Goal: Information Seeking & Learning: Learn about a topic

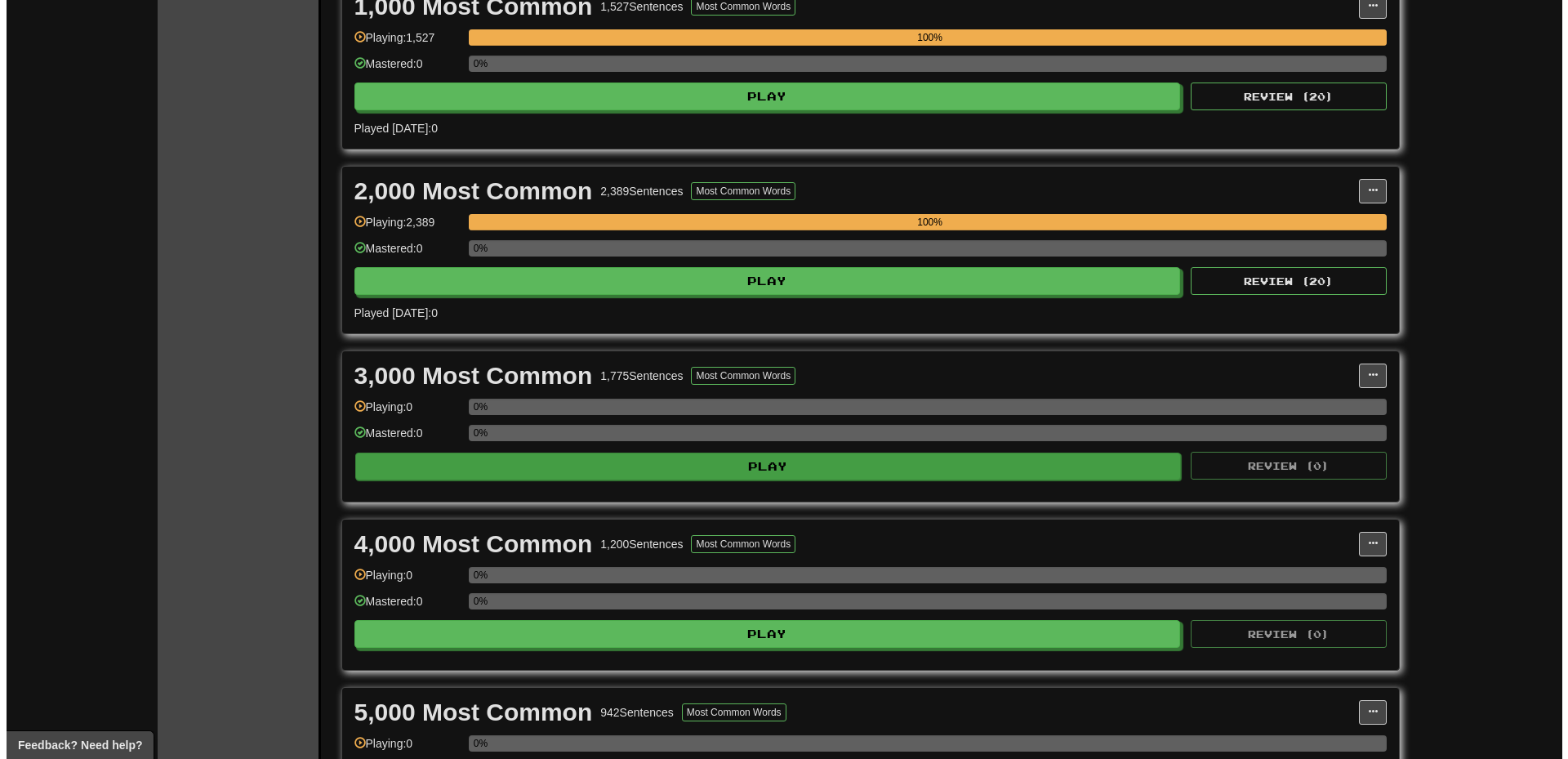
scroll to position [409, 0]
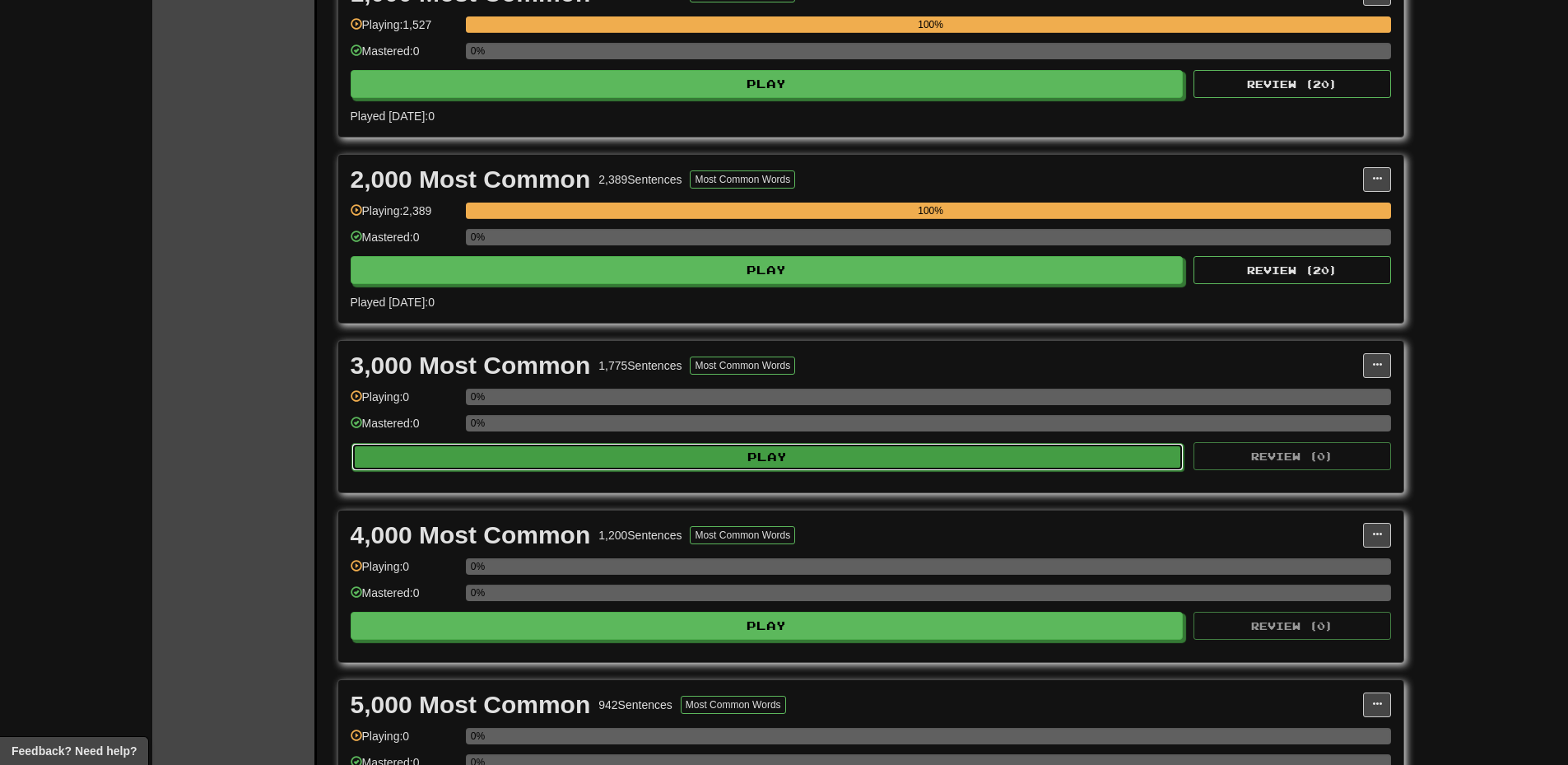
click at [709, 466] on button "Play" at bounding box center [768, 456] width 833 height 28
select select "***"
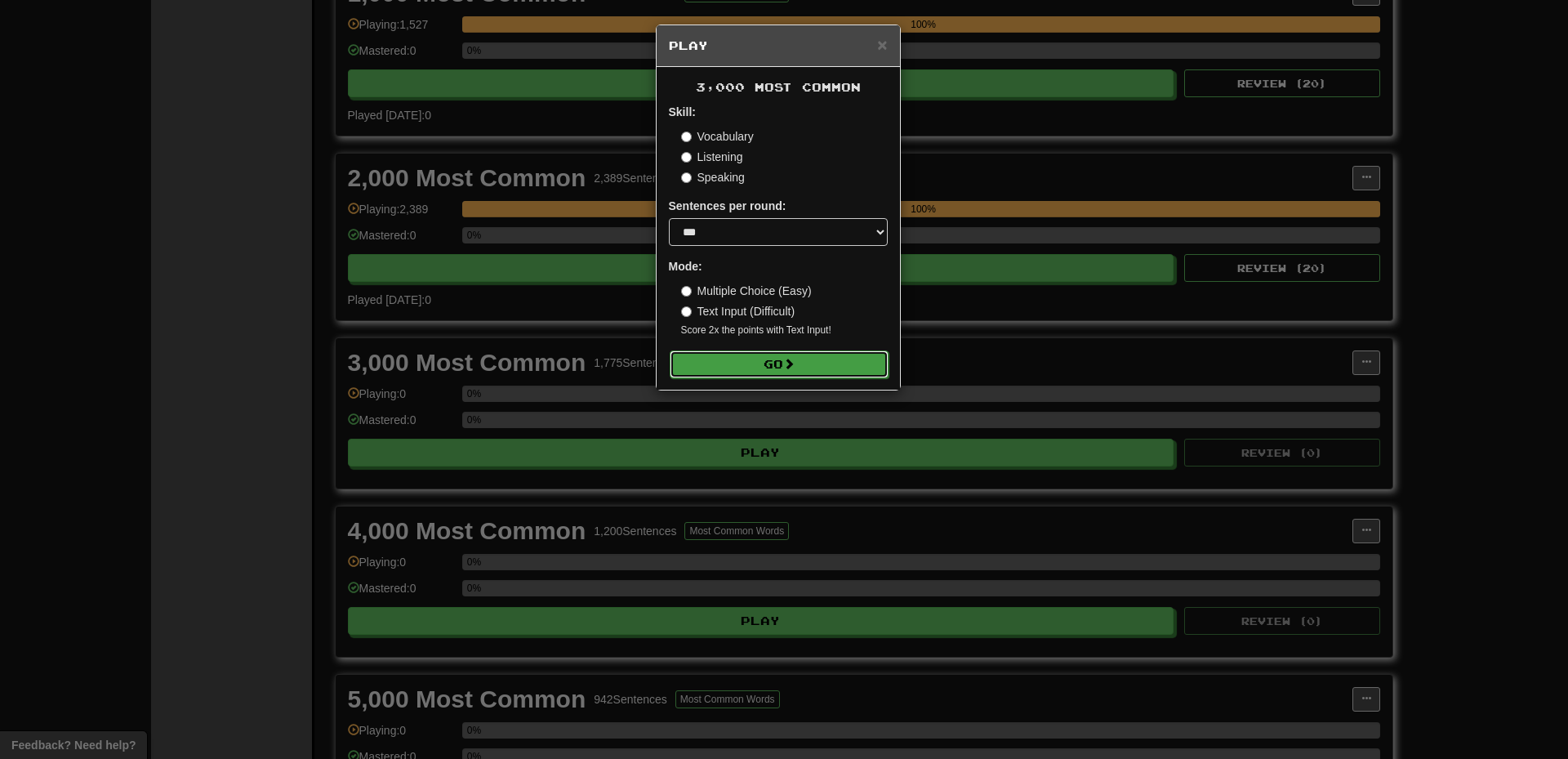
click at [782, 361] on button "Go" at bounding box center [779, 364] width 219 height 28
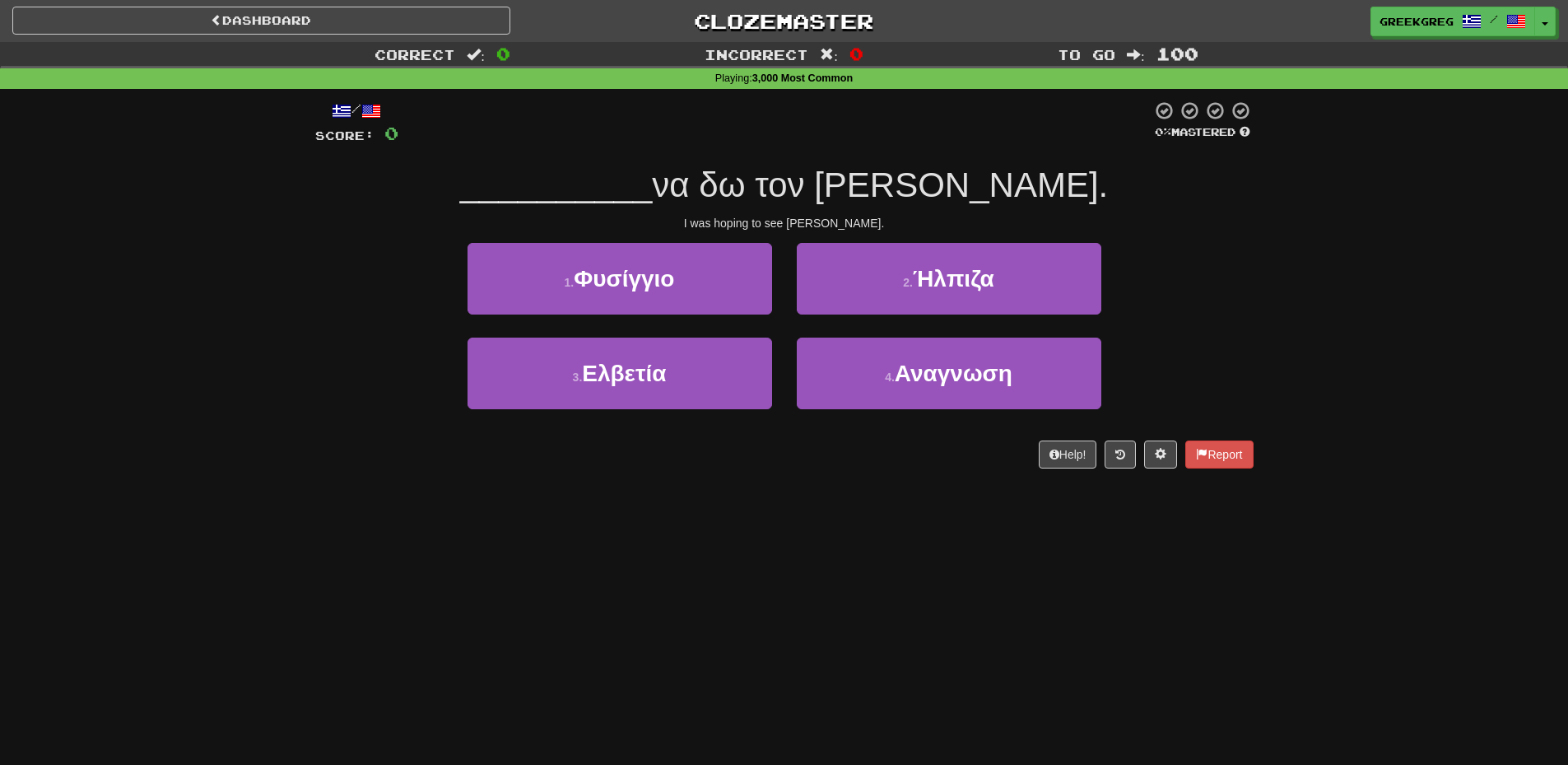
click at [937, 604] on div "Dashboard Clozemaster [GEOGRAPHIC_DATA] / Toggle Dropdown Dashboard Leaderboard…" at bounding box center [784, 382] width 1568 height 765
click at [888, 652] on div "Dashboard Clozemaster greekgreg / Toggle Dropdown Dashboard Leaderboard Activit…" at bounding box center [784, 382] width 1568 height 765
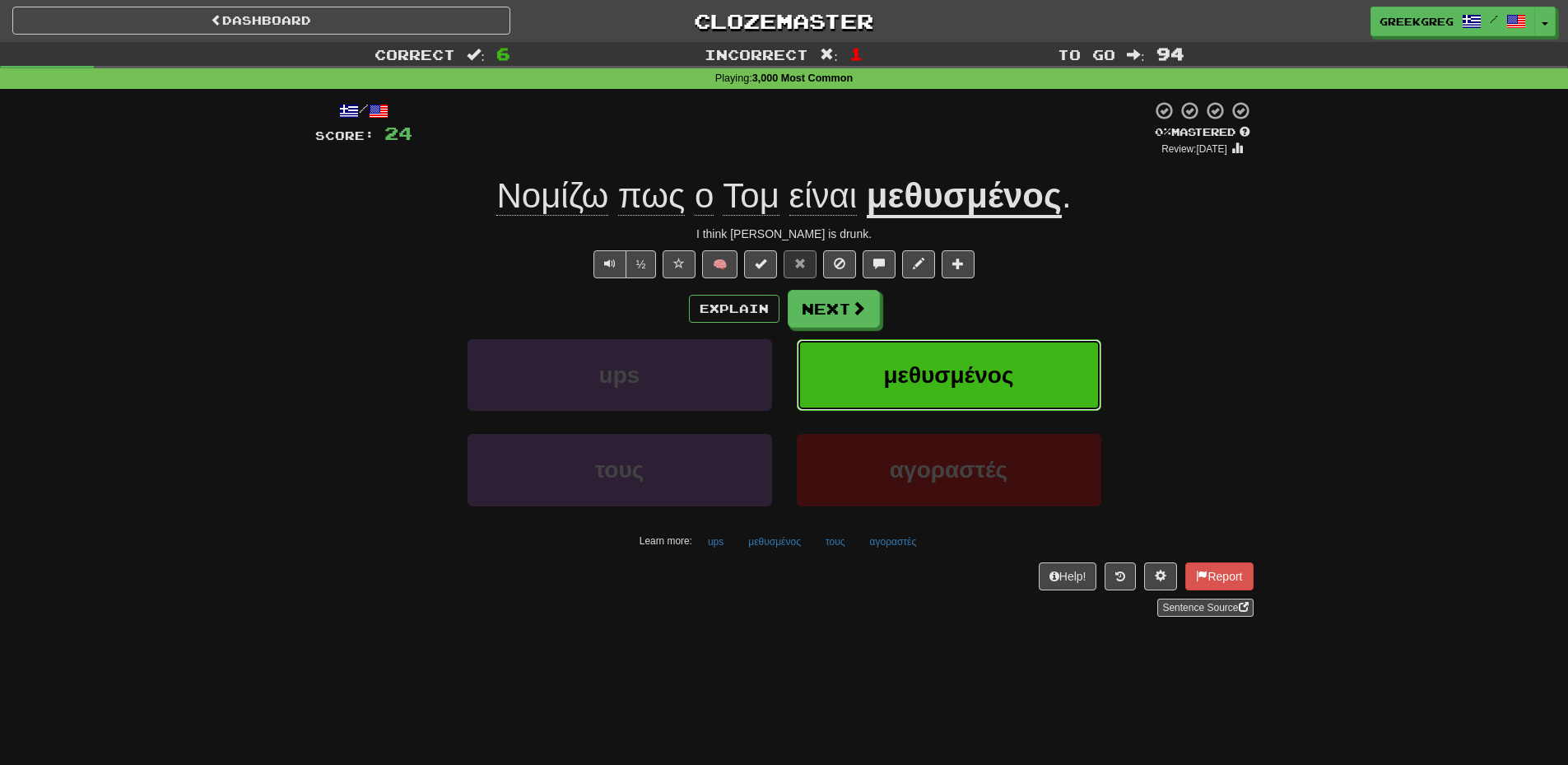
click at [975, 386] on span "μεθυσμένος" at bounding box center [948, 375] width 130 height 26
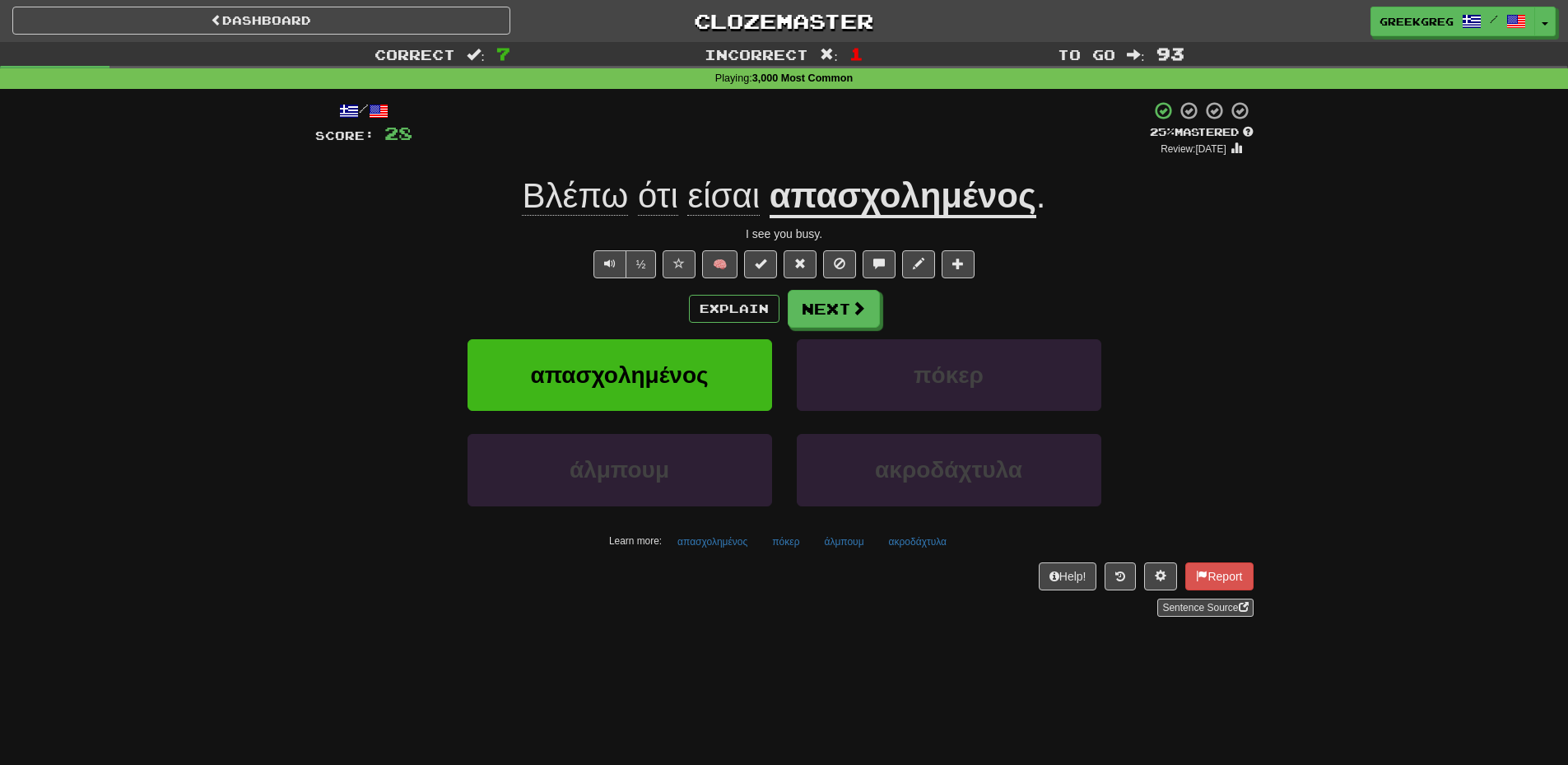
click at [888, 194] on u "απασχολημένος" at bounding box center [902, 197] width 266 height 42
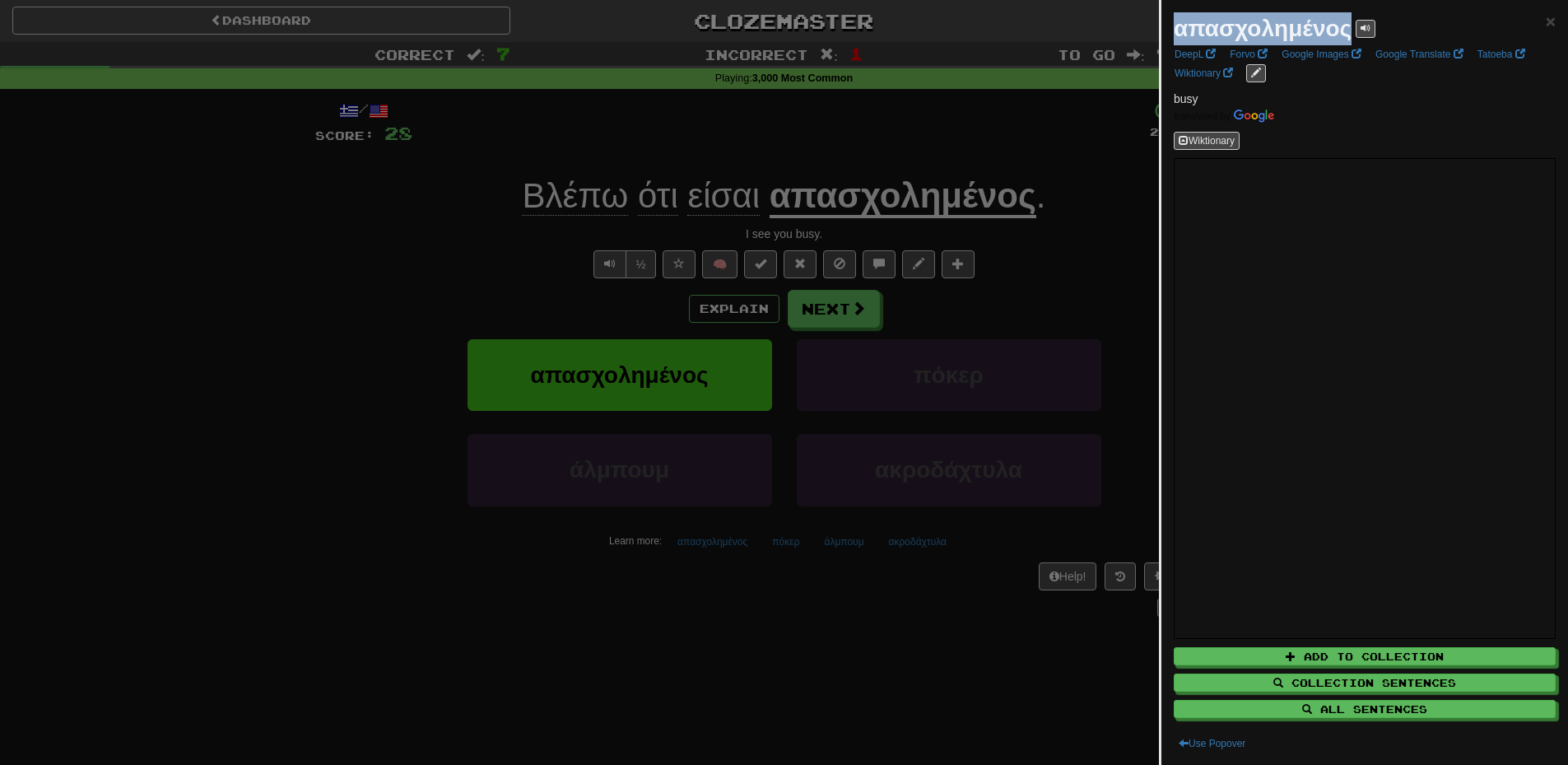
drag, startPoint x: 1350, startPoint y: 26, endPoint x: 1176, endPoint y: 26, distance: 174.0
click at [1176, 26] on strong "απασχολημένος" at bounding box center [1262, 28] width 178 height 26
copy strong "απασχολημένος"
click at [1014, 380] on div at bounding box center [784, 382] width 1568 height 765
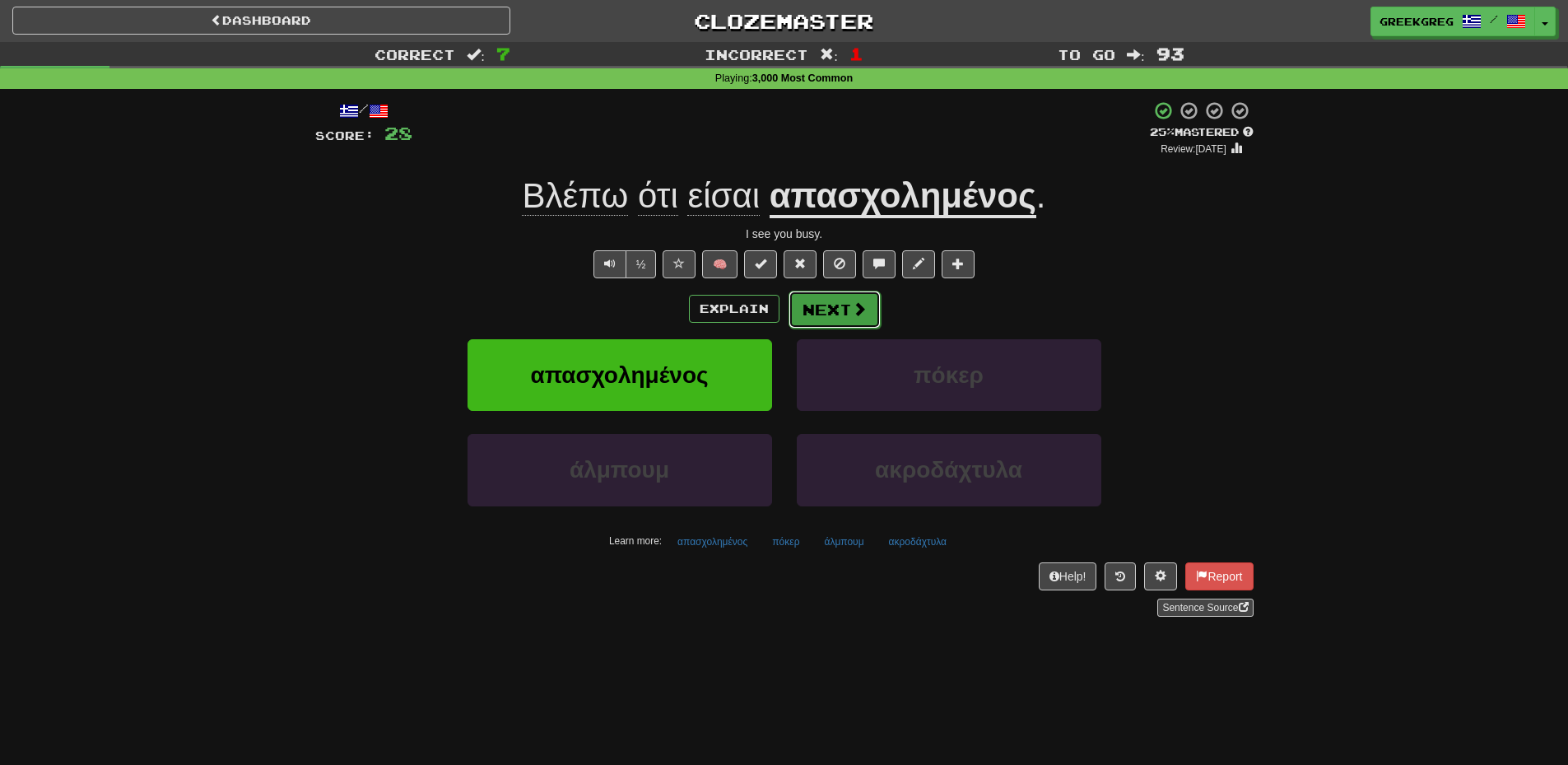
click at [852, 317] on span at bounding box center [859, 308] width 14 height 14
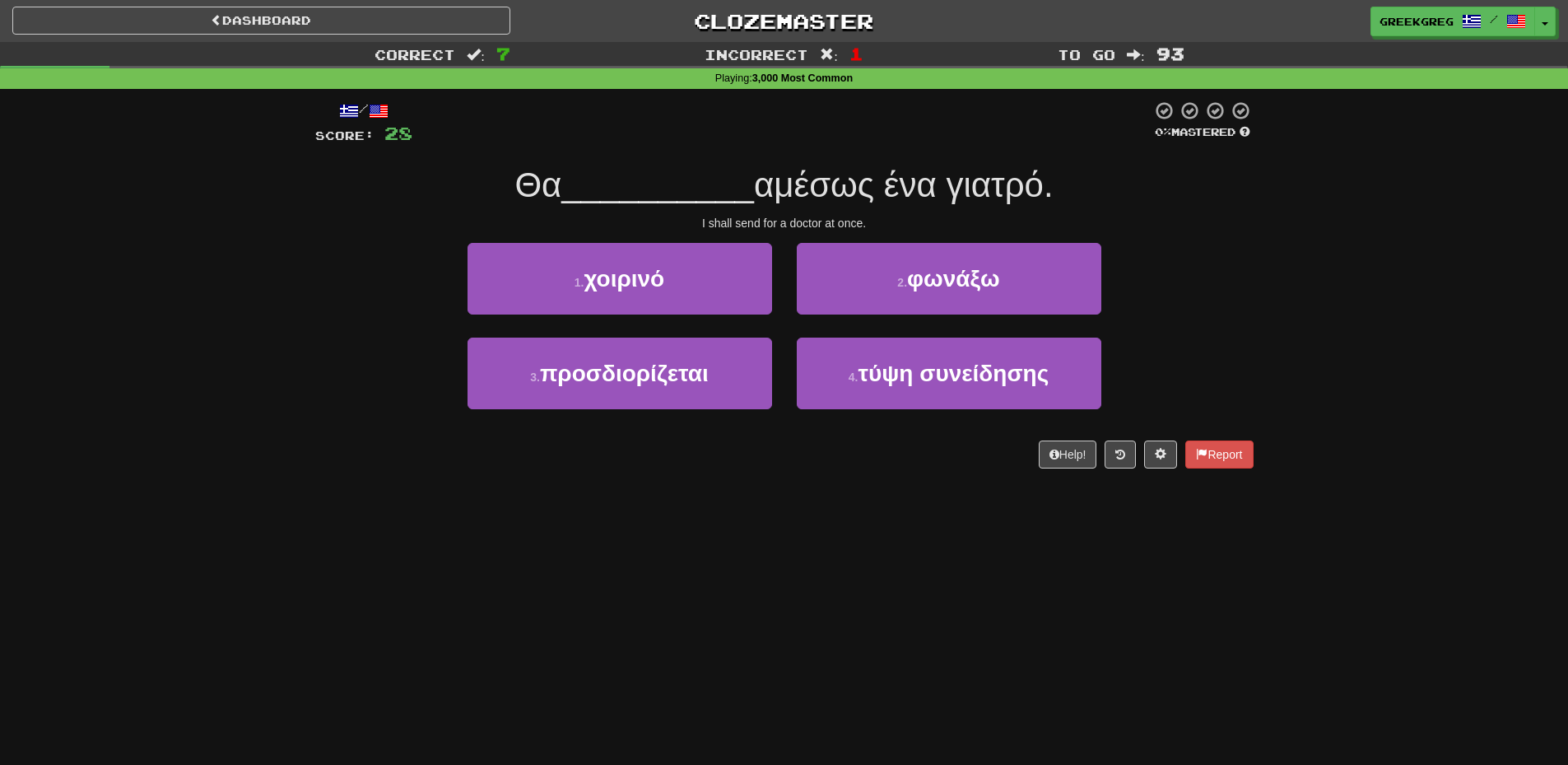
click at [917, 671] on div "Dashboard Clozemaster greekgreg / Toggle Dropdown Dashboard Leaderboard Activit…" at bounding box center [784, 382] width 1568 height 765
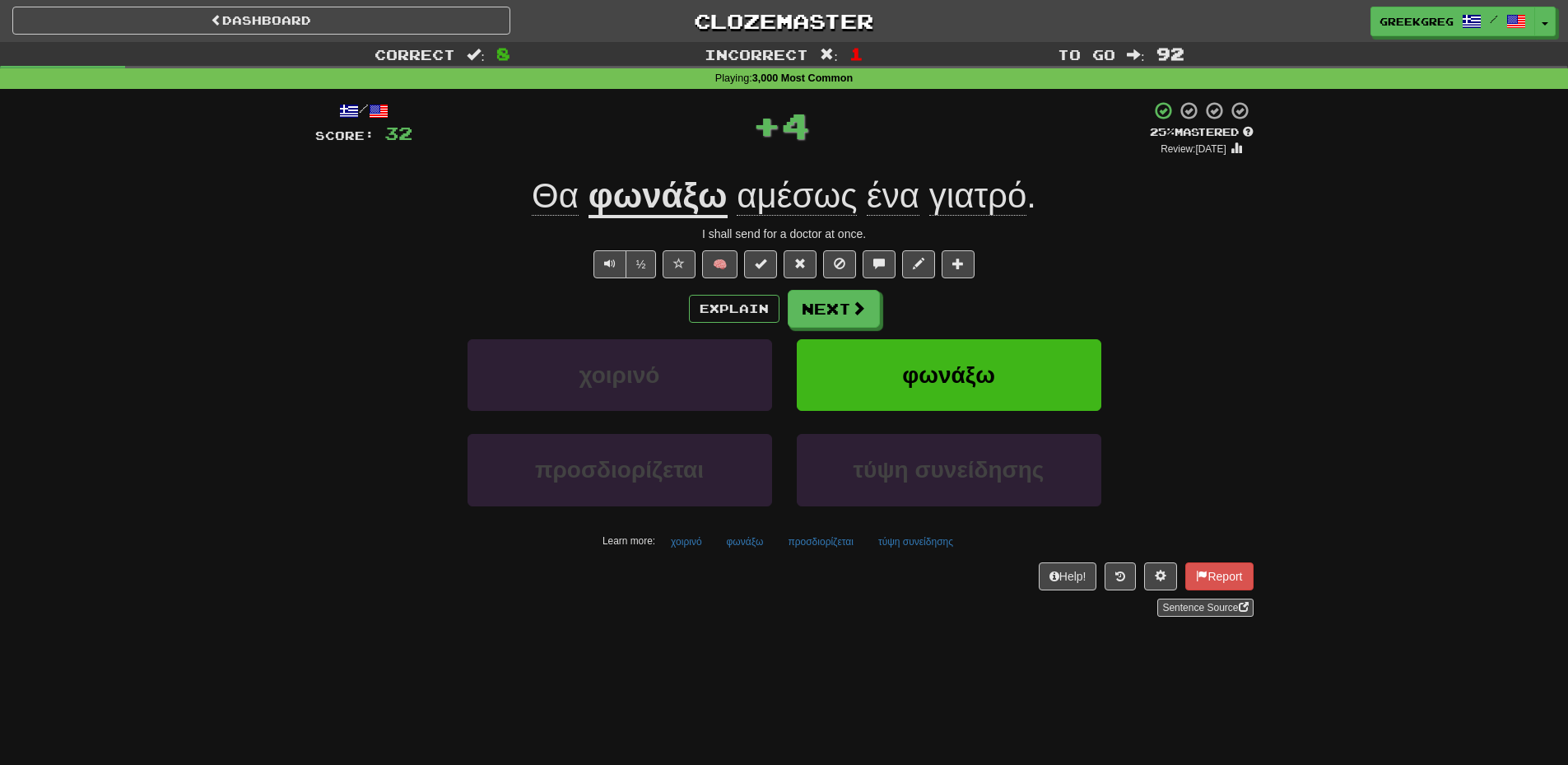
click at [667, 193] on u "φωνάξω" at bounding box center [658, 197] width 139 height 42
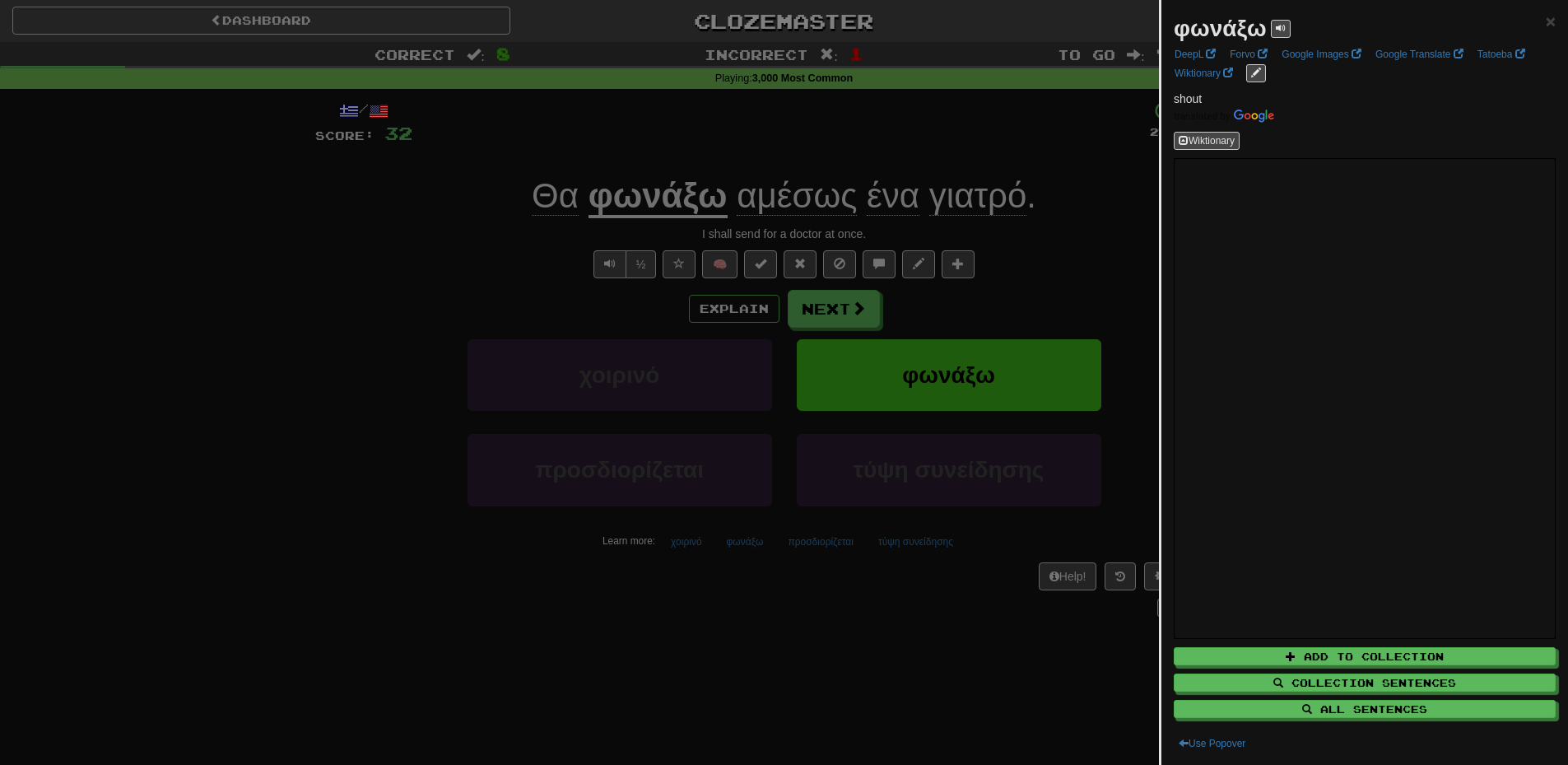
click at [1071, 297] on div at bounding box center [784, 382] width 1568 height 765
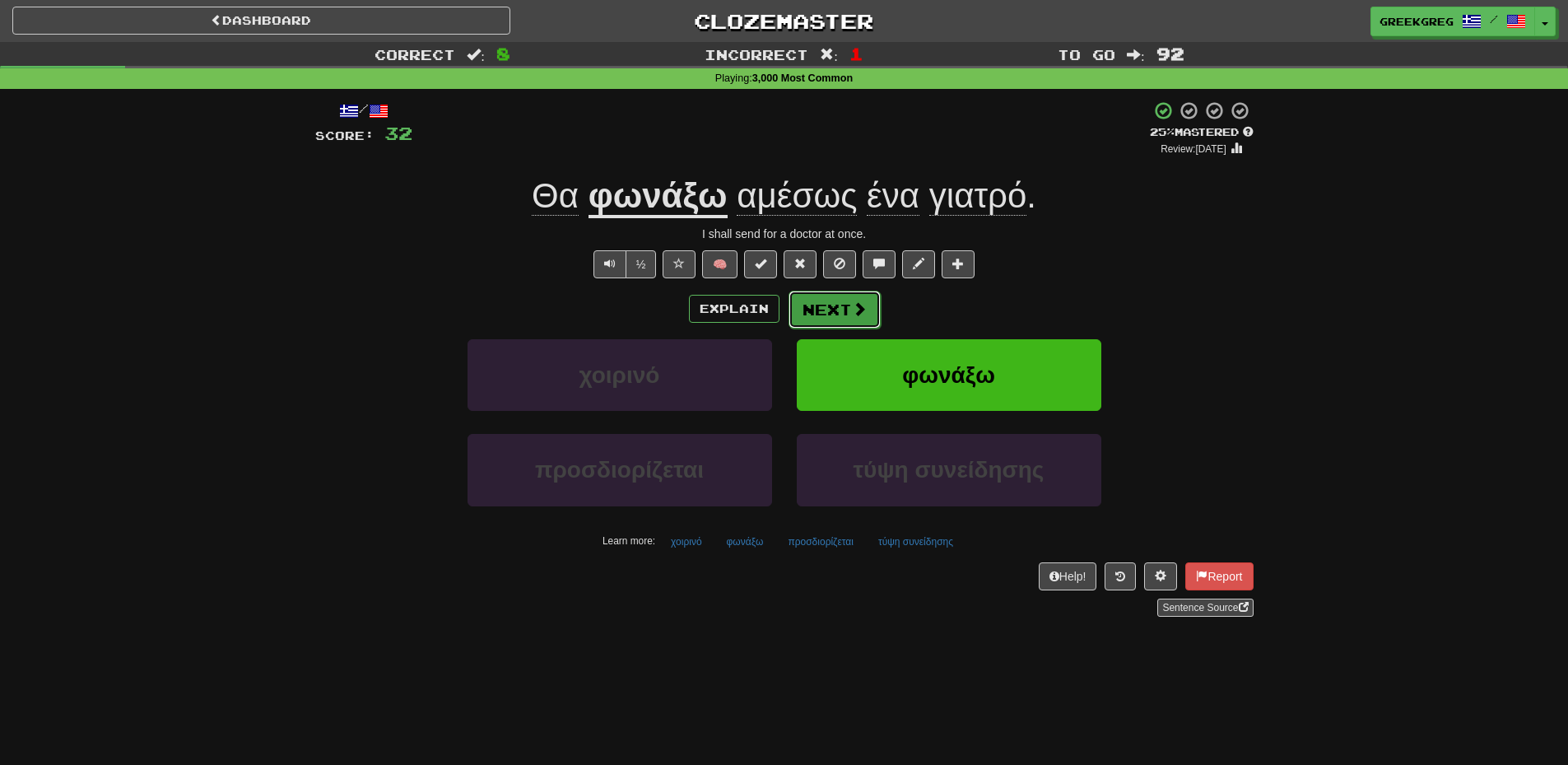
click at [837, 308] on button "Next" at bounding box center [835, 309] width 92 height 38
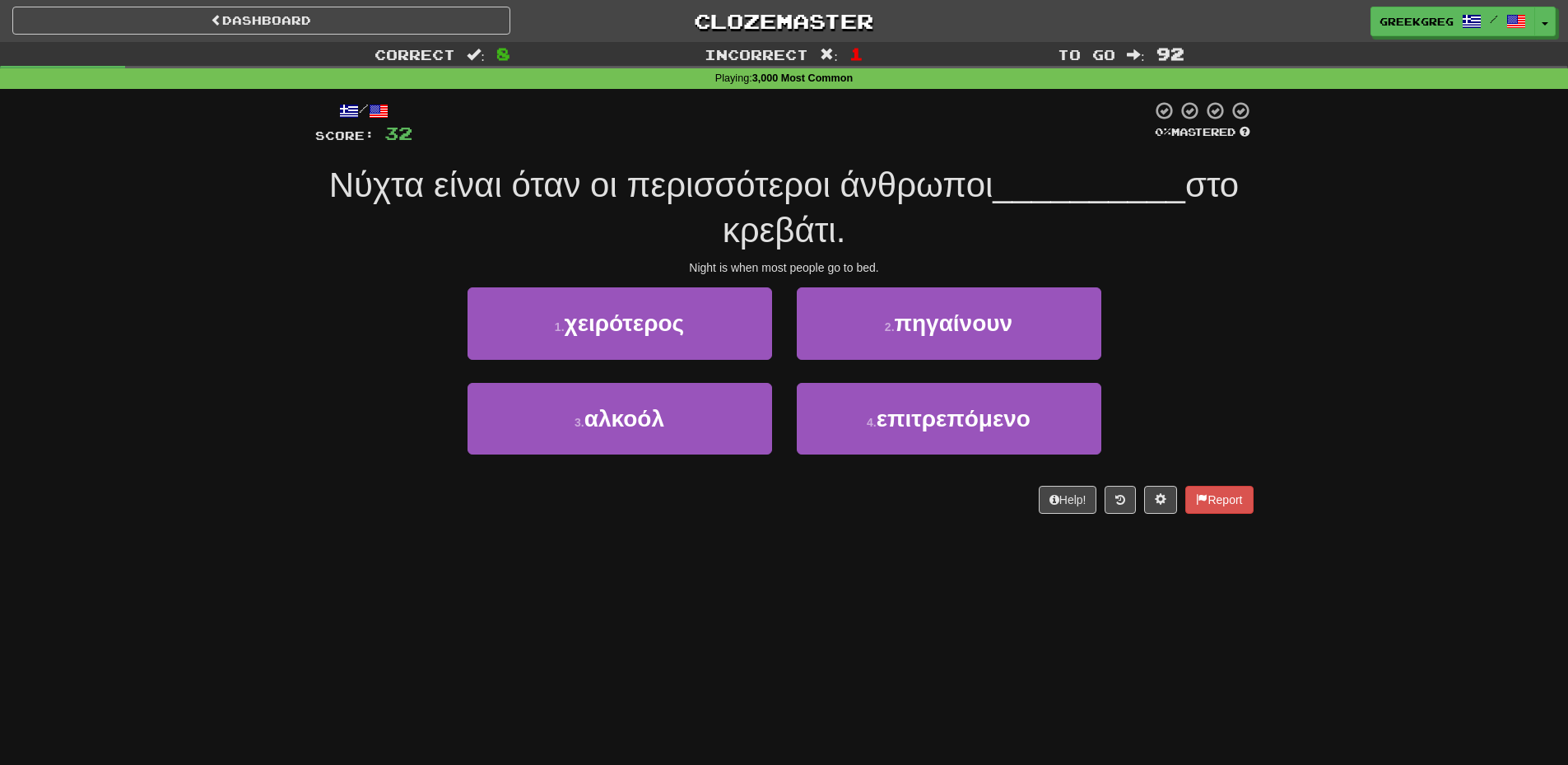
click at [306, 287] on div "/ Score: 32 0 % Mastered Νύχτα είναι όταν οι περισσότεροι άνθρωποι __________ σ…" at bounding box center [784, 312] width 963 height 447
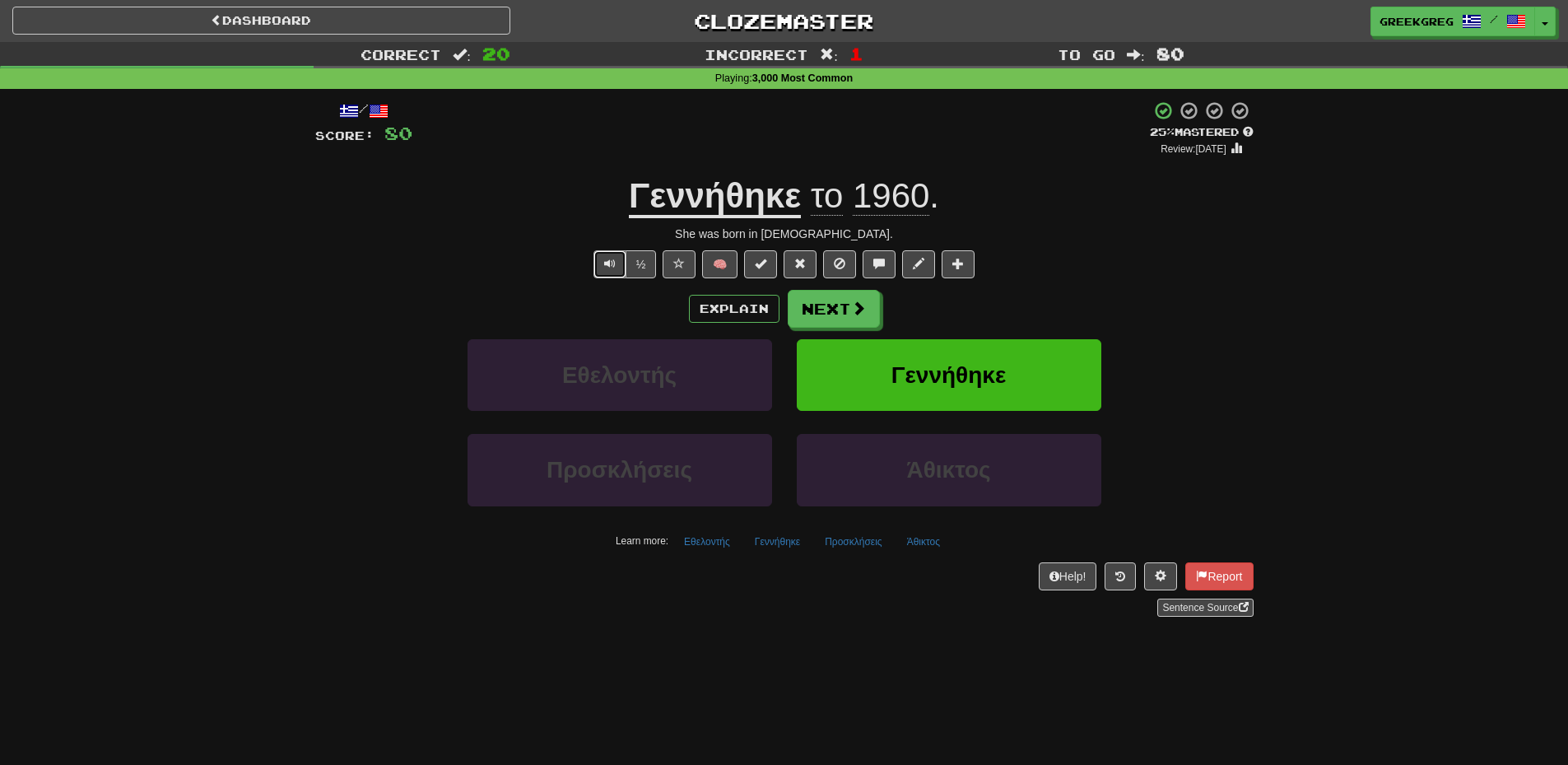
click at [606, 267] on span "Text-to-speech controls" at bounding box center [610, 264] width 12 height 12
click at [604, 268] on span "Text-to-speech controls" at bounding box center [610, 264] width 12 height 12
click at [637, 266] on button "½" at bounding box center [641, 264] width 32 height 28
click at [642, 266] on button "½" at bounding box center [641, 264] width 32 height 28
click at [847, 310] on button "Next" at bounding box center [835, 309] width 92 height 38
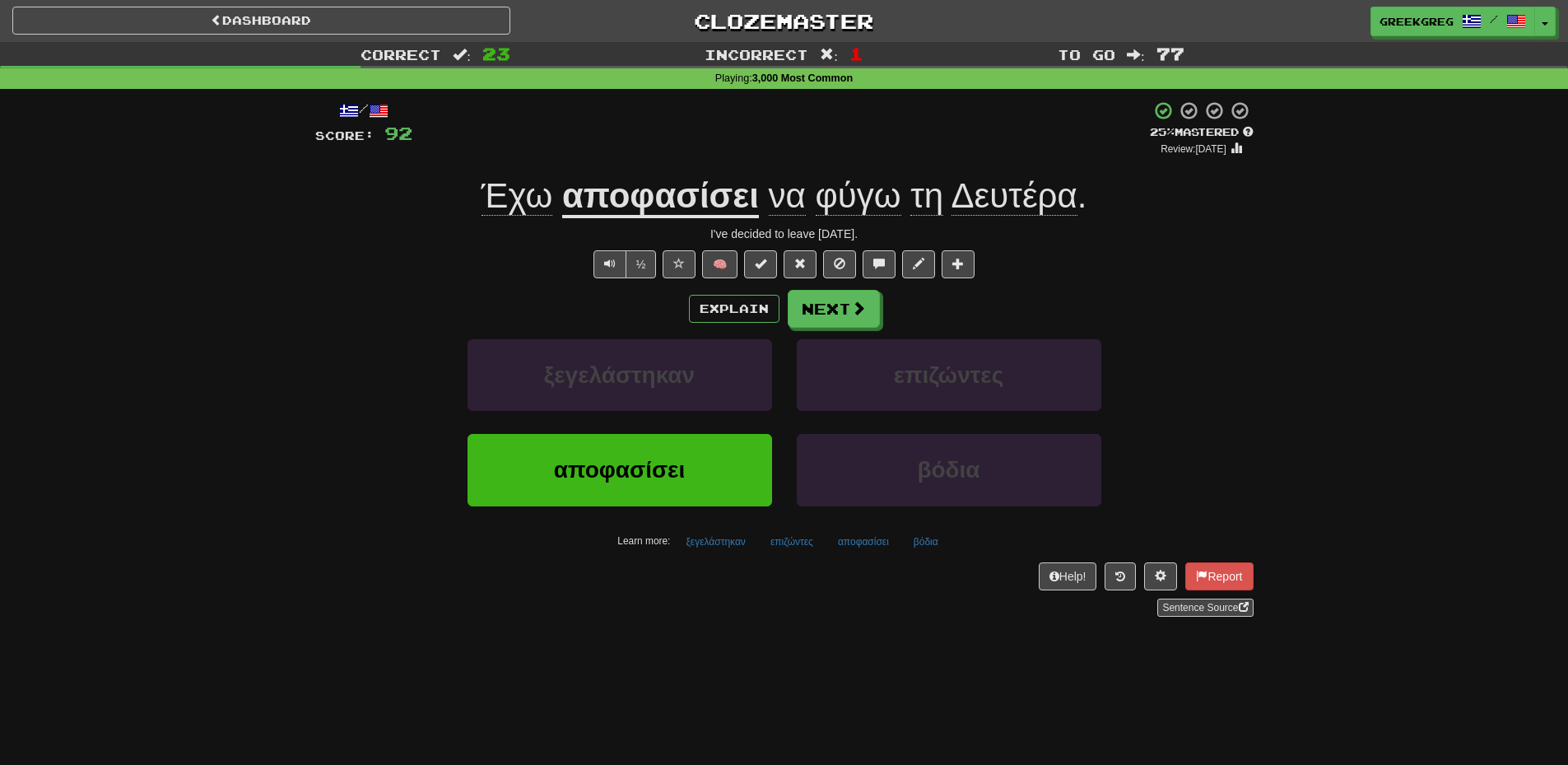
click at [715, 196] on u "αποφασίσει" at bounding box center [661, 197] width 197 height 42
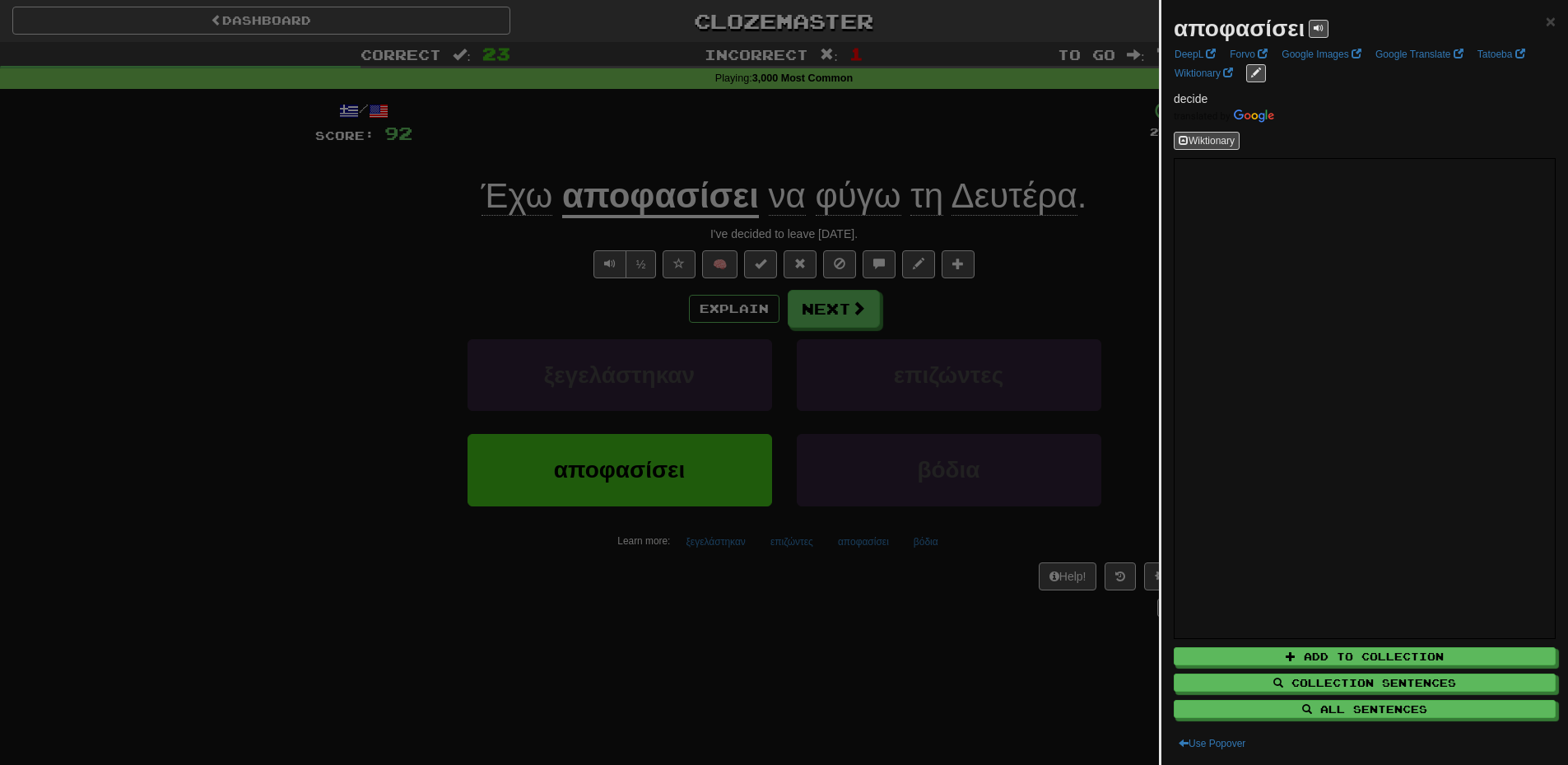
click at [338, 365] on div at bounding box center [784, 382] width 1568 height 765
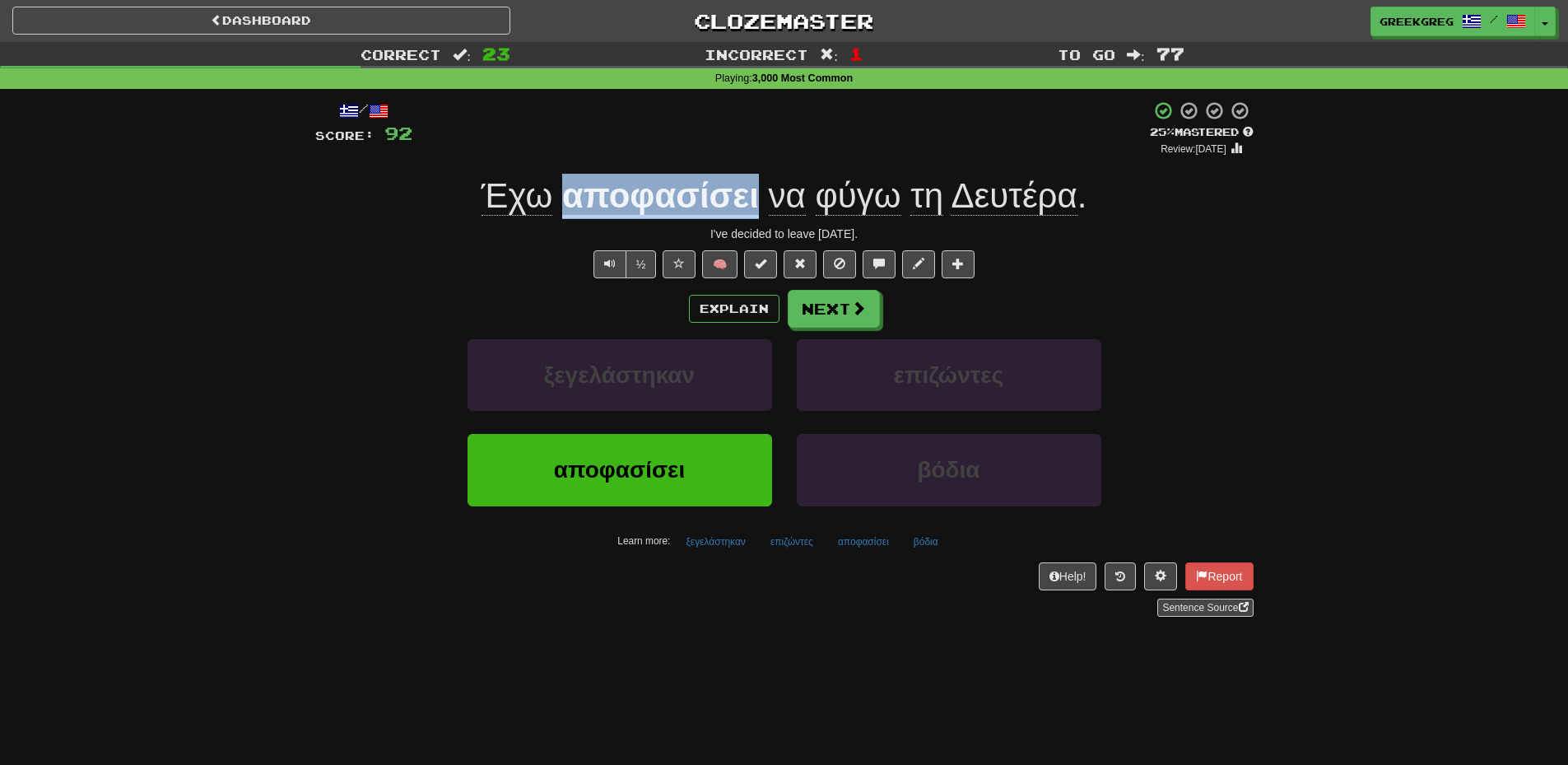
drag, startPoint x: 762, startPoint y: 194, endPoint x: 570, endPoint y: 205, distance: 192.3
click at [570, 205] on div "Έχω αποφασίσει να φύγω τη Δευτέρα ." at bounding box center [785, 196] width 939 height 45
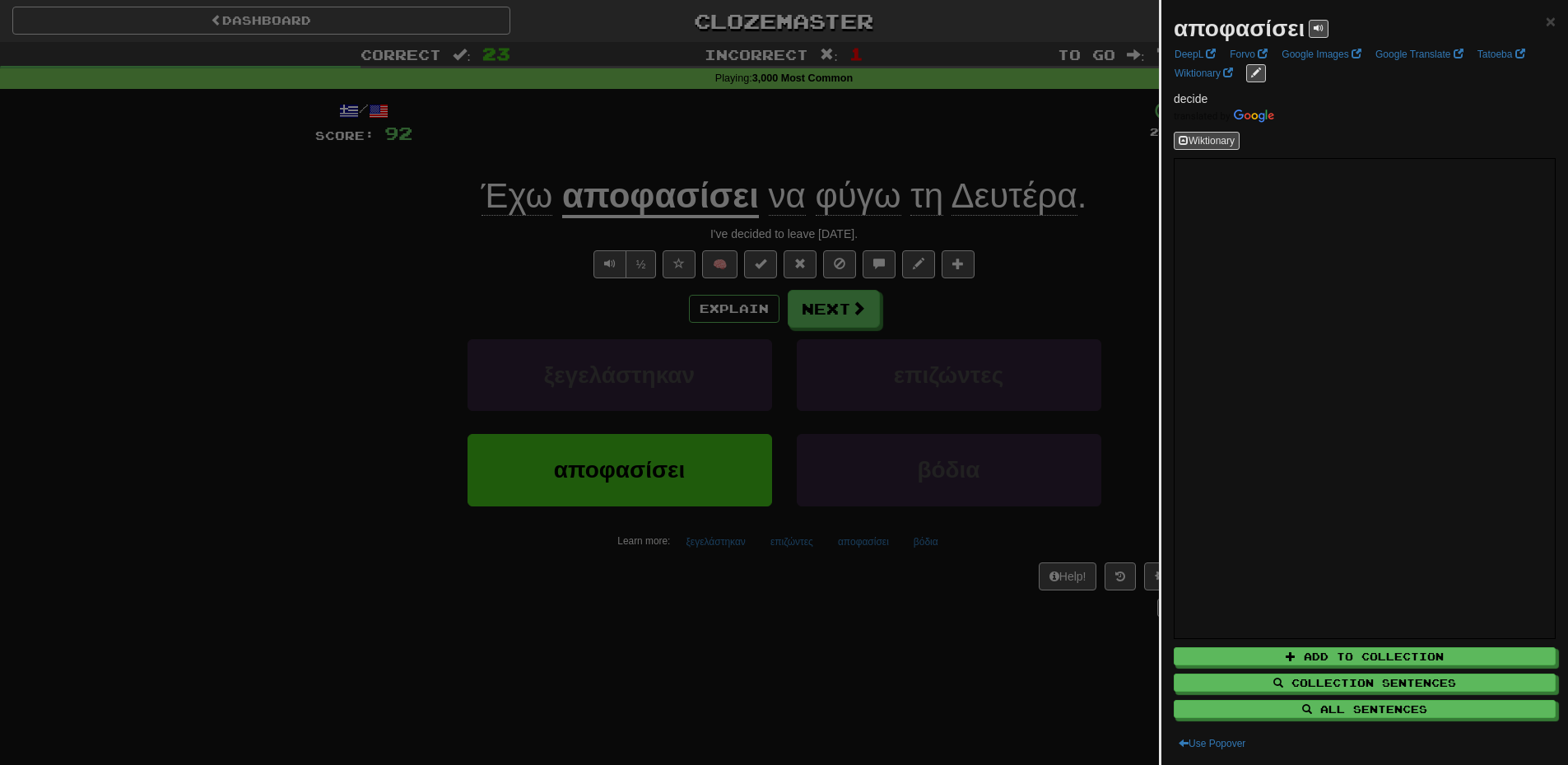
drag, startPoint x: 589, startPoint y: 203, endPoint x: 1270, endPoint y: 32, distance: 702.1
click at [1270, 32] on strong "αποφασίσει" at bounding box center [1239, 28] width 131 height 26
copy strong "αποφασίσει"
click at [399, 325] on div at bounding box center [784, 382] width 1568 height 765
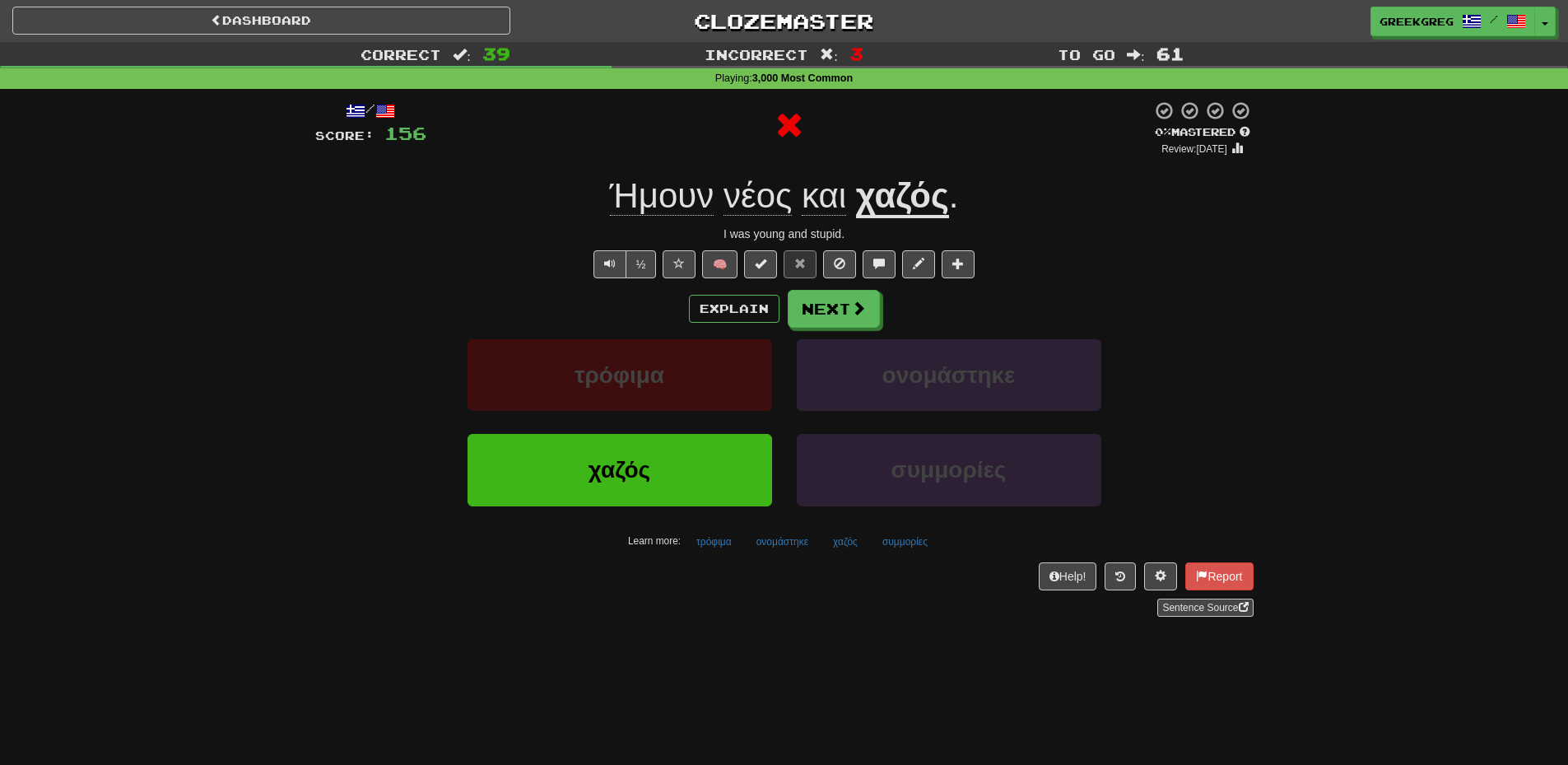
click at [912, 195] on u "χαζός" at bounding box center [902, 197] width 93 height 42
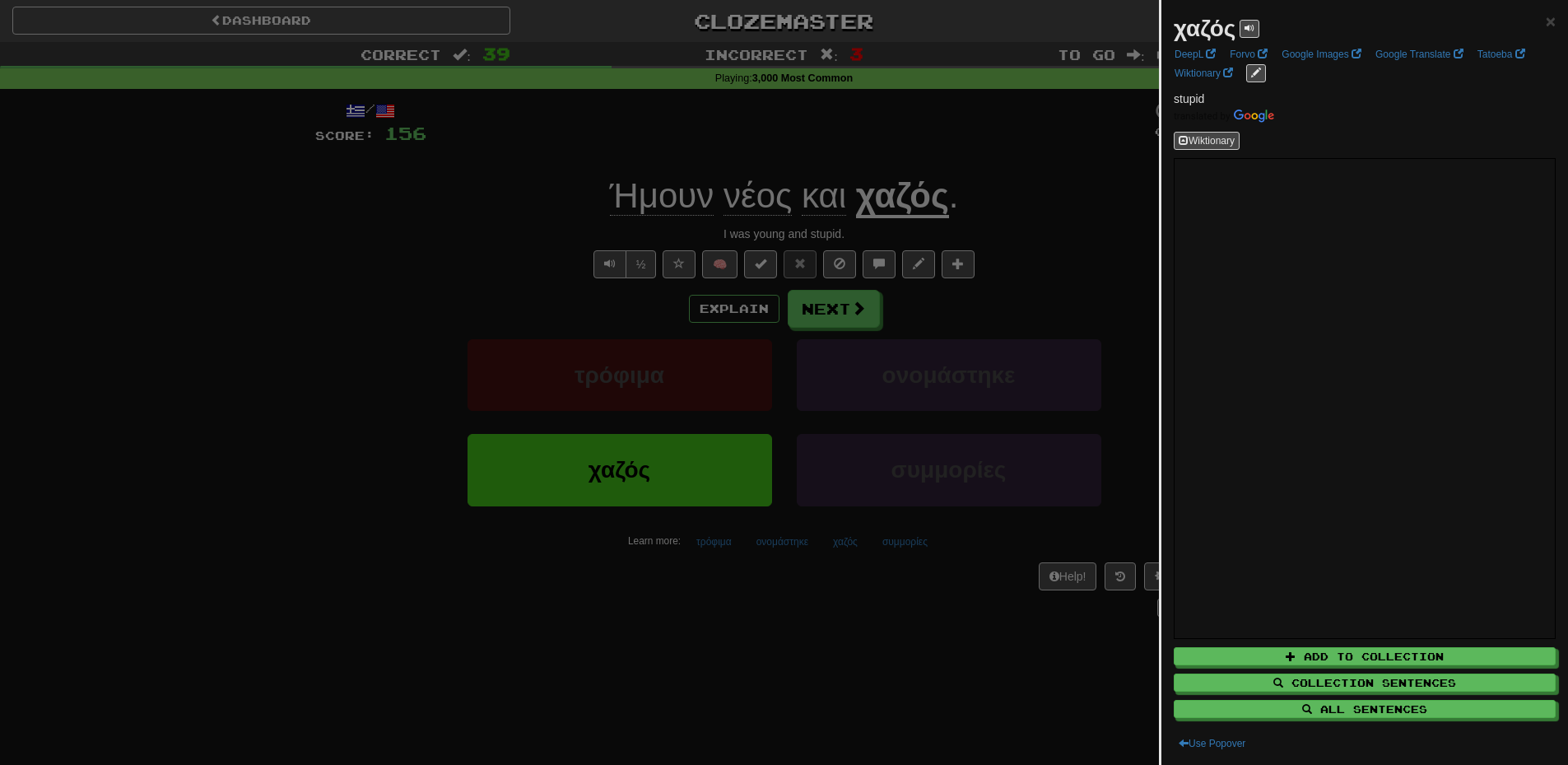
click at [1214, 21] on strong "χαζός" at bounding box center [1204, 28] width 62 height 26
copy strong "χαζός"
click at [1041, 348] on div at bounding box center [784, 382] width 1568 height 765
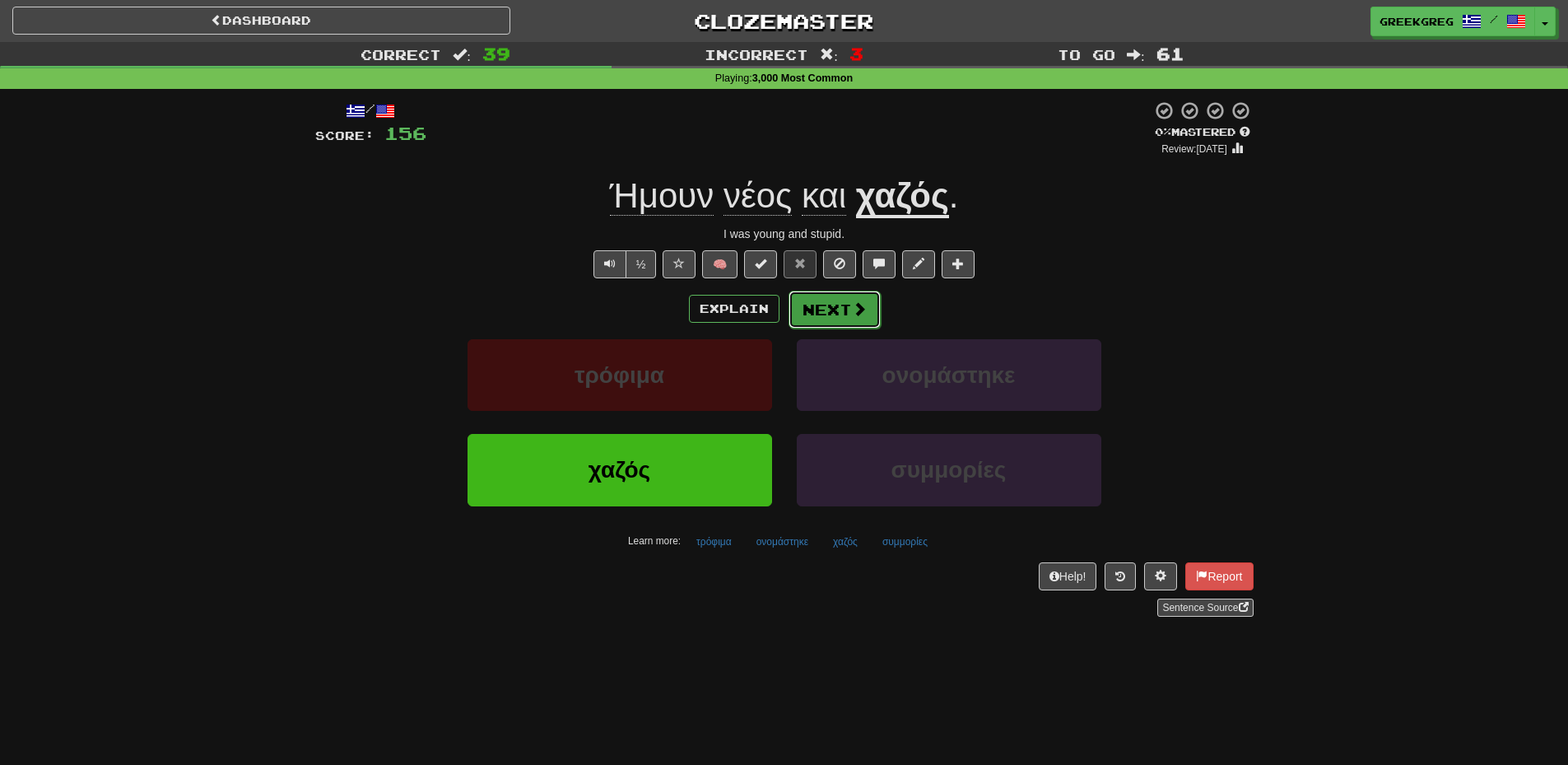
click at [867, 305] on button "Next" at bounding box center [835, 309] width 92 height 38
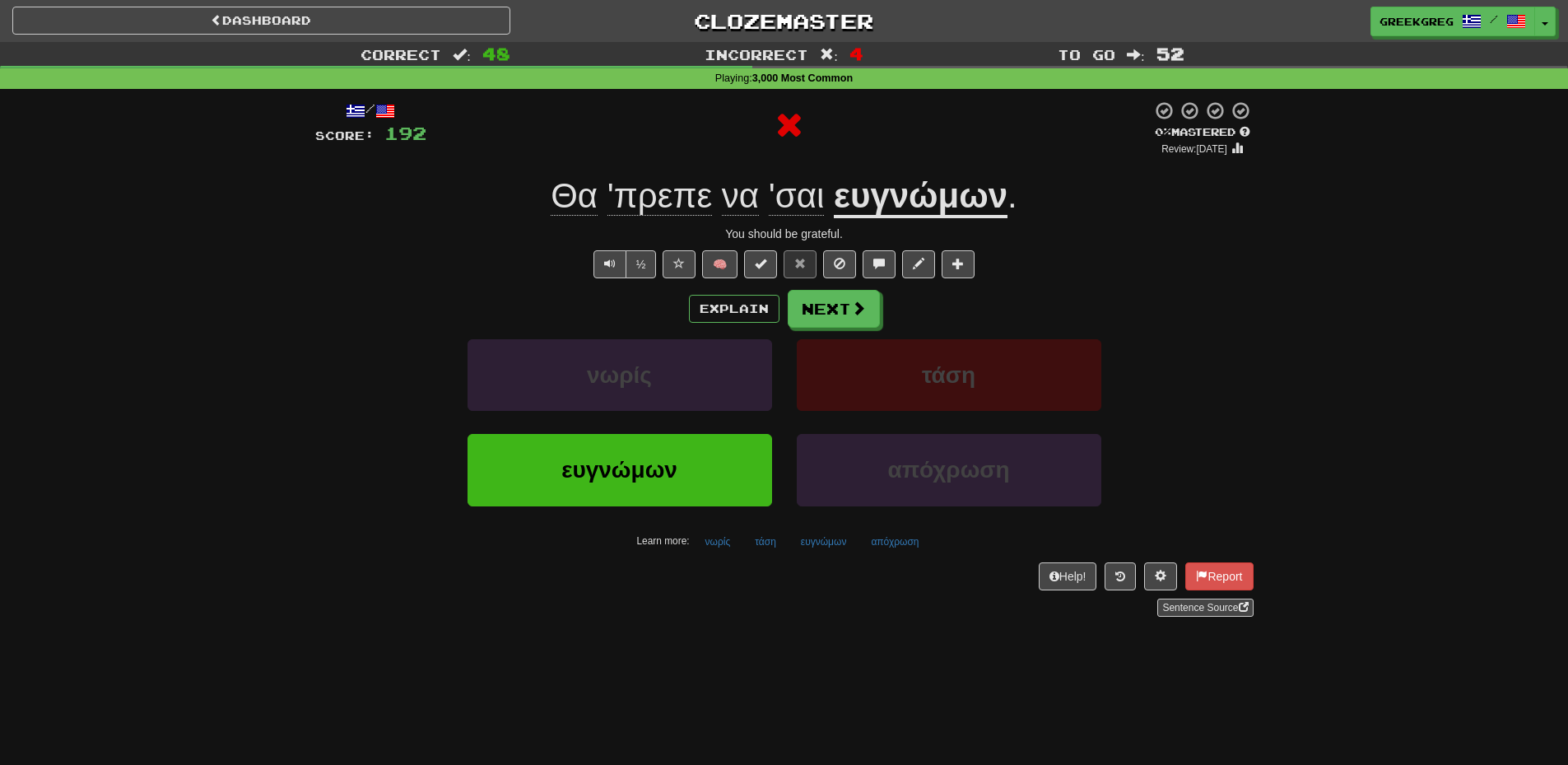
click at [954, 203] on u "ευγνώμων" at bounding box center [921, 197] width 174 height 42
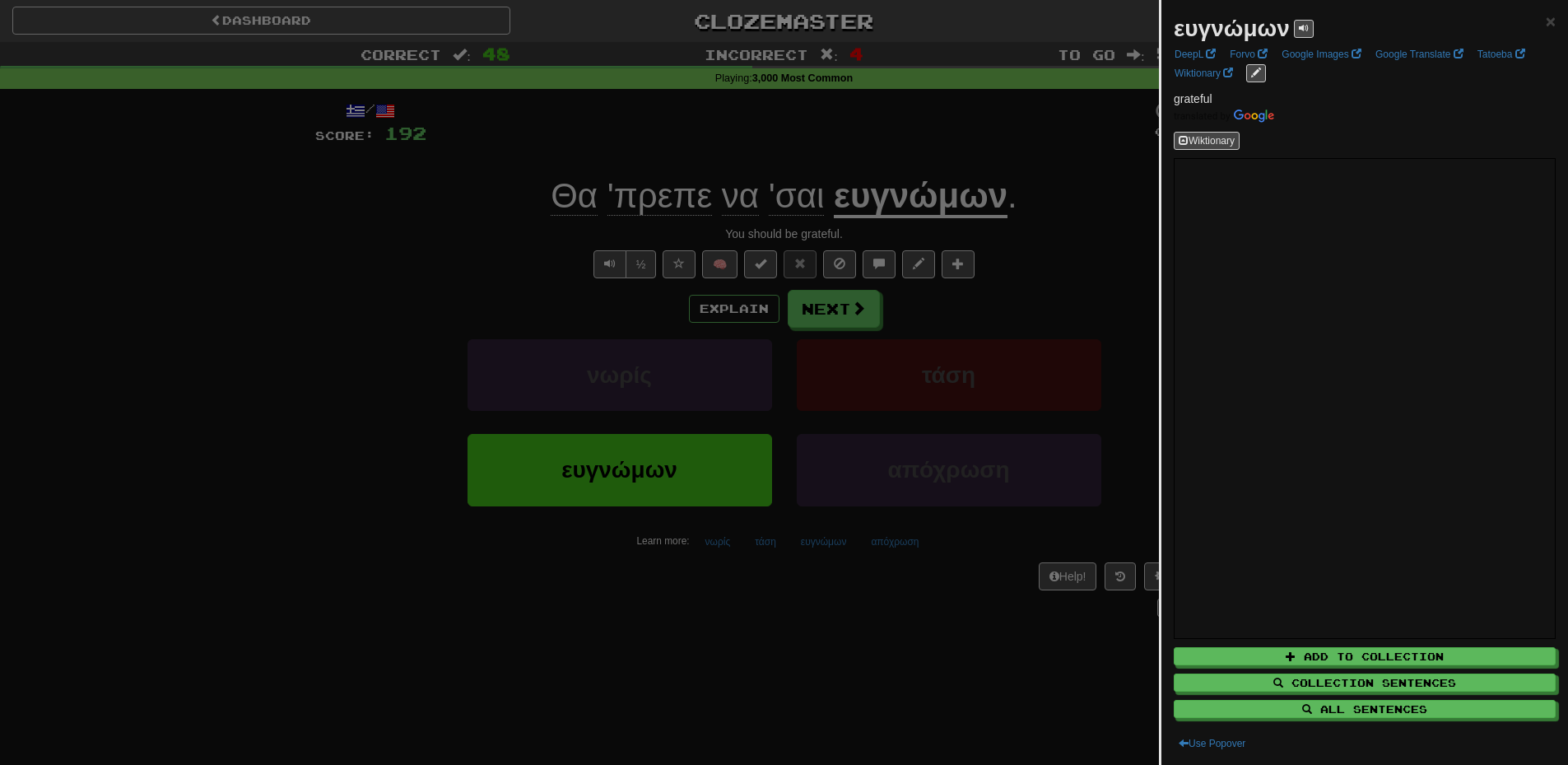
click at [1242, 27] on strong "ευγνώμων" at bounding box center [1231, 28] width 116 height 26
copy strong "ευγνώμων"
click at [1049, 266] on div at bounding box center [784, 382] width 1568 height 765
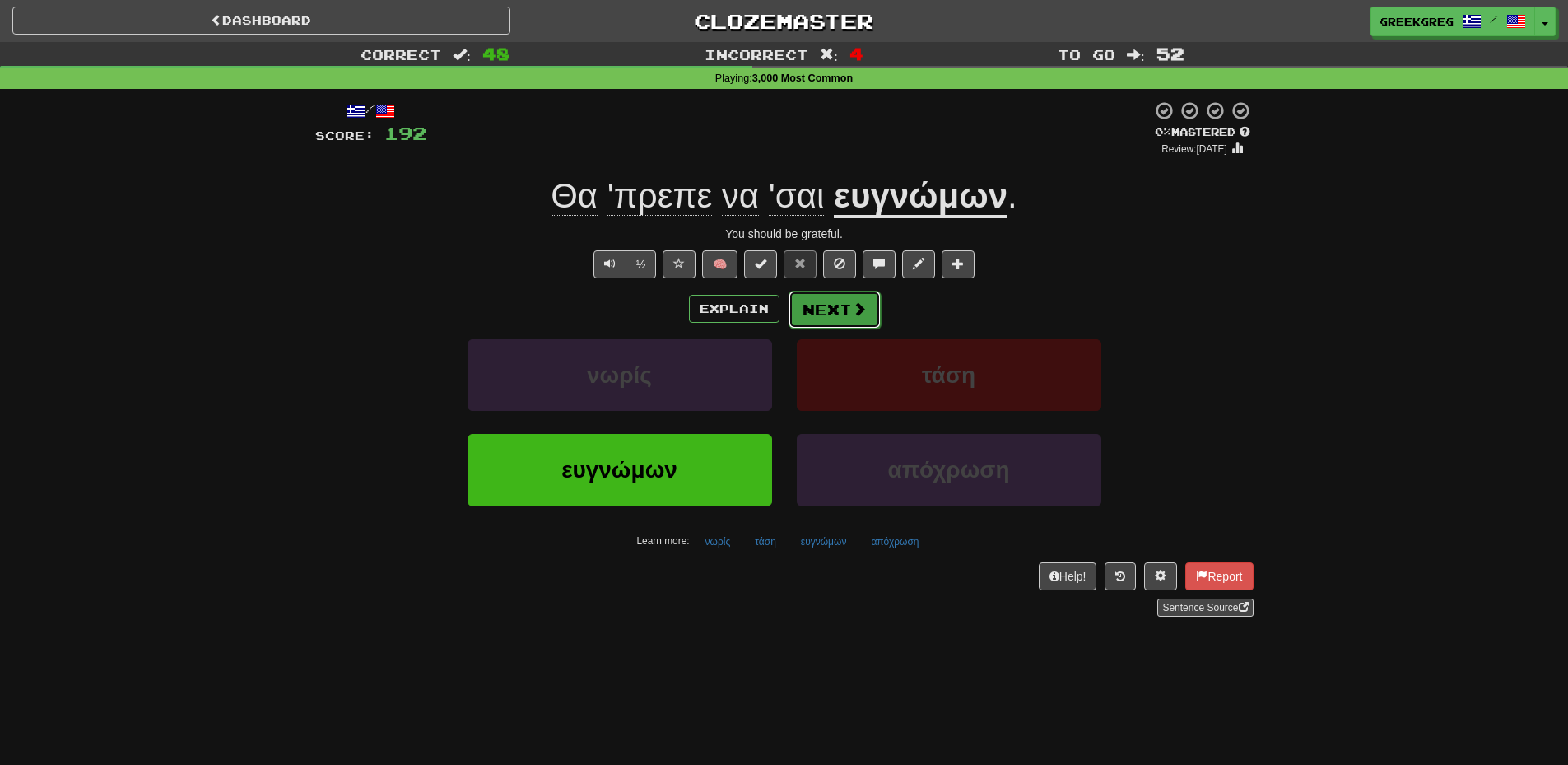
click at [864, 306] on span at bounding box center [859, 308] width 14 height 14
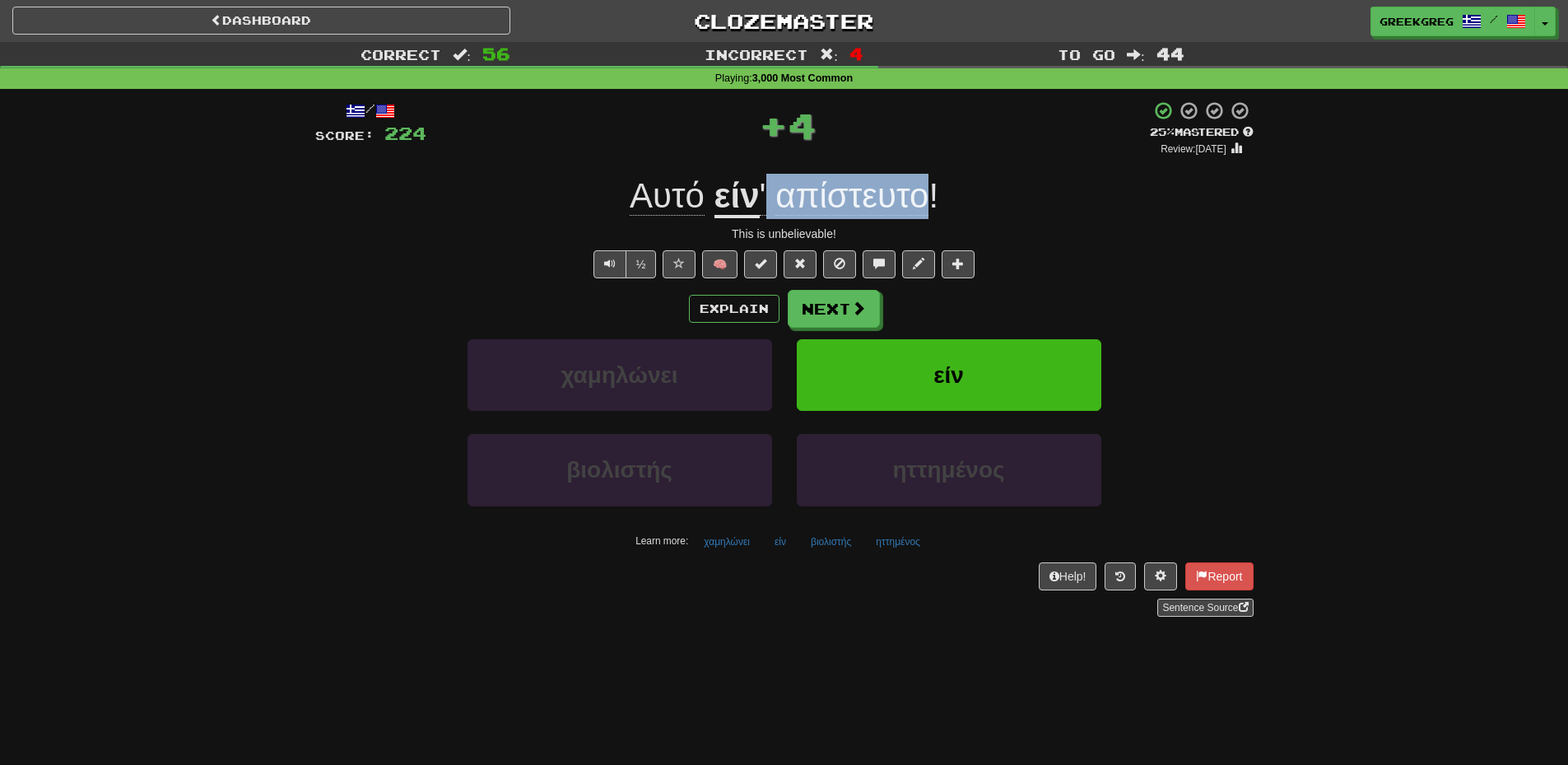
drag, startPoint x: 771, startPoint y: 194, endPoint x: 922, endPoint y: 198, distance: 151.1
click at [922, 198] on span "' απίστευτο !" at bounding box center [849, 195] width 180 height 39
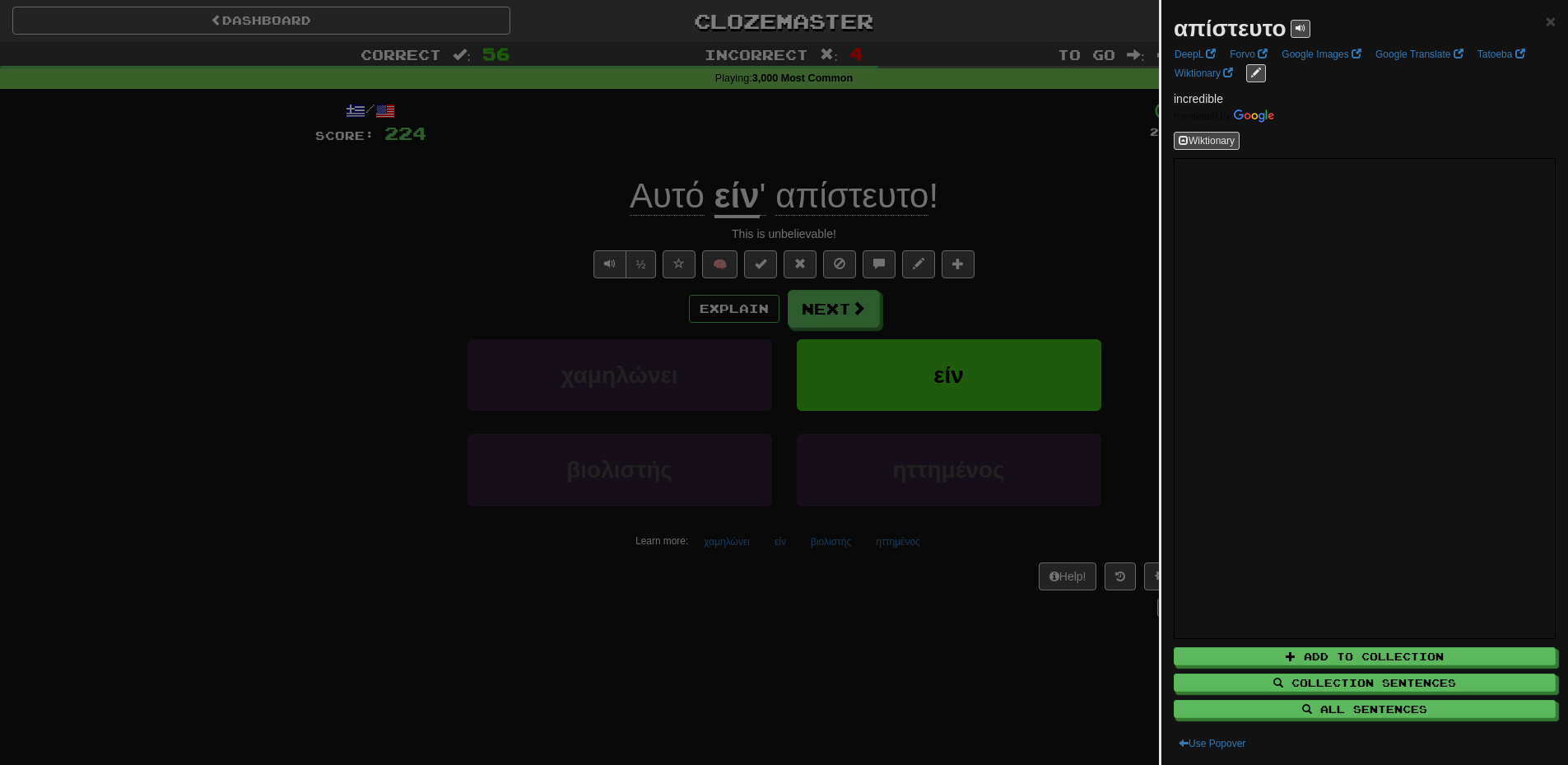
drag, startPoint x: 922, startPoint y: 199, endPoint x: 1248, endPoint y: 27, distance: 368.6
click at [1248, 27] on strong "απίστευτο" at bounding box center [1229, 28] width 113 height 26
copy strong "απίστευτο"
click at [693, 624] on div at bounding box center [784, 382] width 1568 height 765
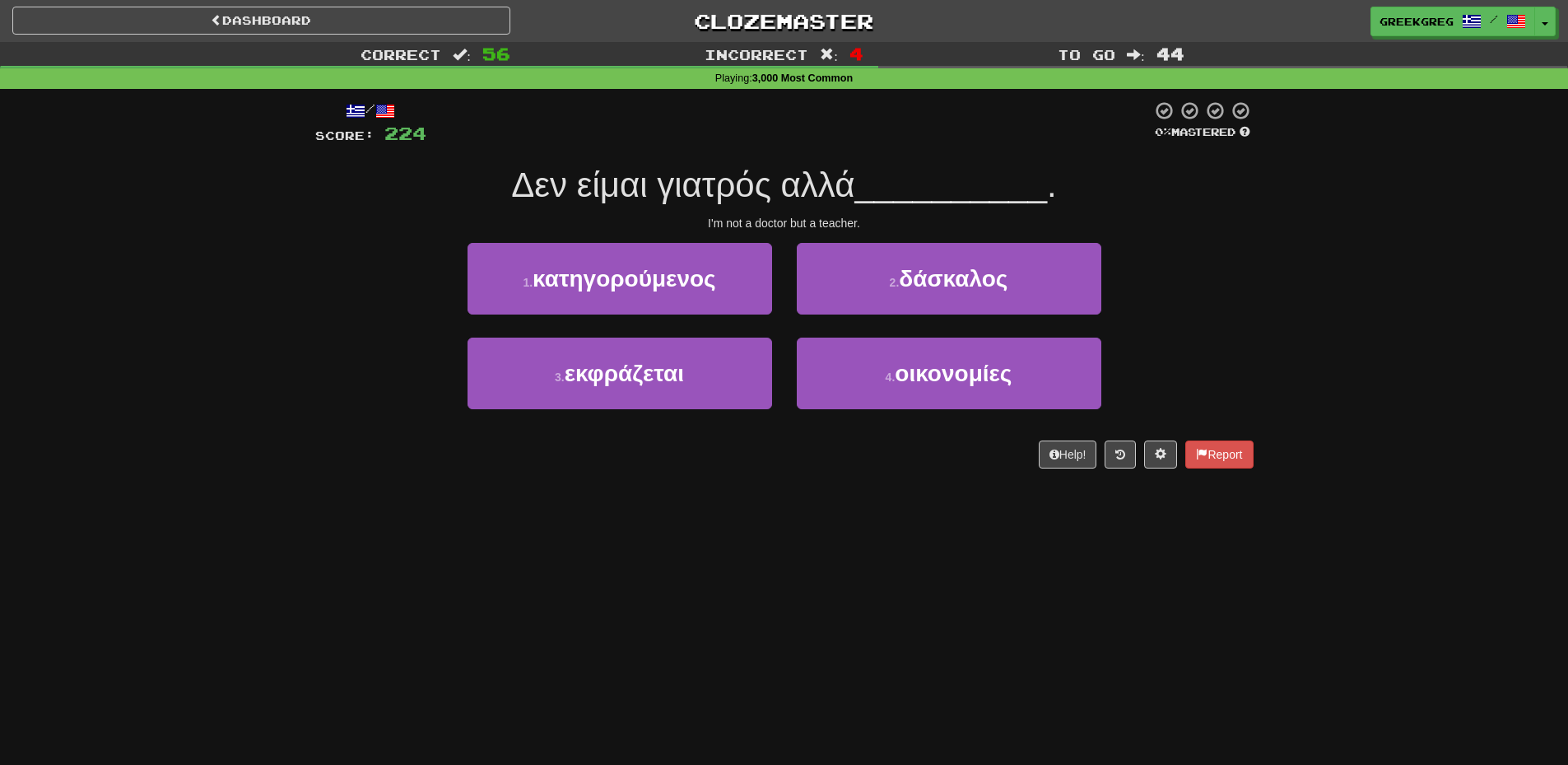
click at [559, 610] on div "Dashboard Clozemaster greekgreg / Toggle Dropdown Dashboard Leaderboard Activit…" at bounding box center [784, 382] width 1568 height 765
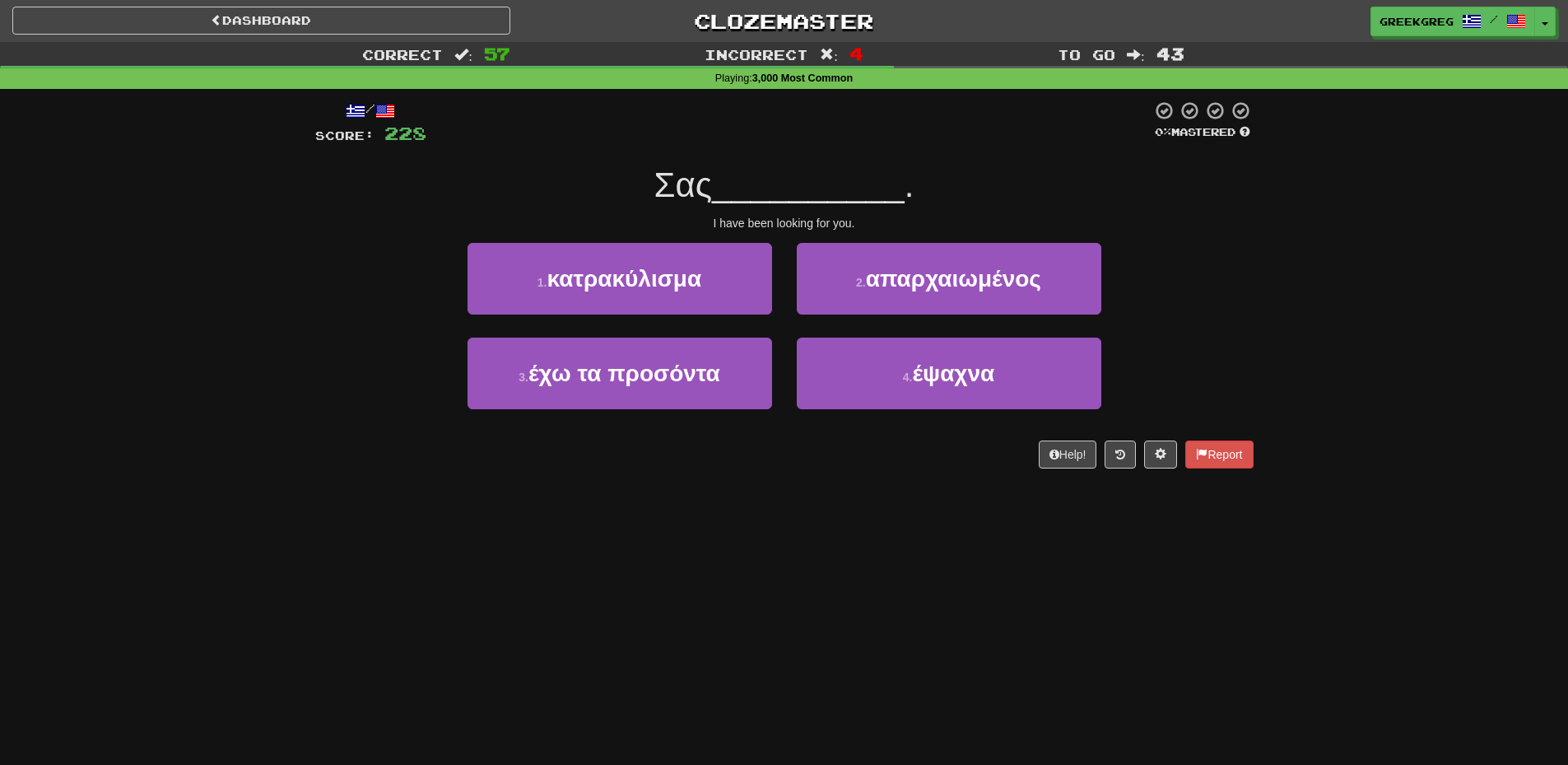
click at [637, 682] on div "Dashboard Clozemaster greekgreg / Toggle Dropdown Dashboard Leaderboard Activit…" at bounding box center [784, 382] width 1568 height 765
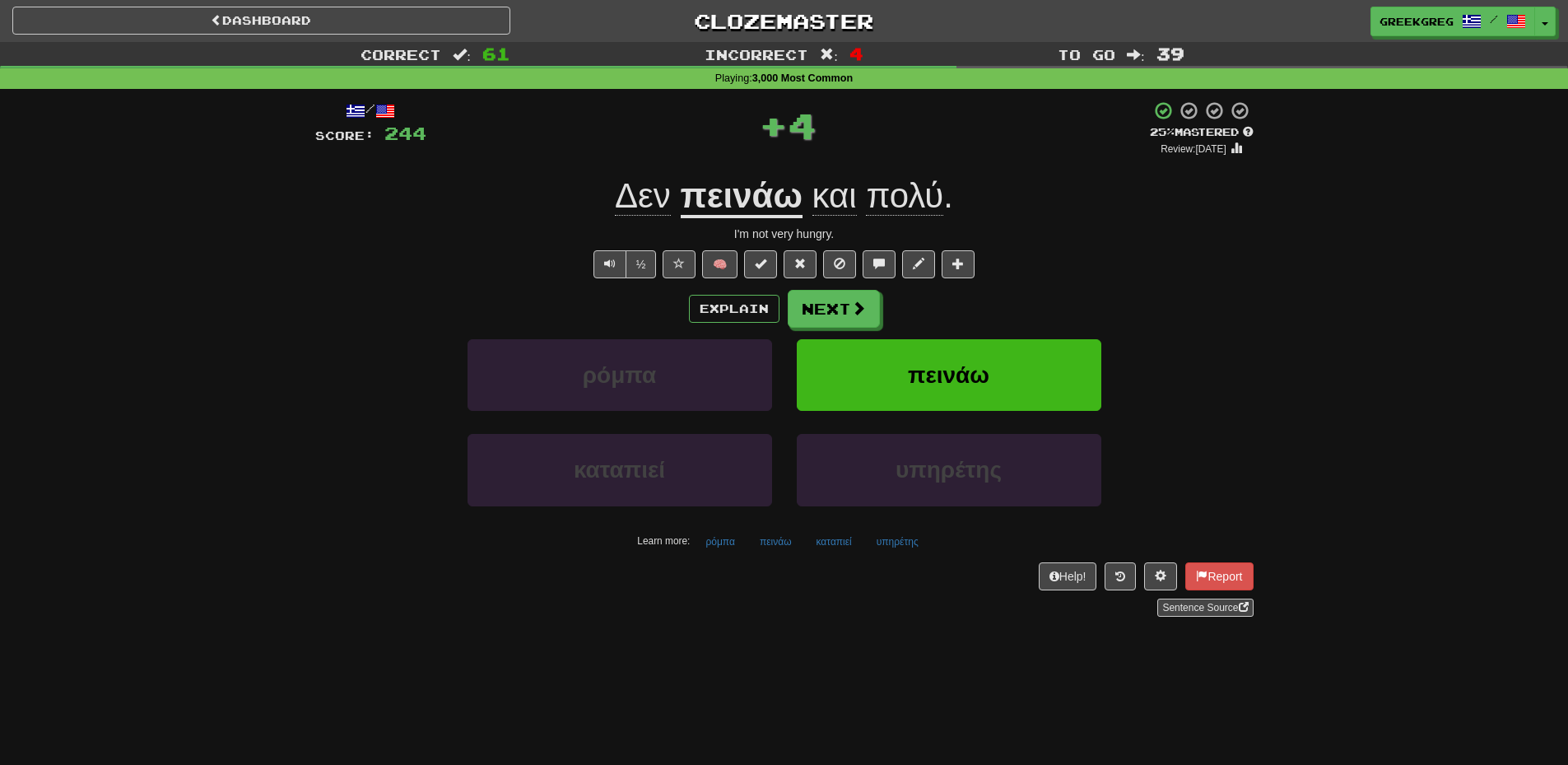
click at [772, 197] on u "πεινάω" at bounding box center [742, 197] width 122 height 42
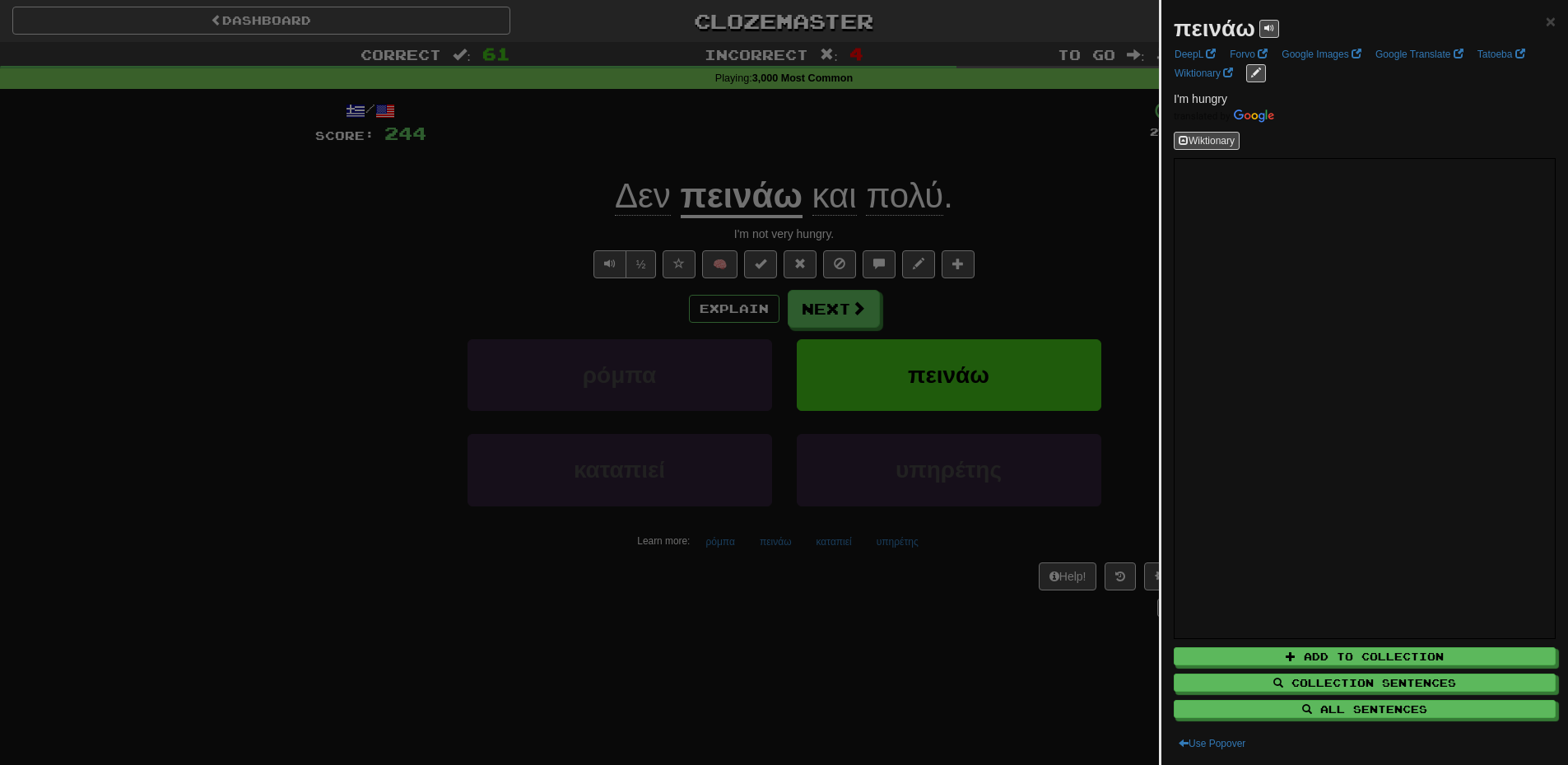
click at [682, 198] on div at bounding box center [784, 382] width 1568 height 765
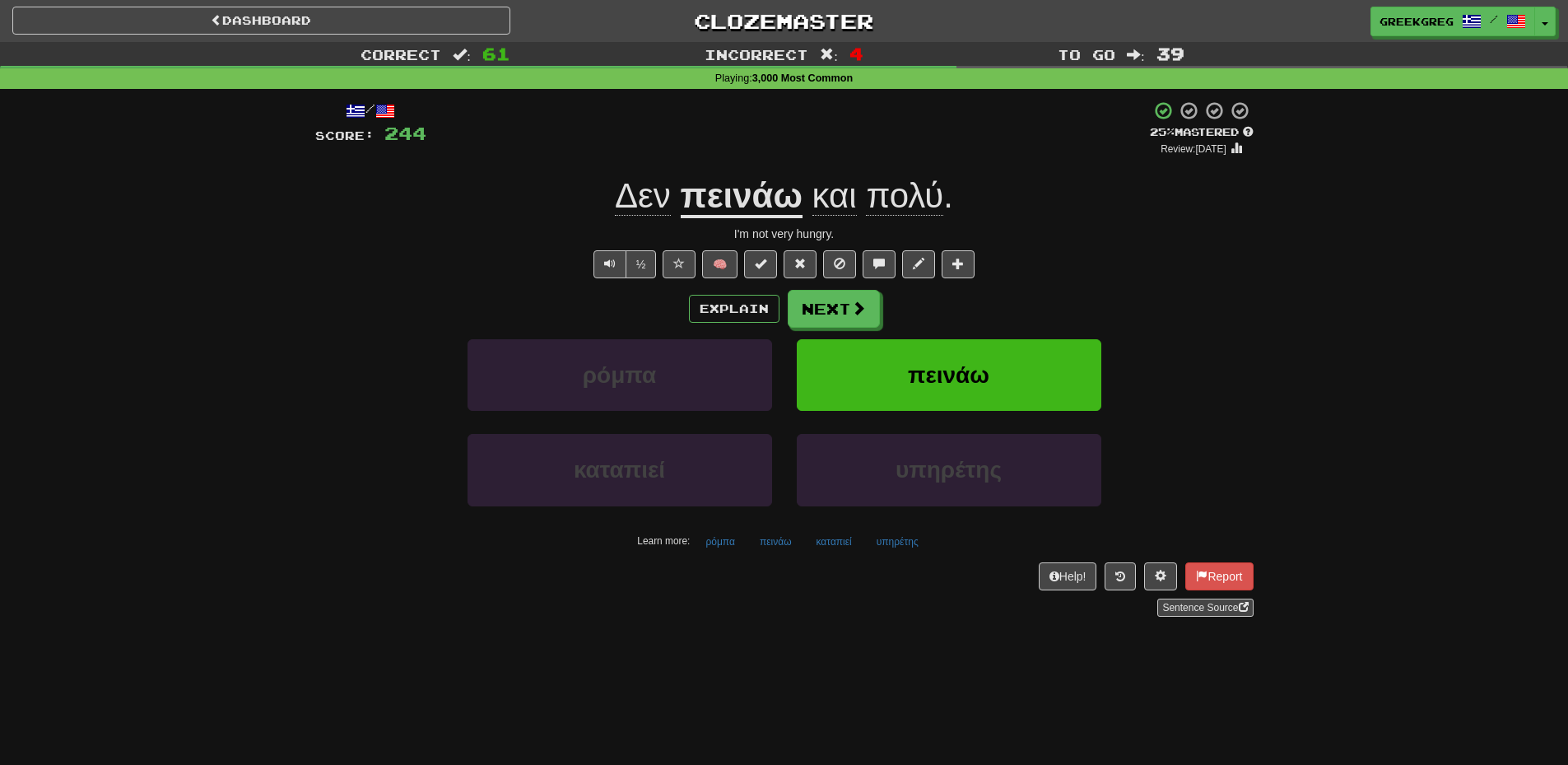
drag, startPoint x: 682, startPoint y: 198, endPoint x: 809, endPoint y: 190, distance: 127.3
drag, startPoint x: 810, startPoint y: 191, endPoint x: 681, endPoint y: 194, distance: 129.0
click at [681, 194] on div "Δεν πεινάω και πολύ ." at bounding box center [785, 196] width 939 height 45
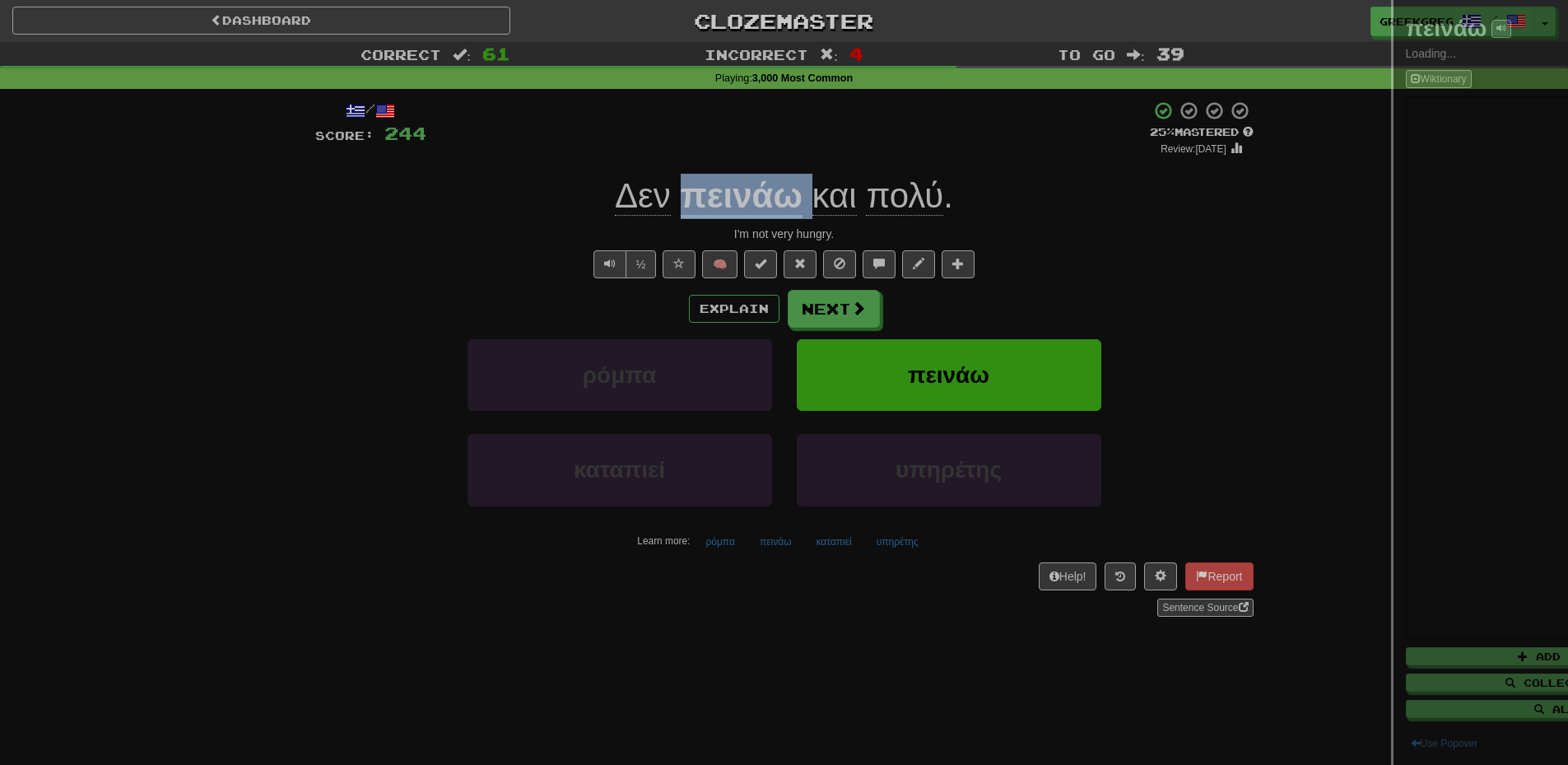
copy div "πεινάω"
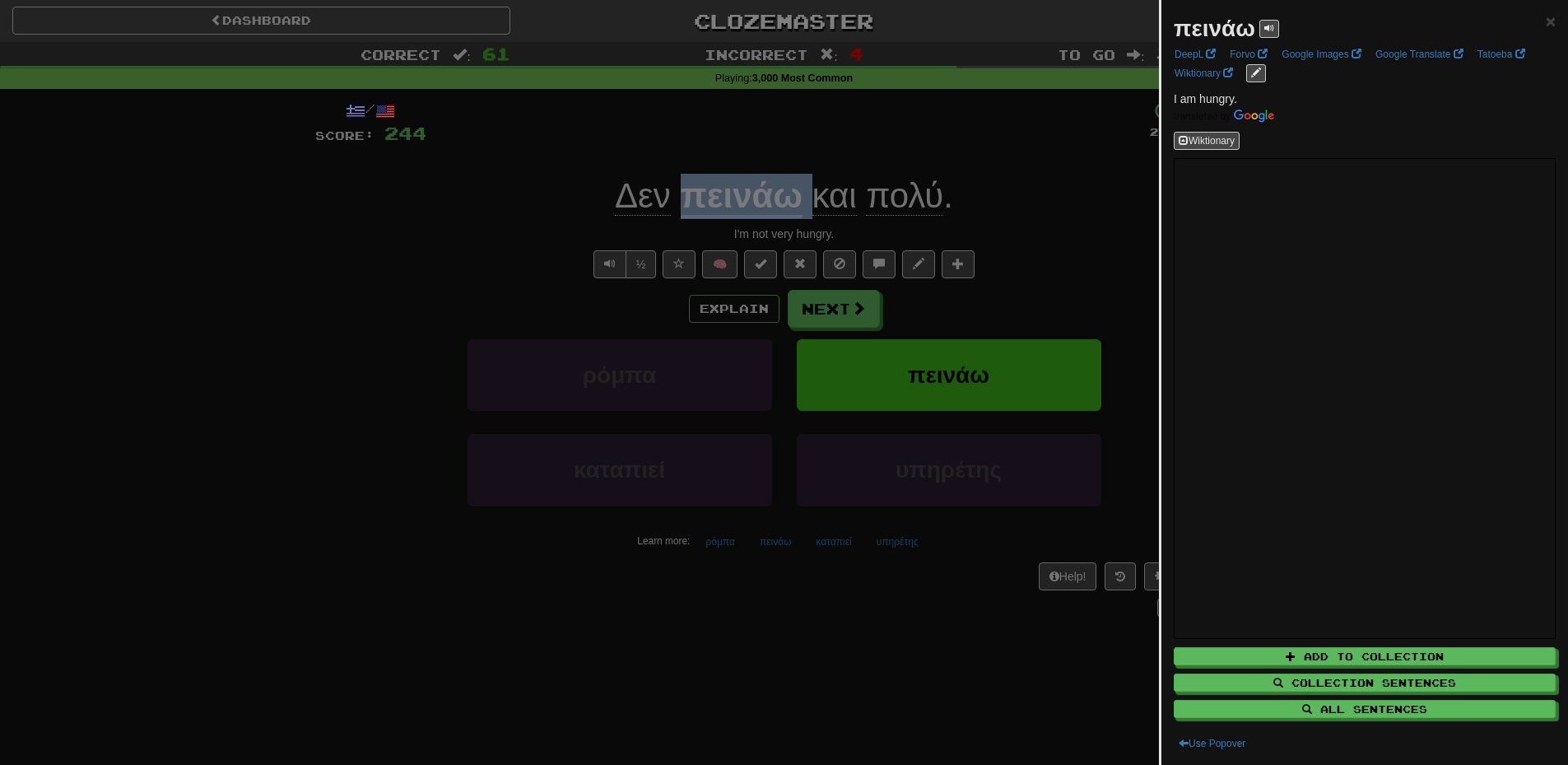
click at [990, 313] on div at bounding box center [784, 382] width 1568 height 765
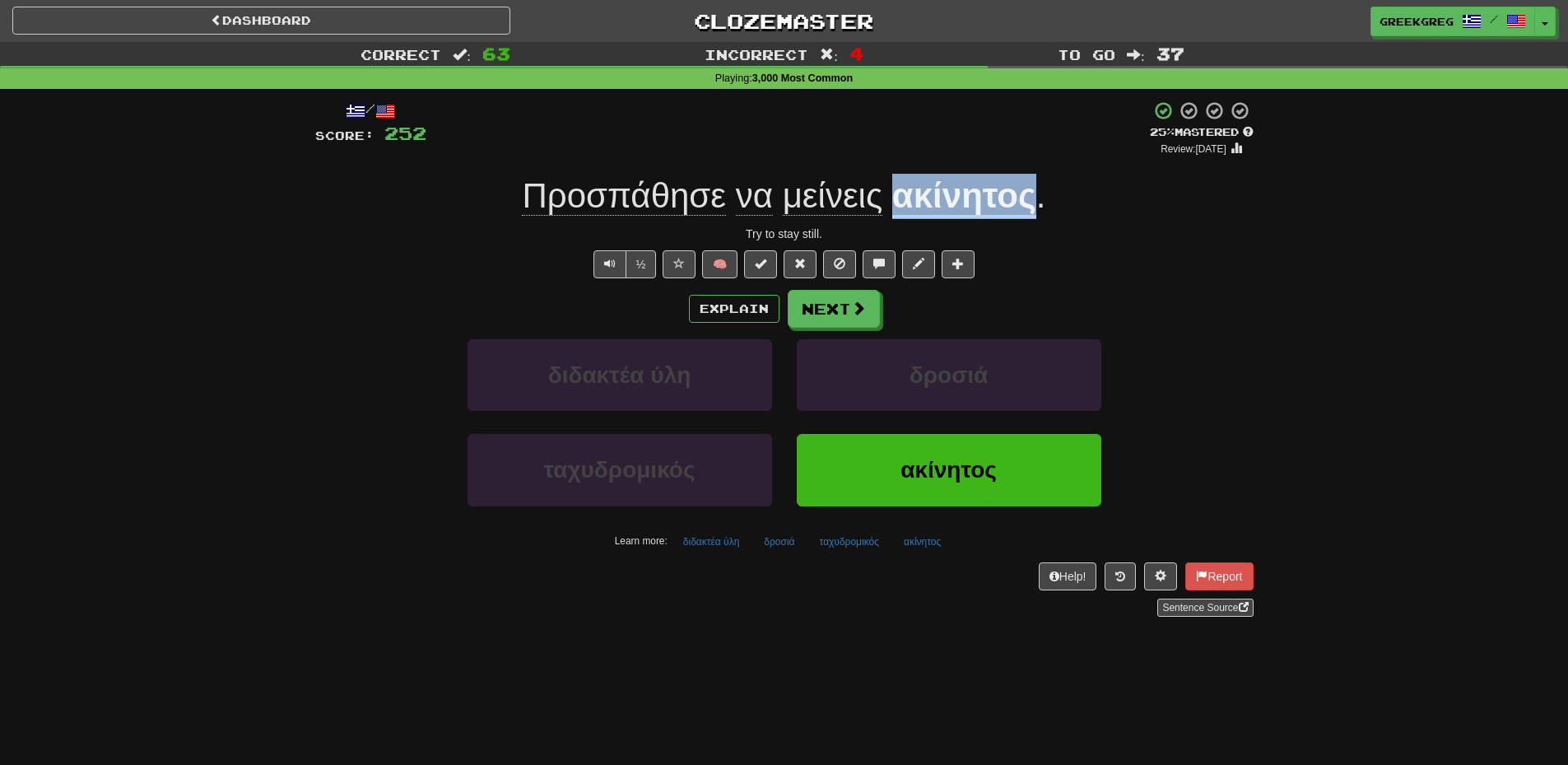
drag, startPoint x: 1039, startPoint y: 197, endPoint x: 898, endPoint y: 194, distance: 141.0
click at [898, 194] on div "Προσπάθησε να μείνεις ακίνητος ." at bounding box center [785, 196] width 939 height 45
copy u "ακίνητος"
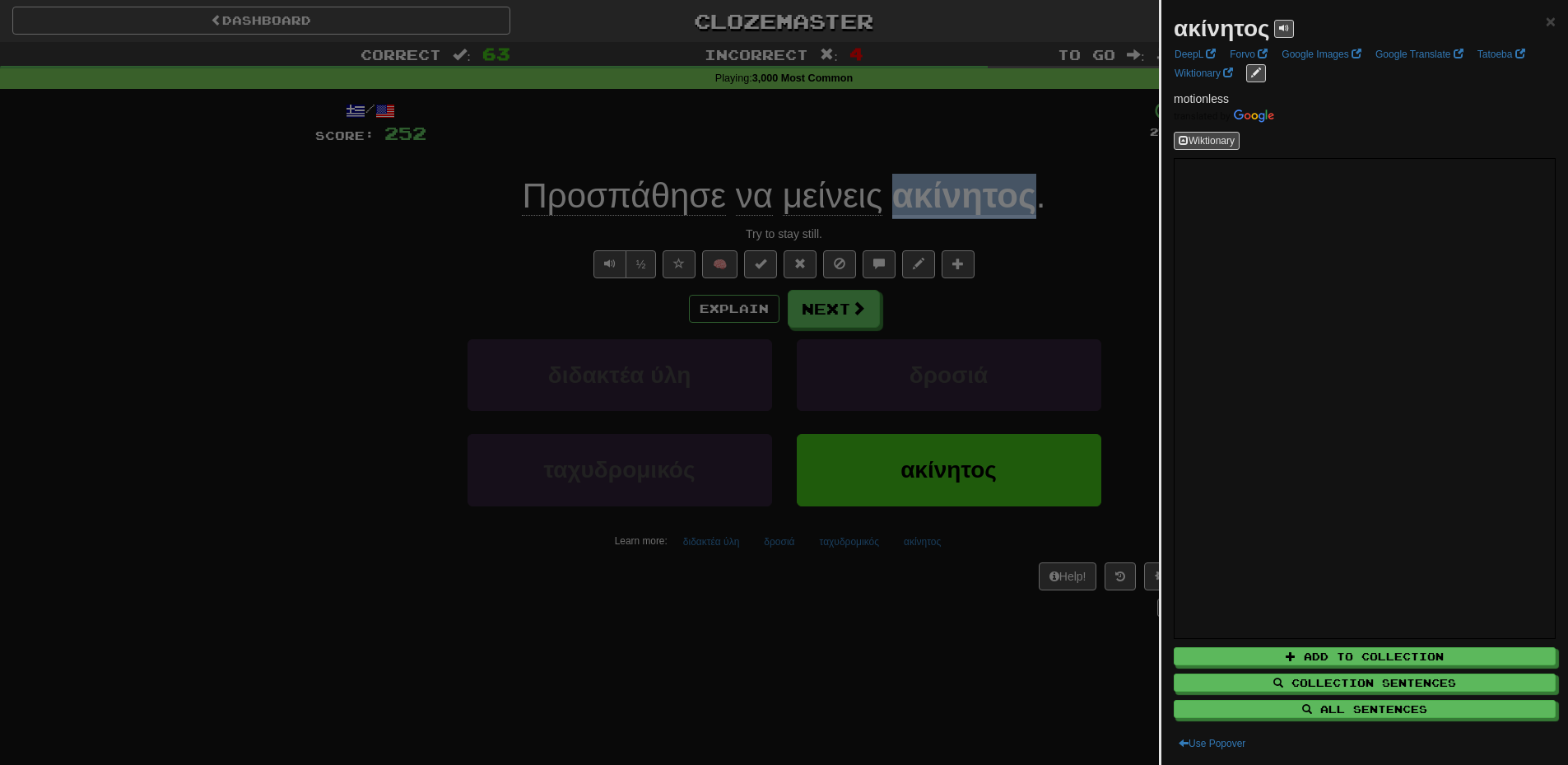
click at [1148, 388] on div at bounding box center [784, 382] width 1568 height 765
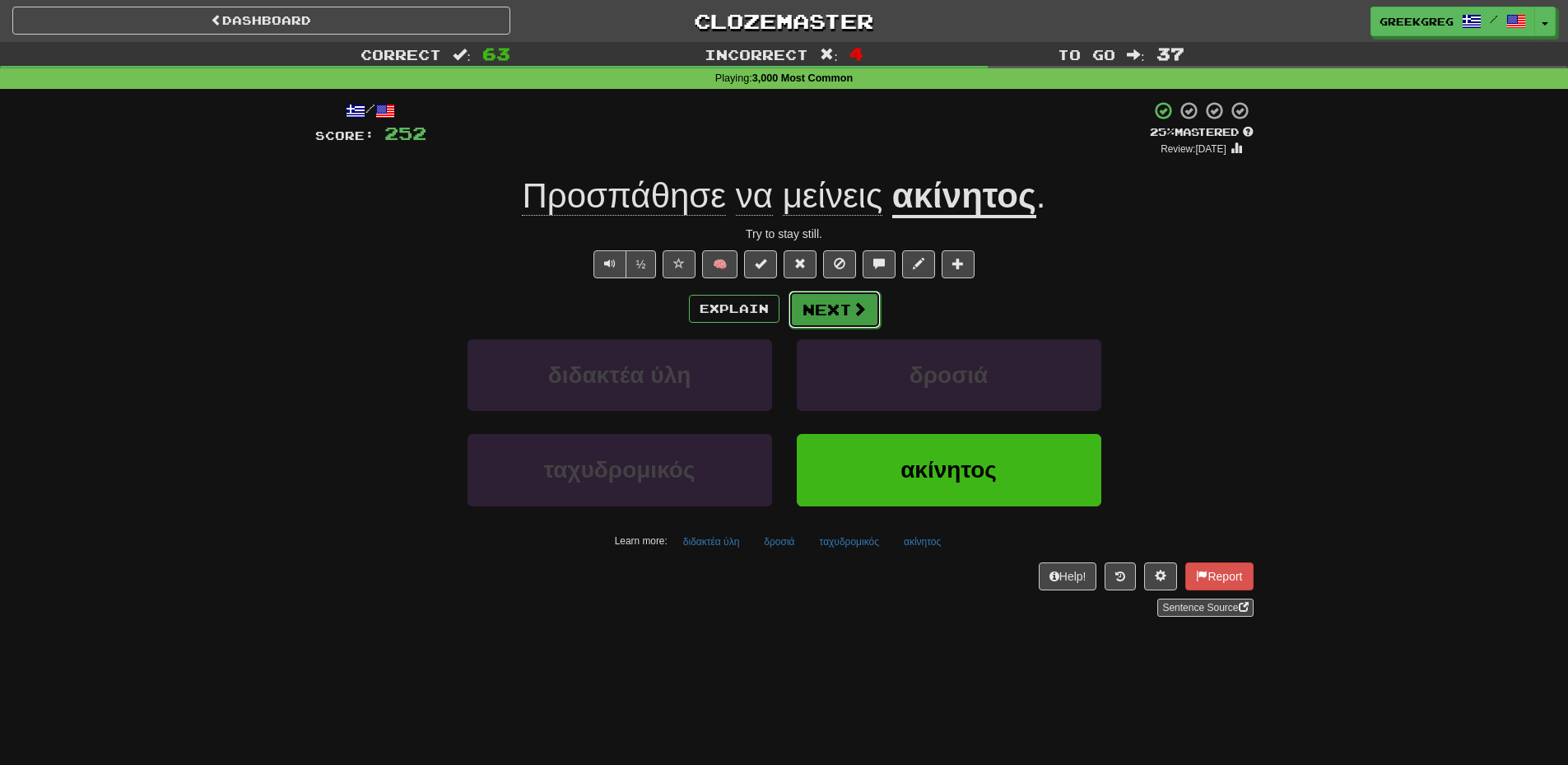
click at [829, 317] on button "Next" at bounding box center [835, 309] width 92 height 38
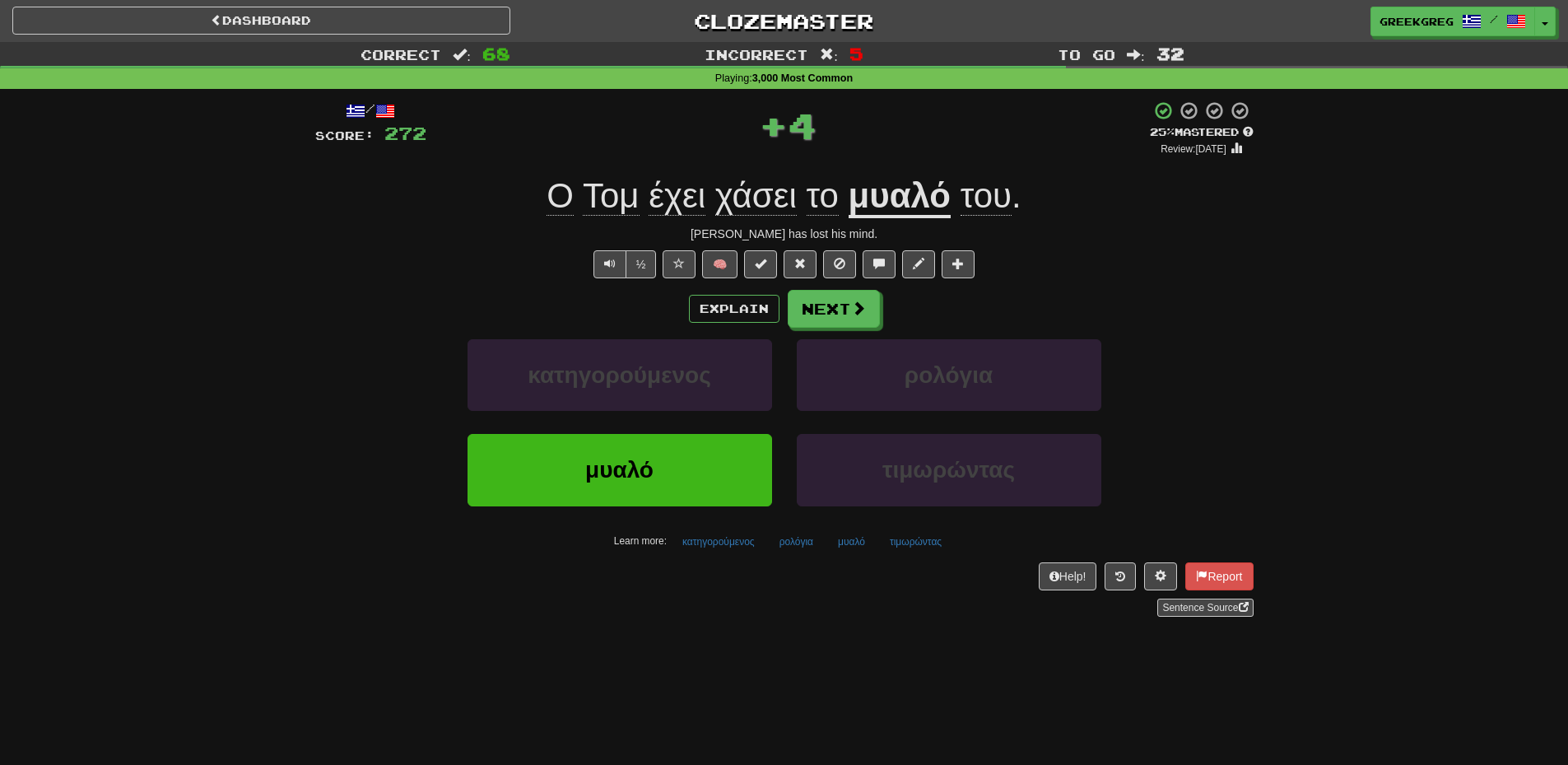
click at [886, 206] on u "μυαλό" at bounding box center [899, 197] width 102 height 42
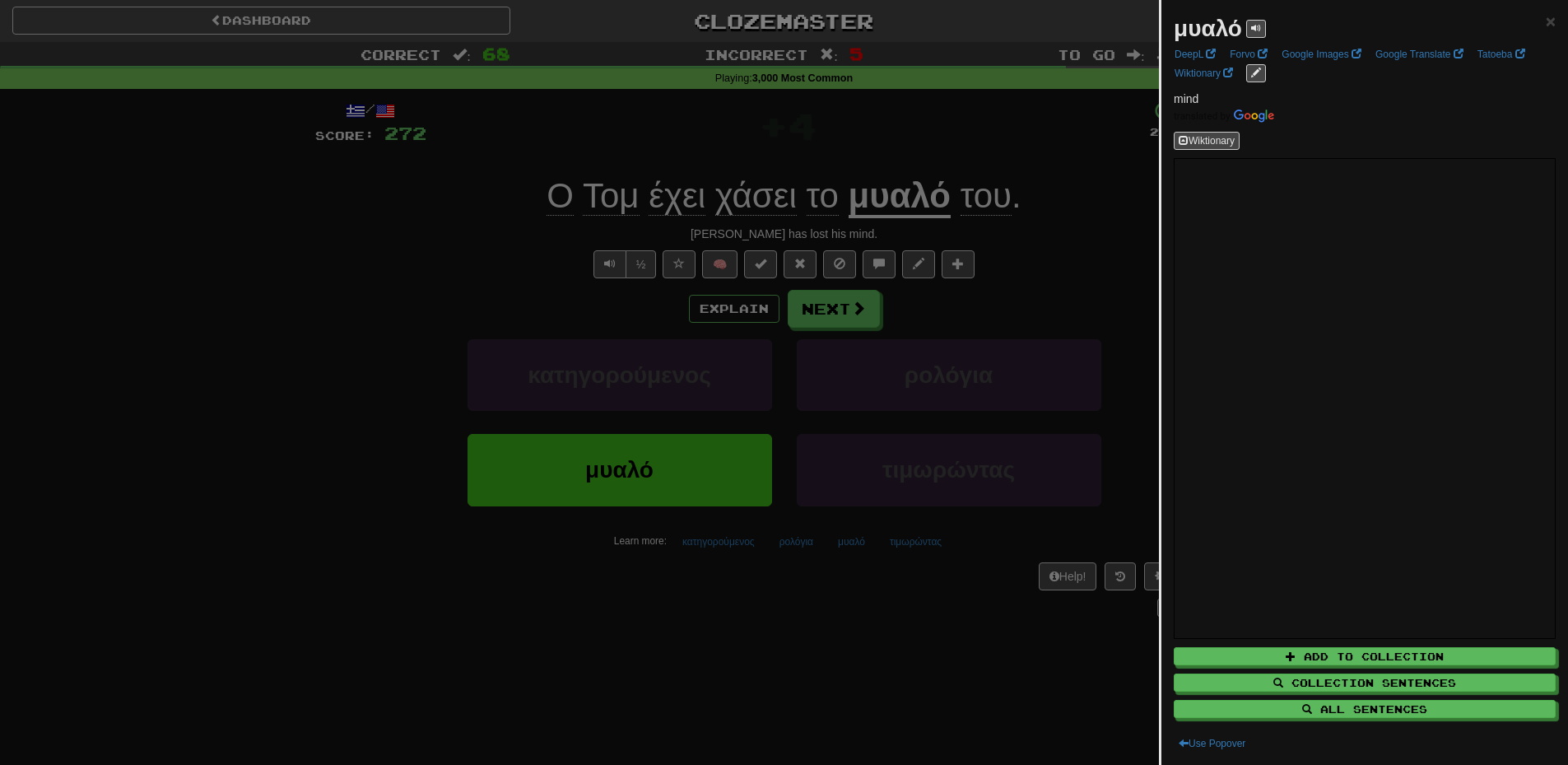
click at [1208, 20] on strong "μυαλό" at bounding box center [1207, 28] width 68 height 26
copy strong "μυαλό"
click at [406, 351] on div at bounding box center [784, 382] width 1568 height 765
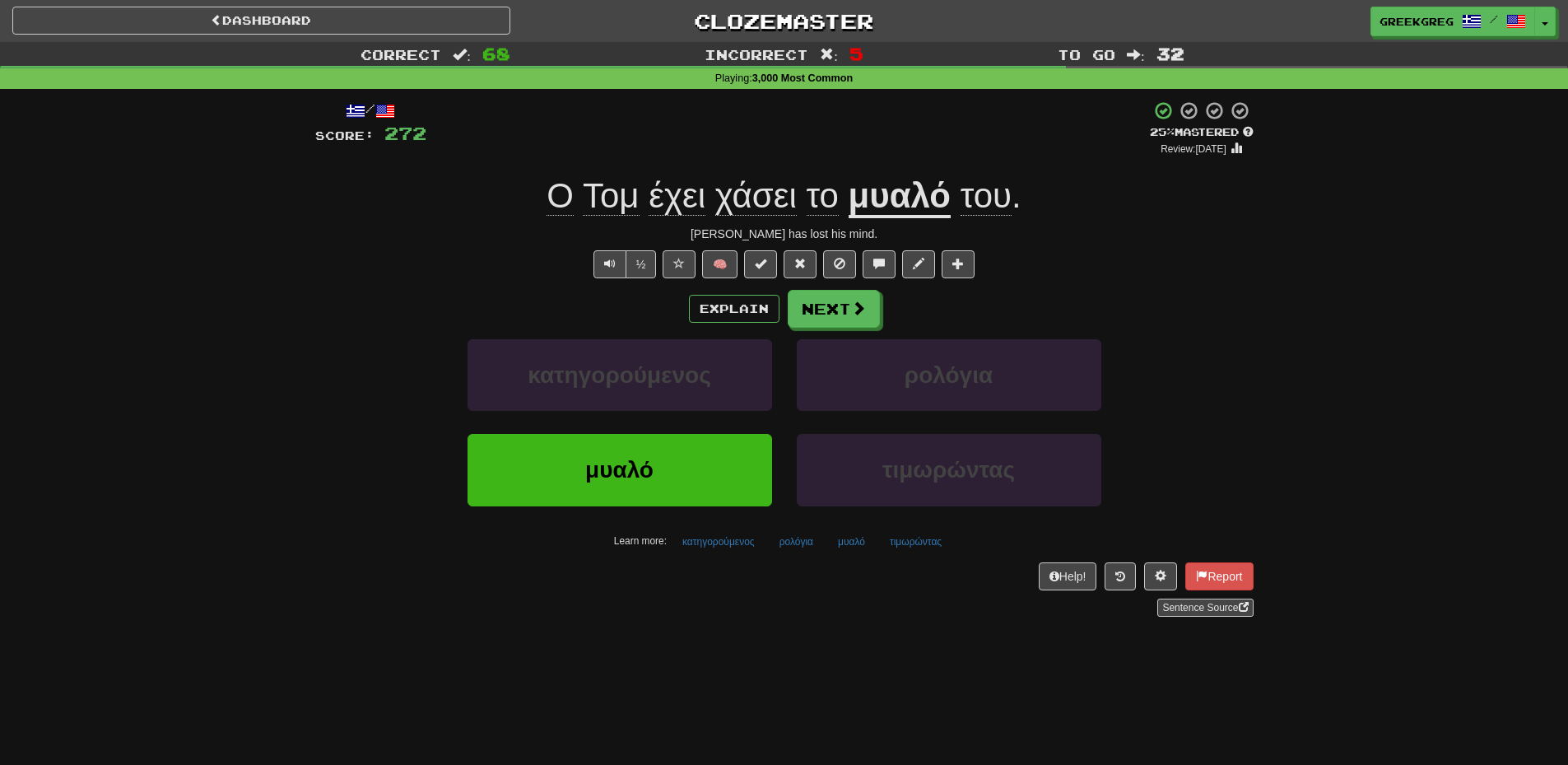
click at [825, 677] on div "Dashboard Clozemaster greekgreg / Toggle Dropdown Dashboard Leaderboard Activit…" at bounding box center [784, 382] width 1568 height 765
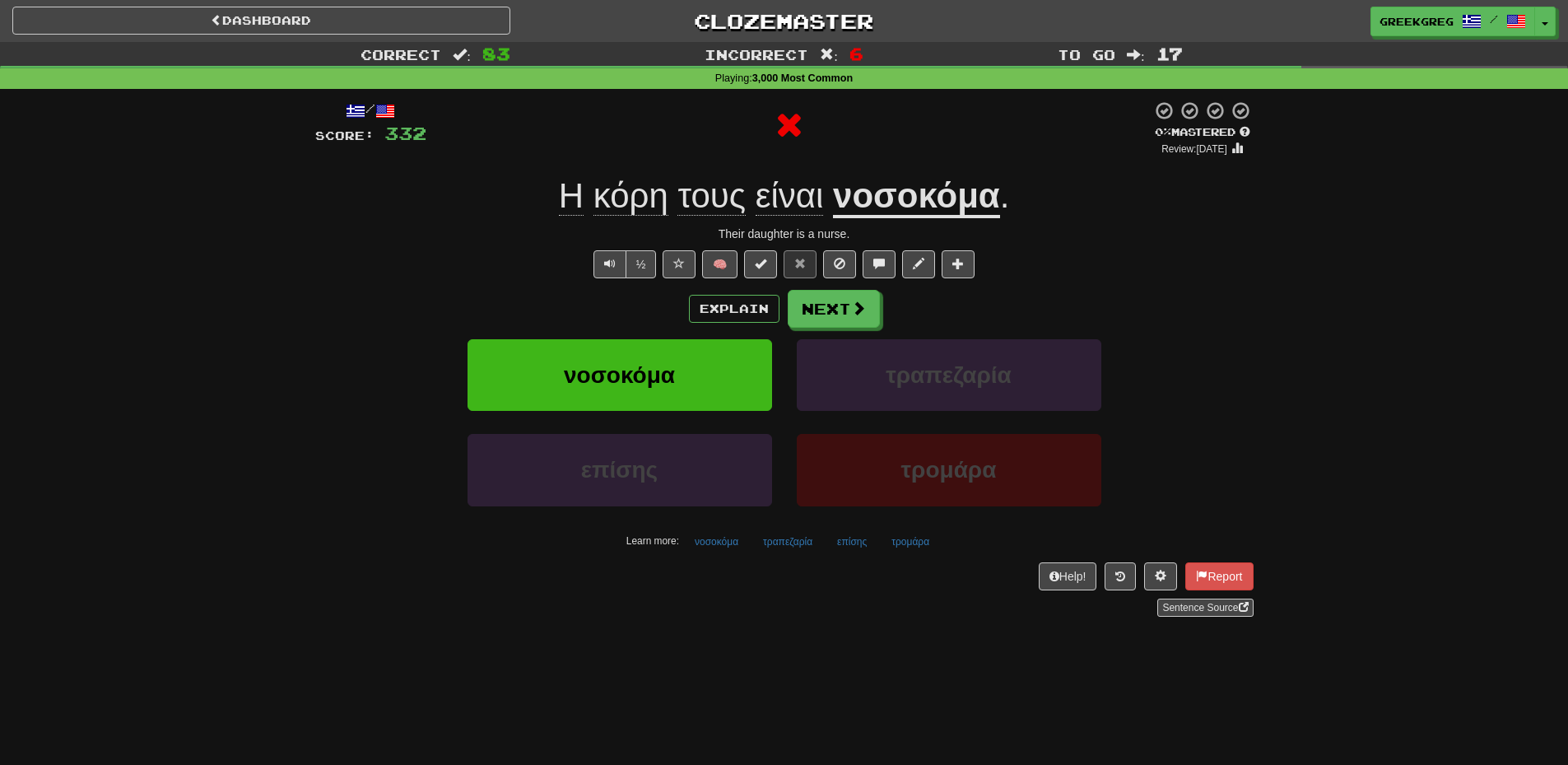
click at [917, 197] on u "νοσοκόμα" at bounding box center [917, 197] width 167 height 42
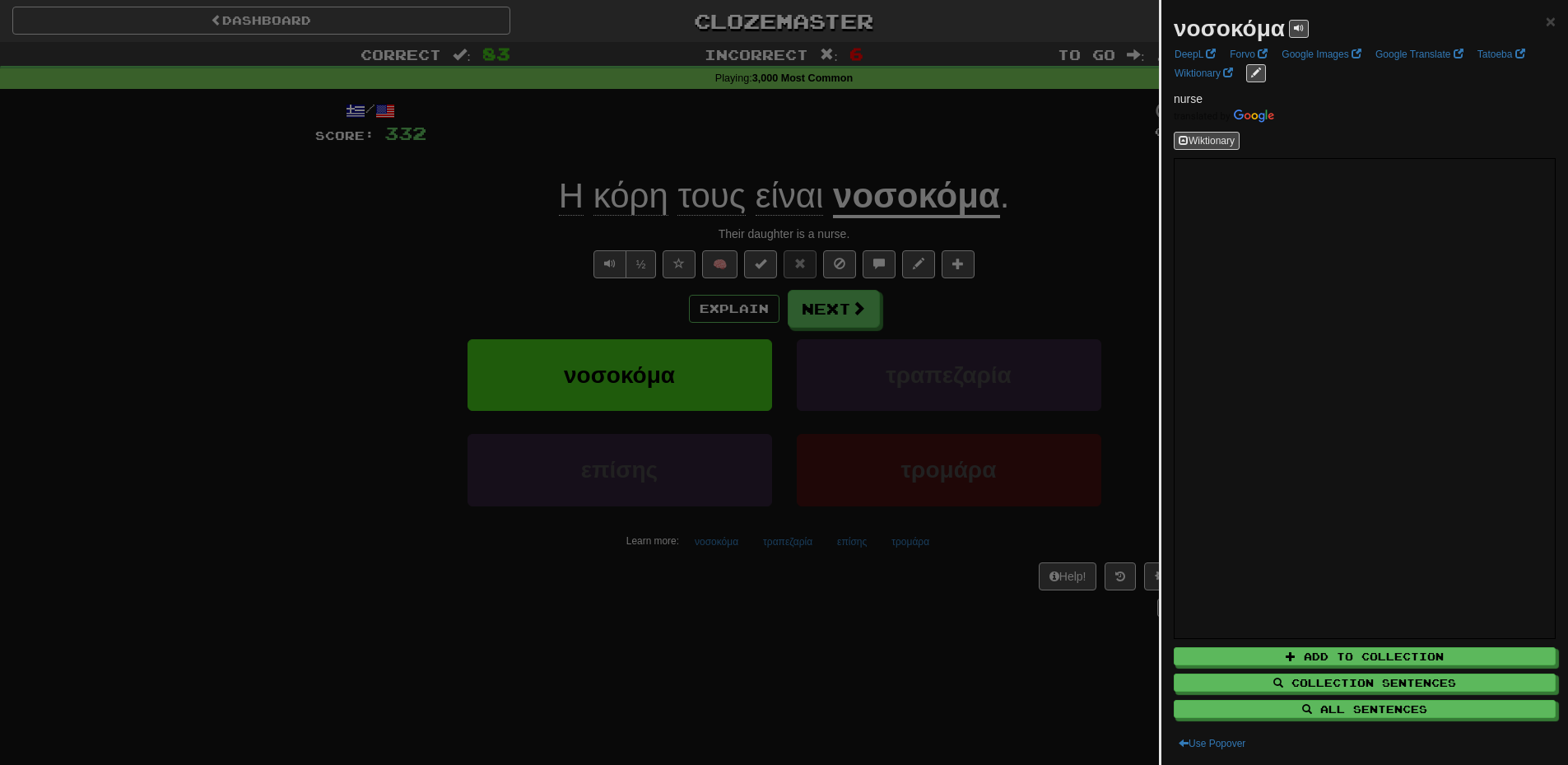
click at [1250, 35] on strong "νοσοκόμα" at bounding box center [1229, 28] width 112 height 26
click at [1250, 34] on strong "νοσοκόμα" at bounding box center [1229, 28] width 112 height 26
copy strong "νοσοκόμα"
click at [908, 672] on div at bounding box center [784, 382] width 1568 height 765
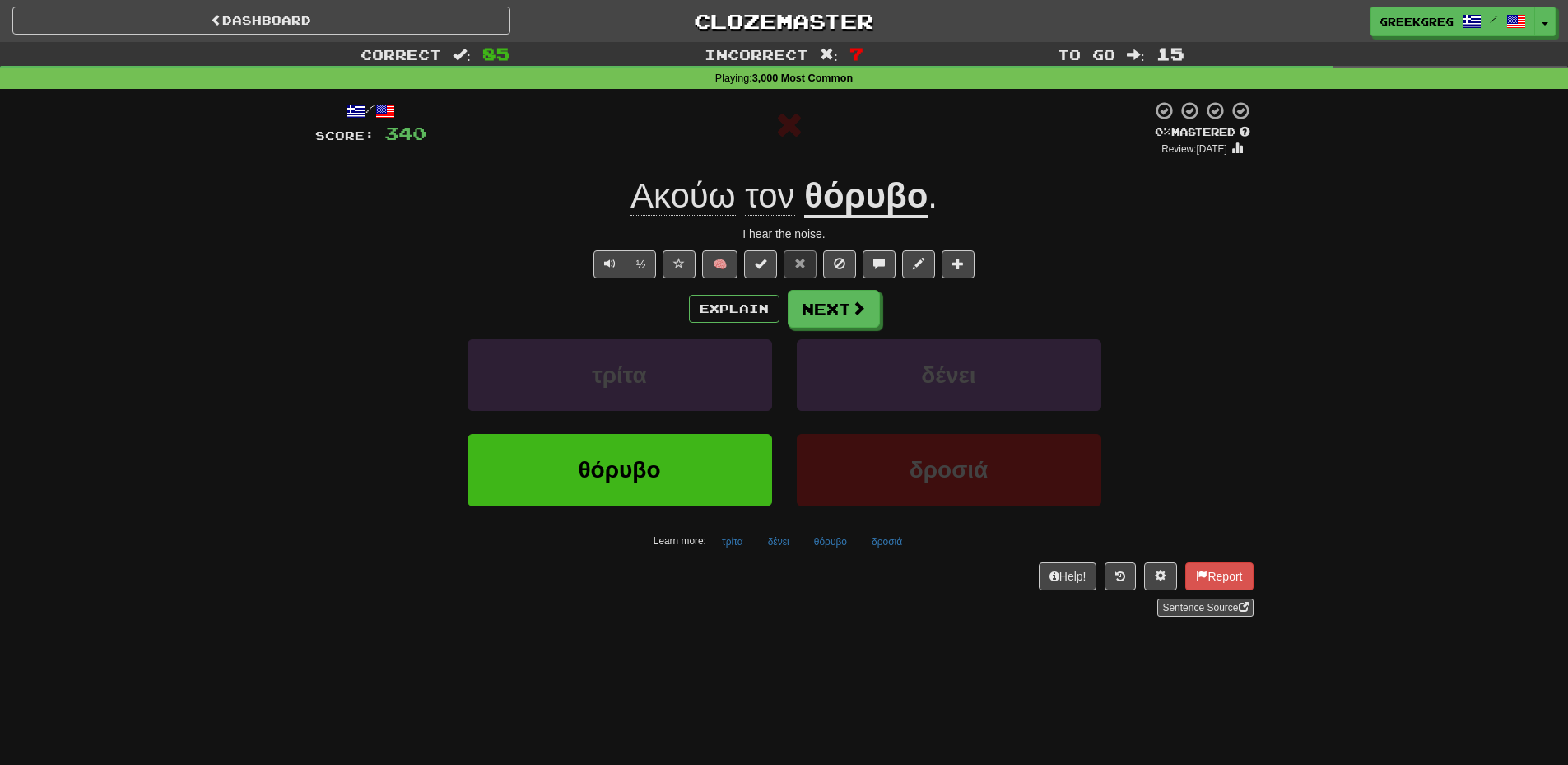
click at [831, 201] on u "θόρυβο" at bounding box center [866, 197] width 123 height 42
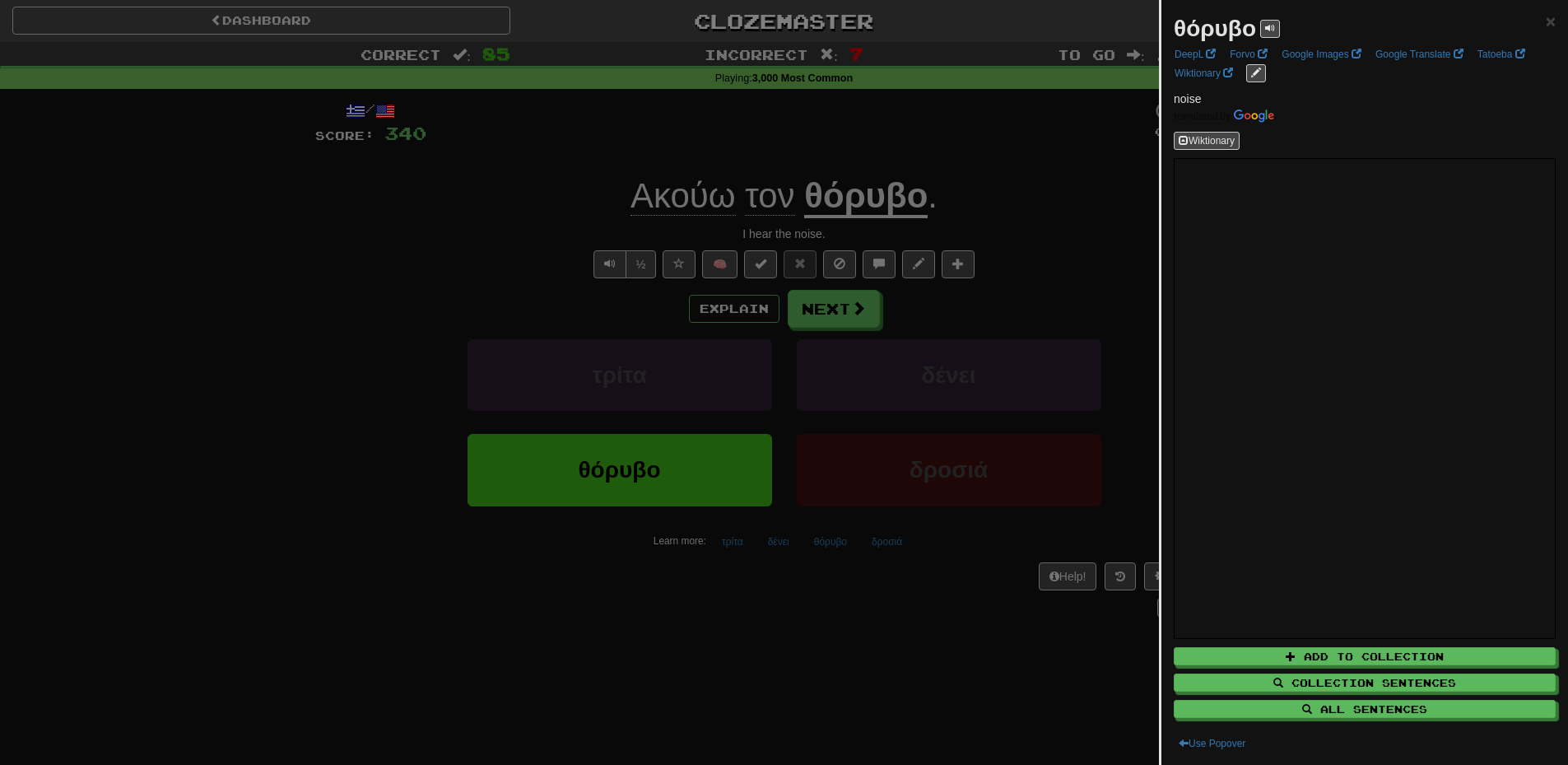
drag, startPoint x: 354, startPoint y: 314, endPoint x: 403, endPoint y: 324, distance: 50.0
click at [355, 315] on div at bounding box center [784, 382] width 1568 height 765
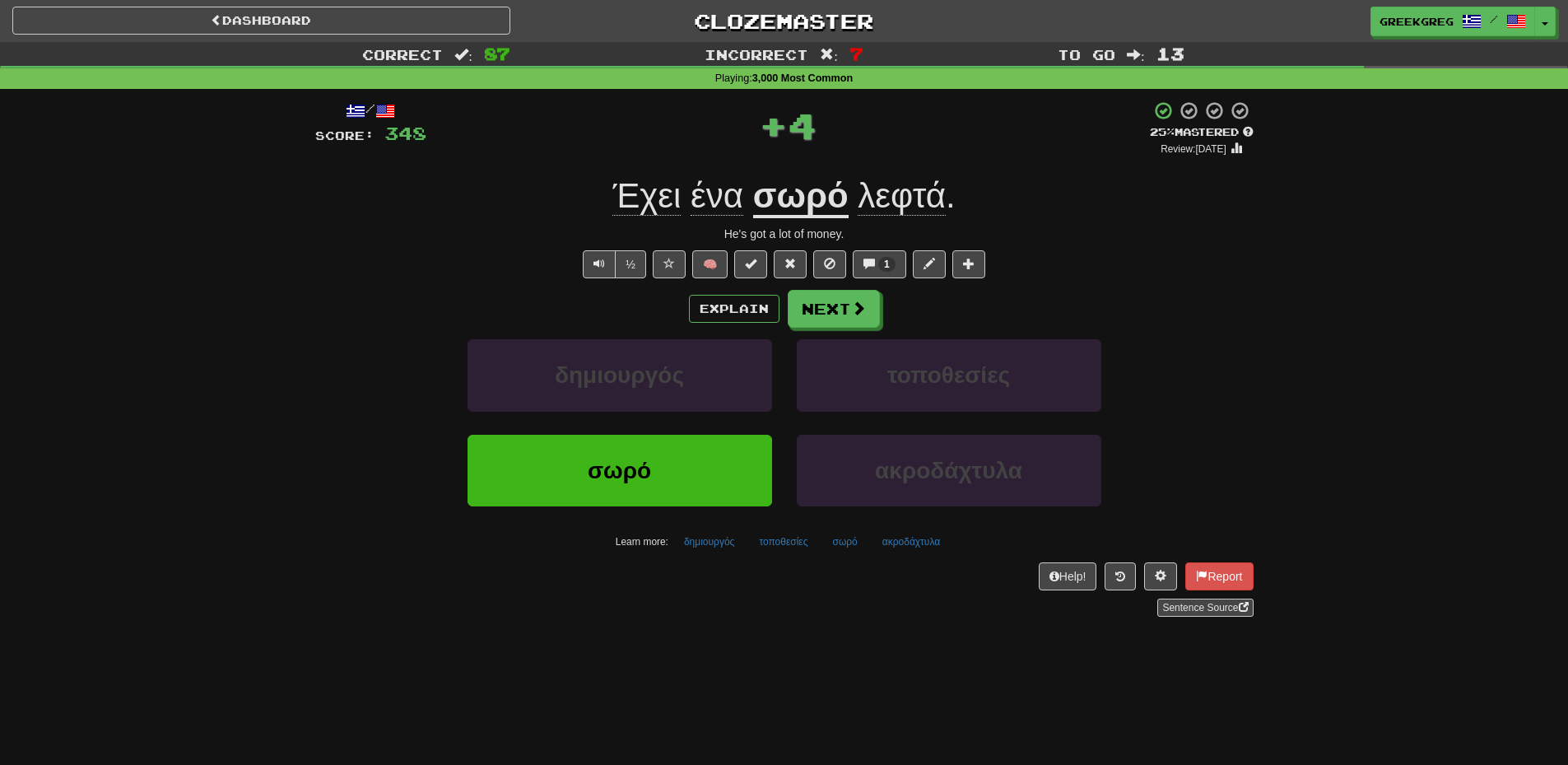
click at [792, 191] on u "σωρό" at bounding box center [800, 197] width 95 height 42
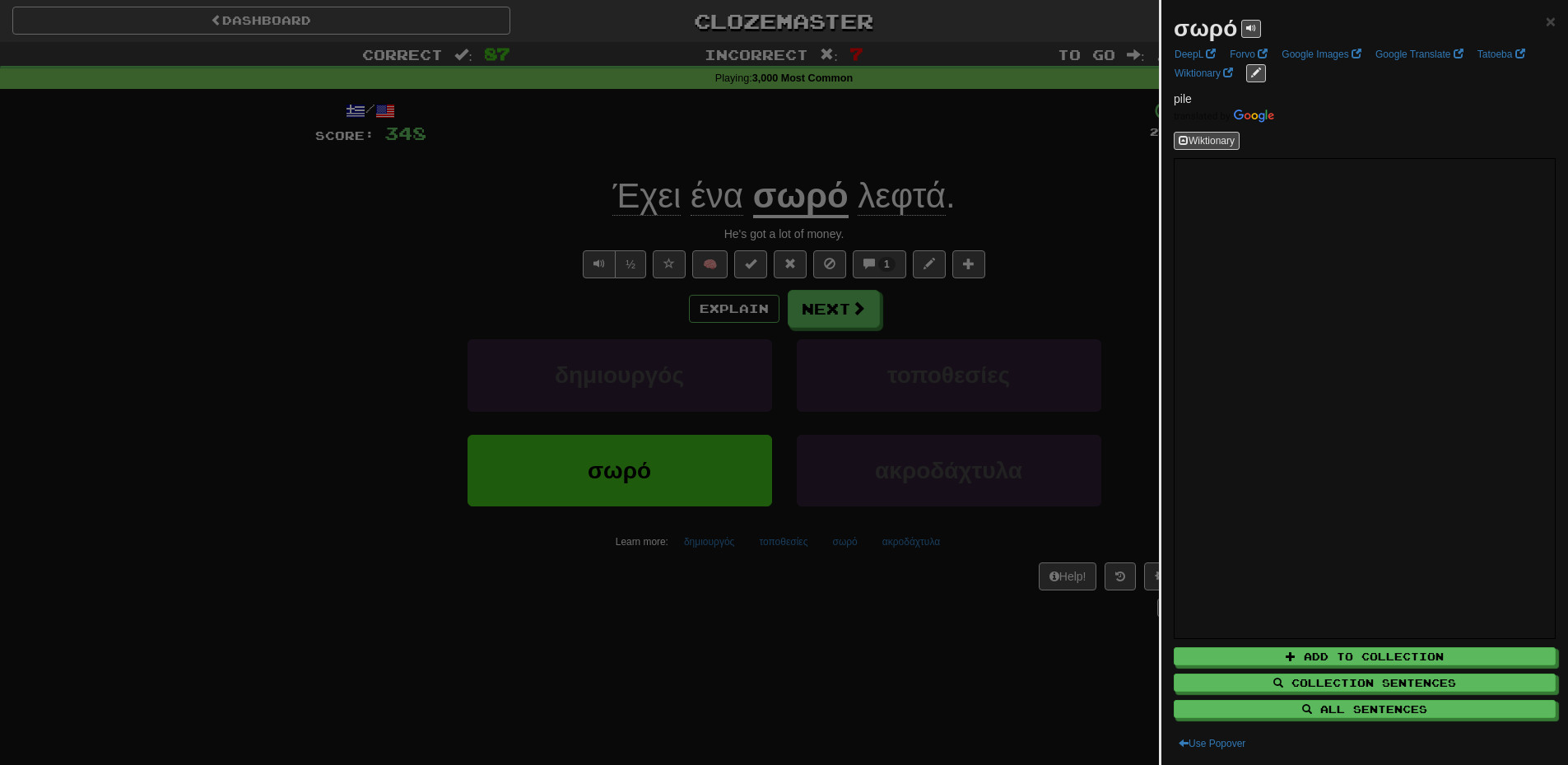
click at [1037, 334] on div at bounding box center [784, 382] width 1568 height 765
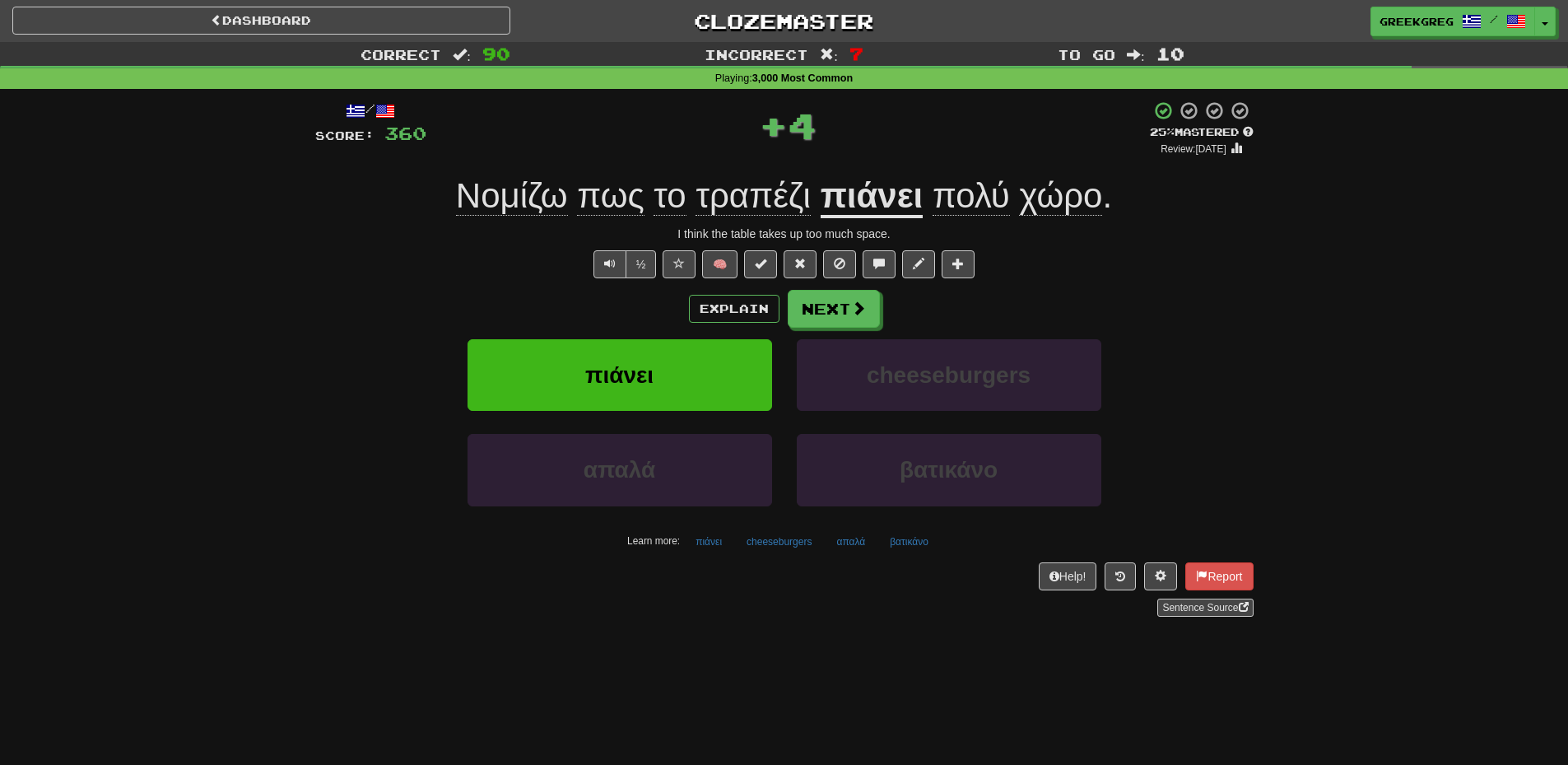
click at [917, 200] on u "πιάνει" at bounding box center [872, 197] width 103 height 42
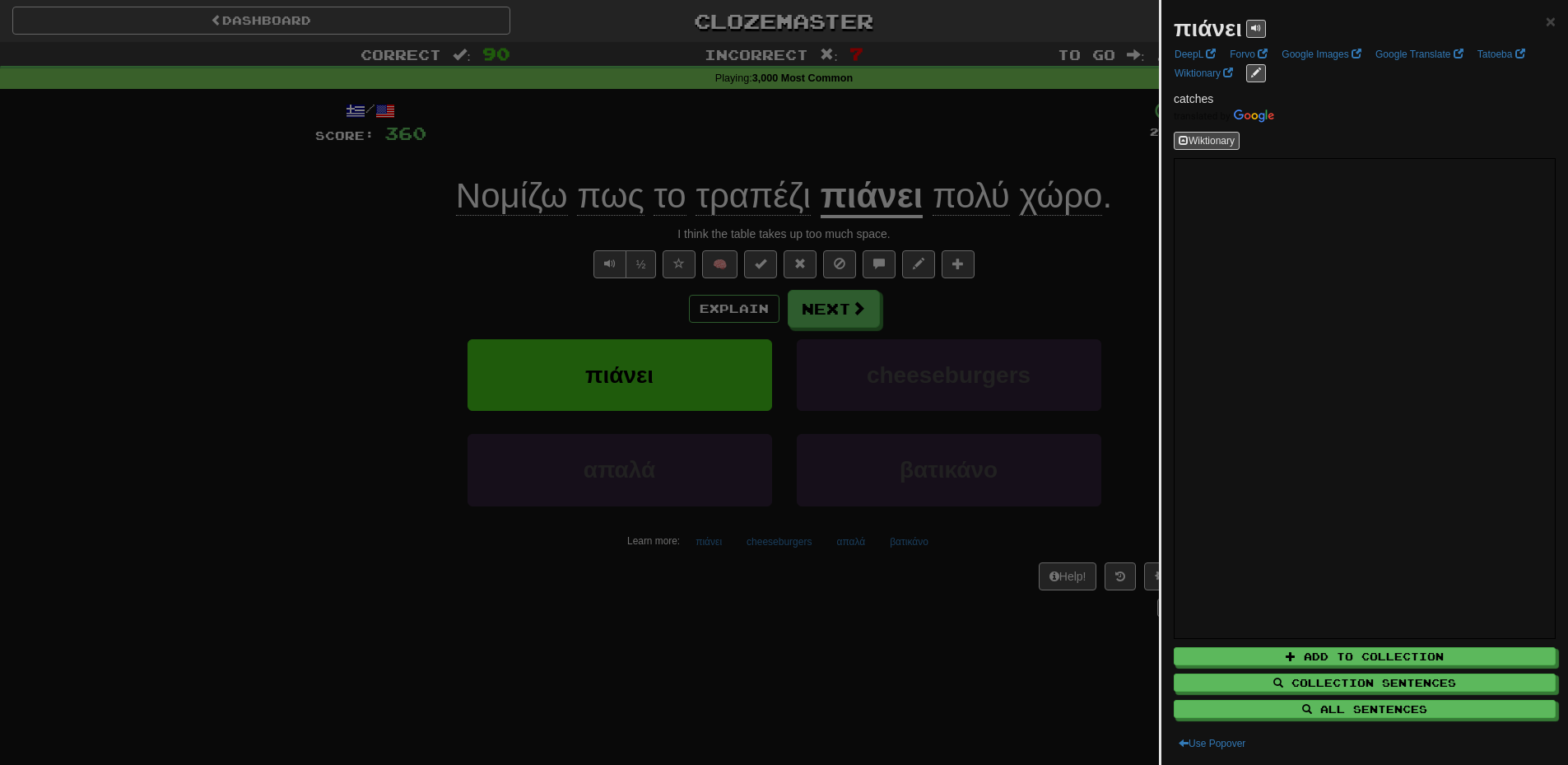
click at [1076, 277] on div at bounding box center [784, 382] width 1568 height 765
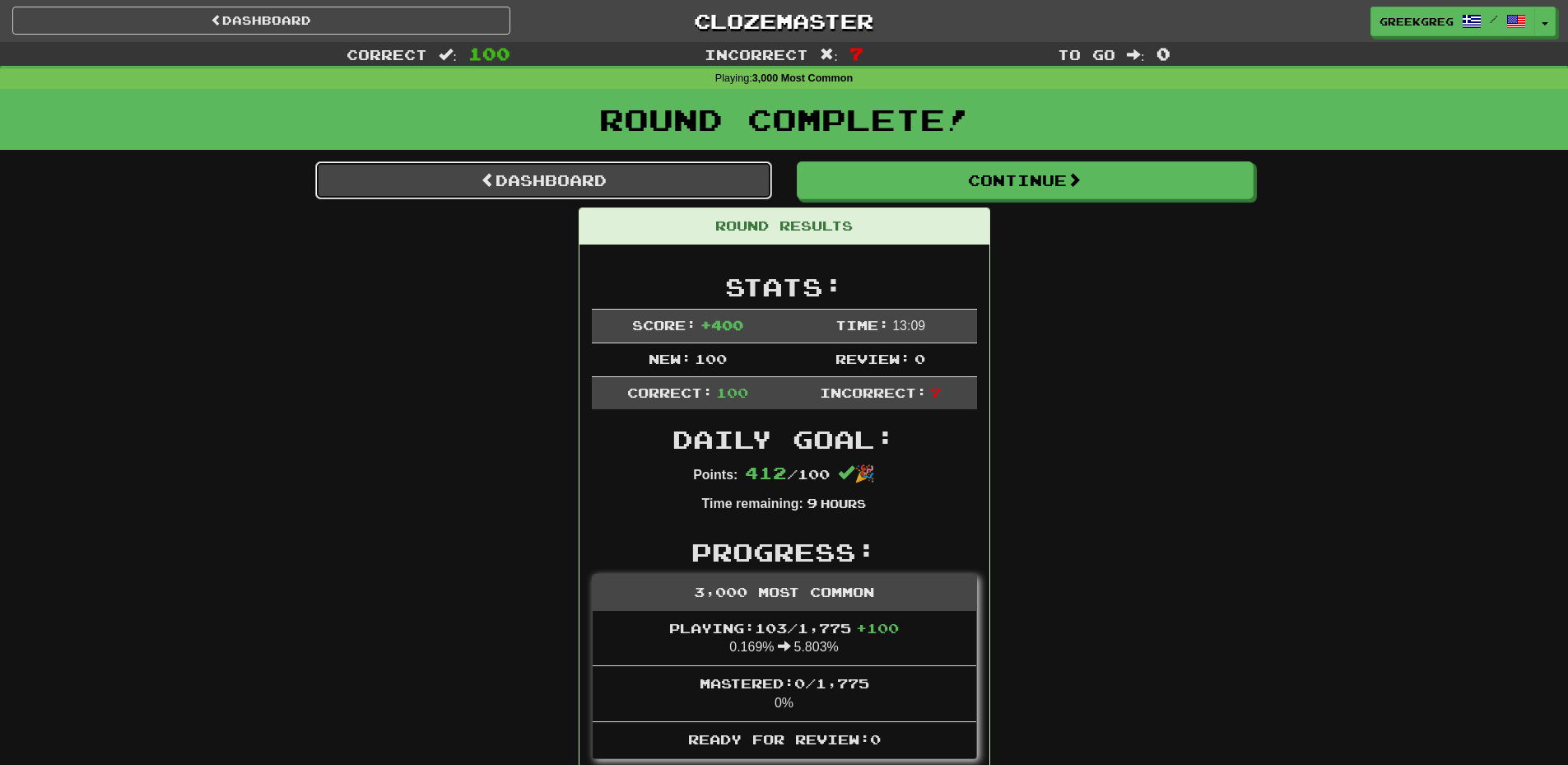
click at [603, 170] on link "Dashboard" at bounding box center [544, 180] width 457 height 38
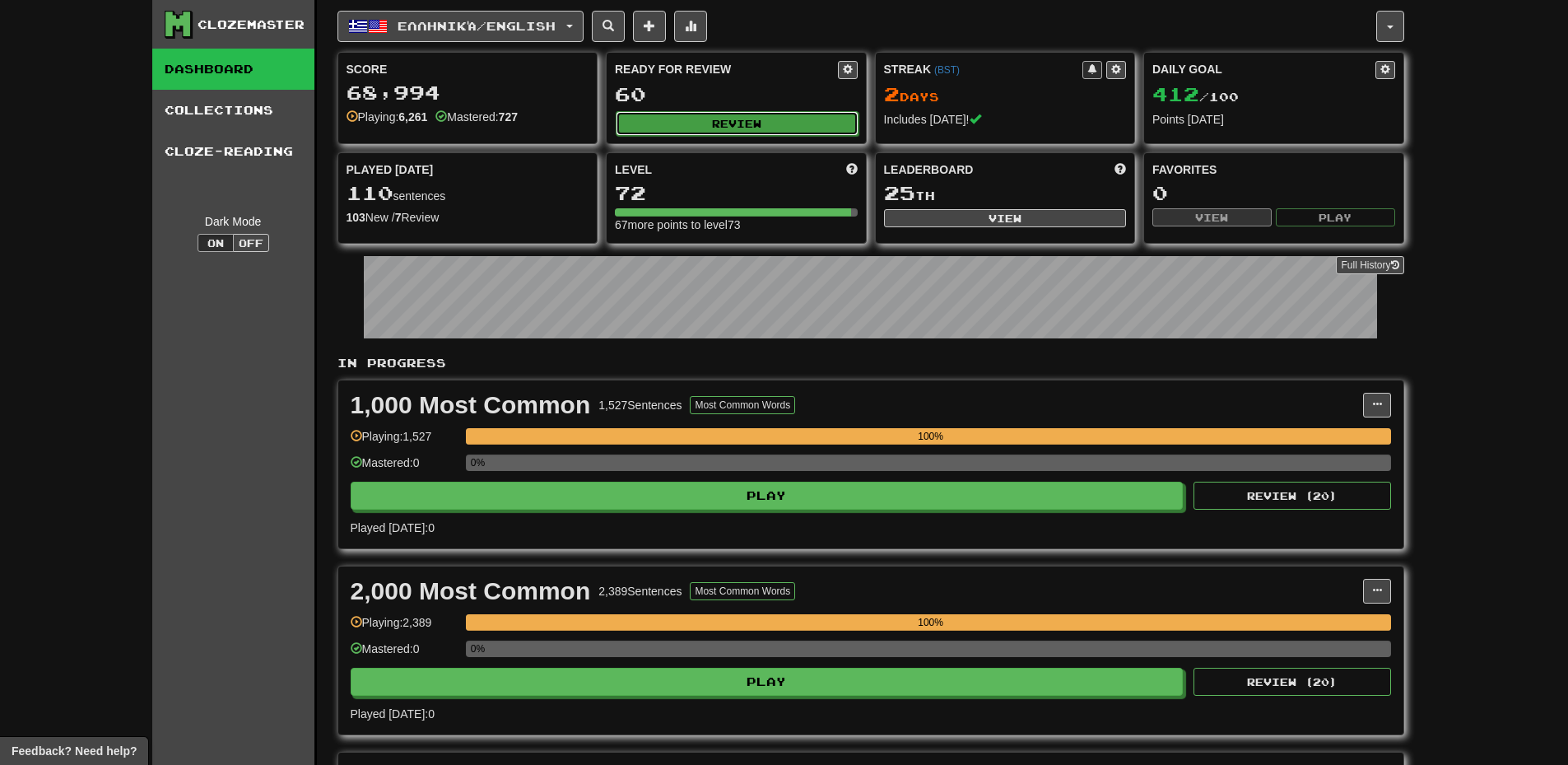
click at [767, 117] on button "Review" at bounding box center [737, 124] width 242 height 25
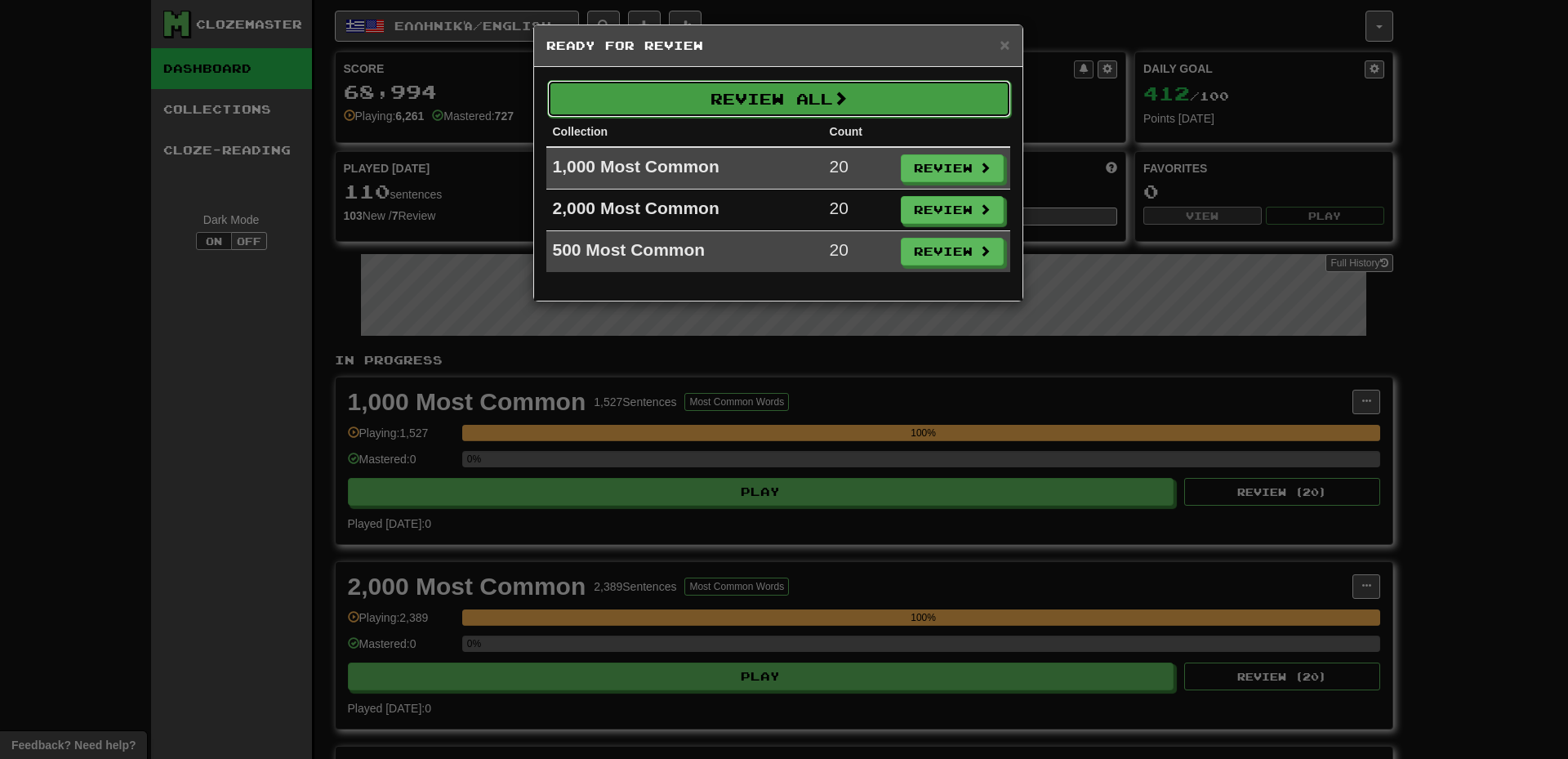
click at [796, 110] on button "Review All" at bounding box center [779, 98] width 464 height 37
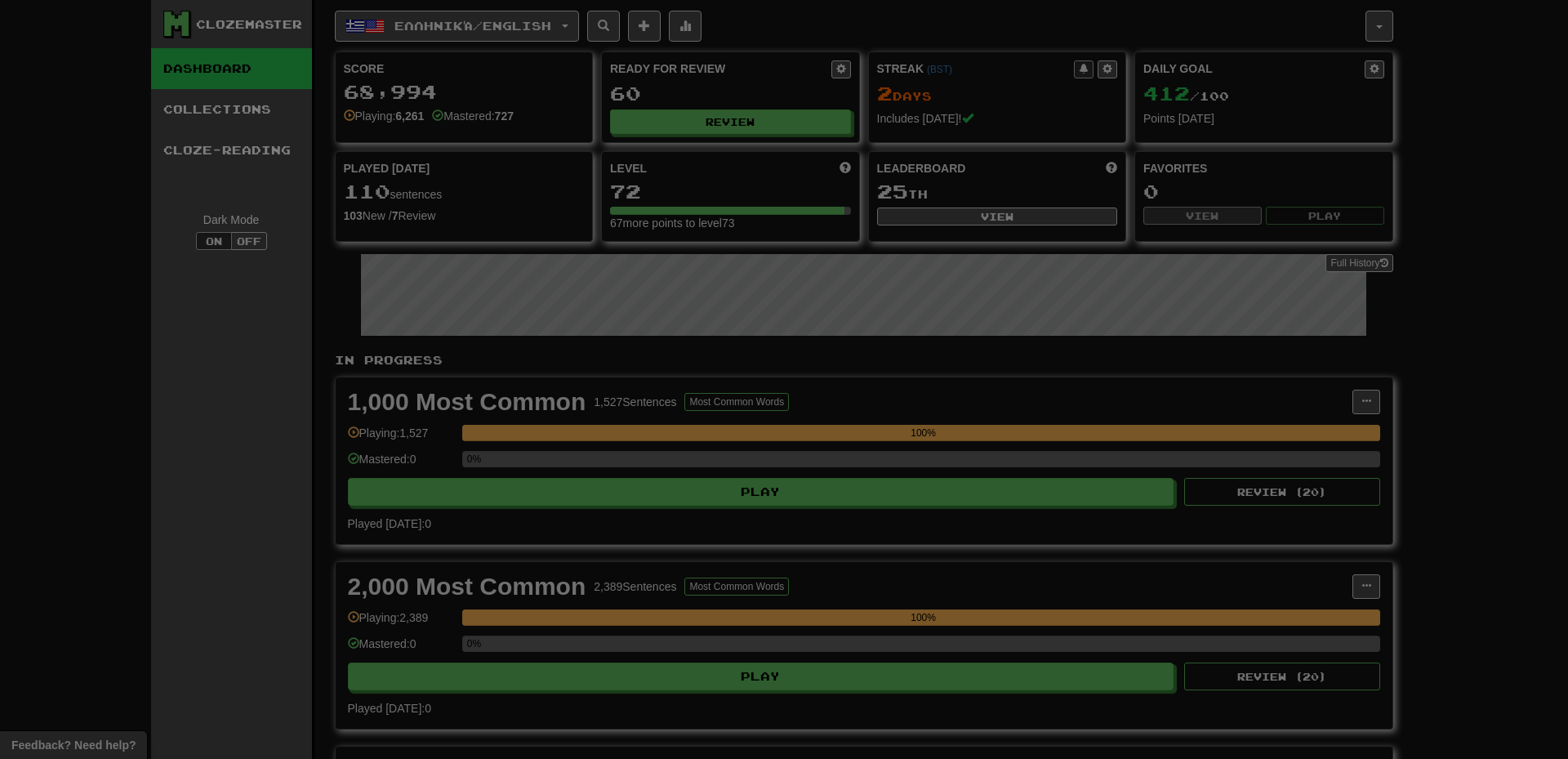
select select "***"
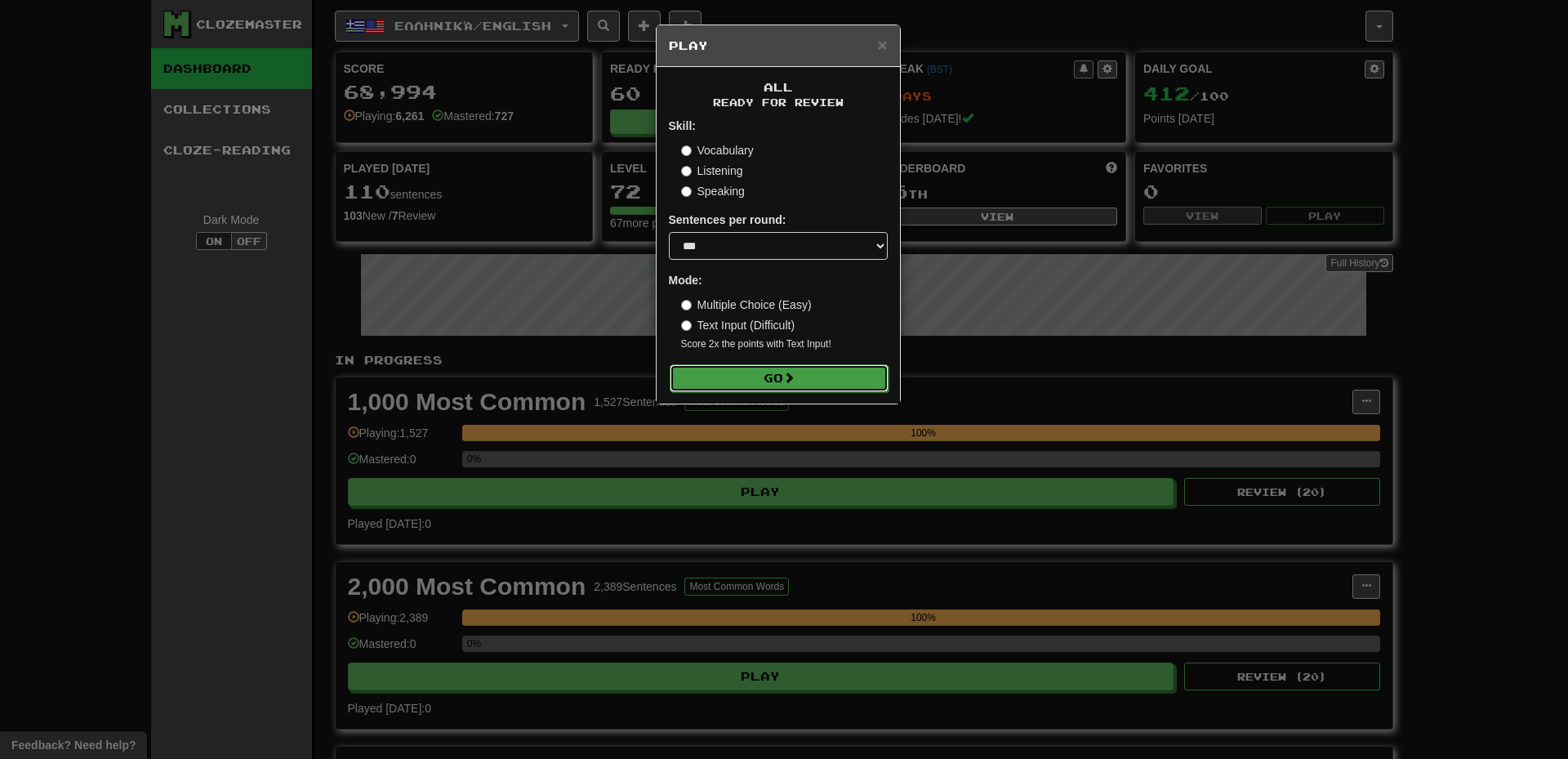
click at [772, 380] on button "Go" at bounding box center [779, 378] width 219 height 28
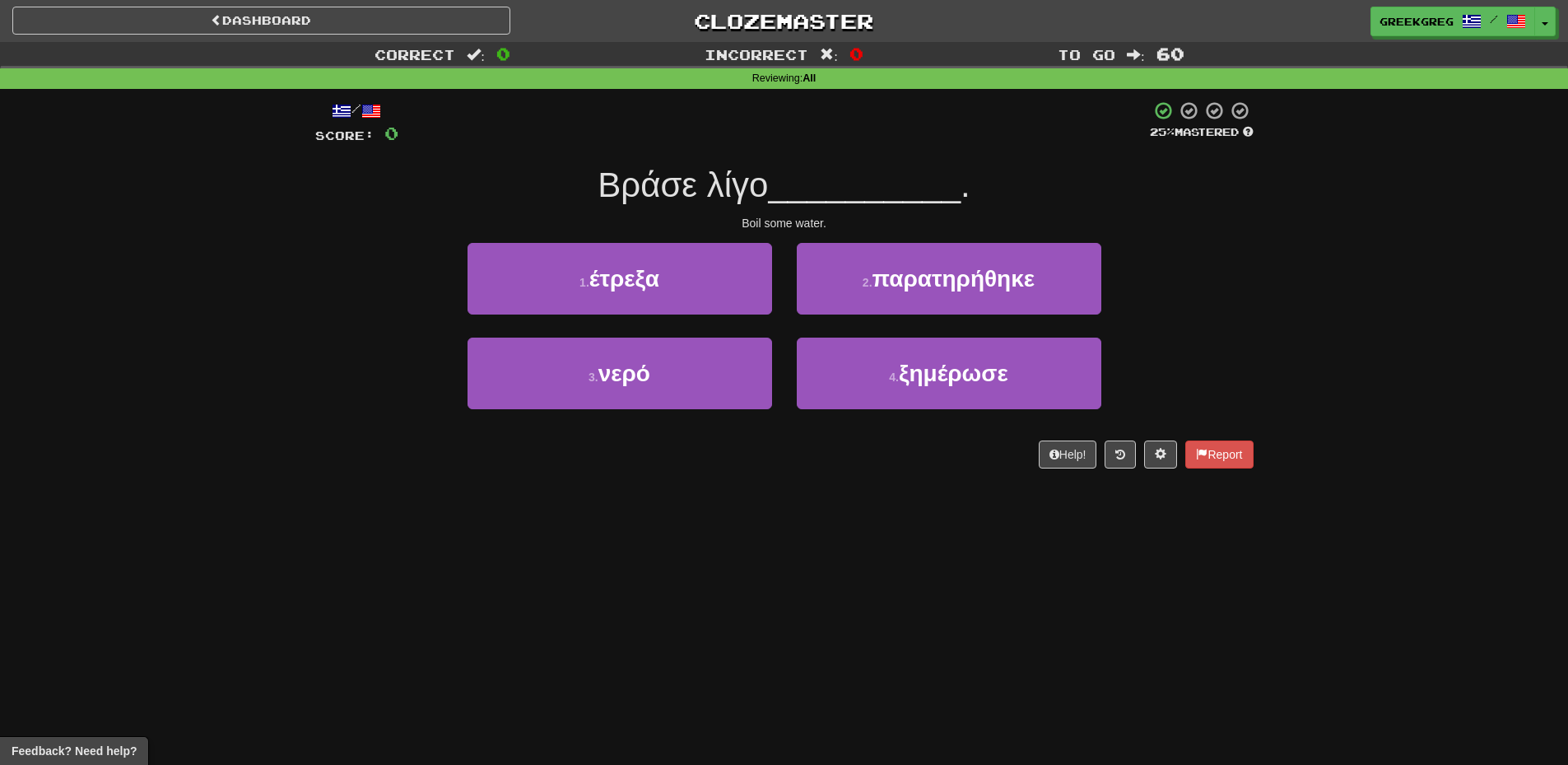
click at [380, 629] on div "Dashboard Clozemaster [GEOGRAPHIC_DATA] / Toggle Dropdown Dashboard Leaderboard…" at bounding box center [784, 382] width 1568 height 765
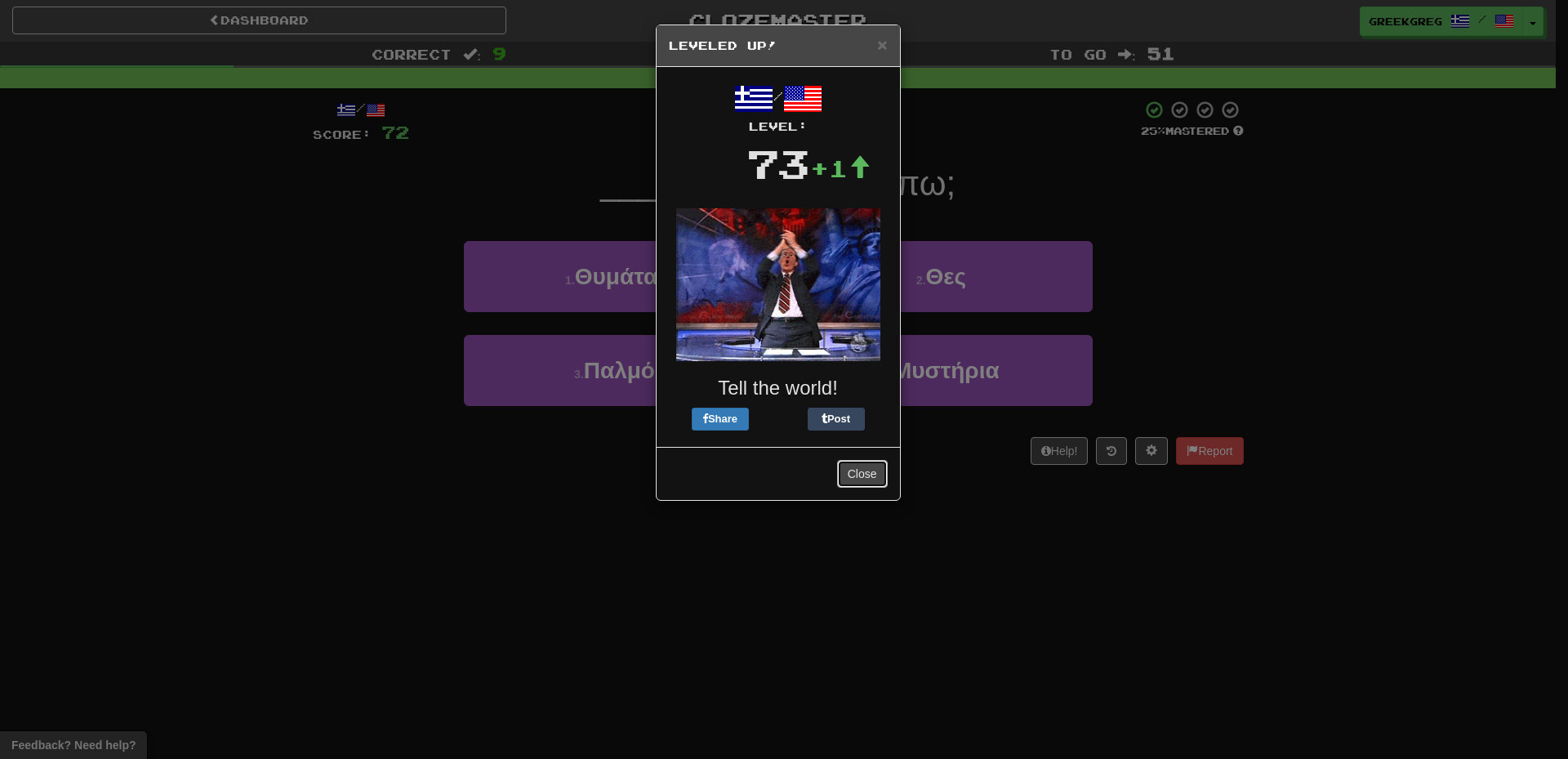
click at [847, 478] on button "Close" at bounding box center [862, 474] width 51 height 28
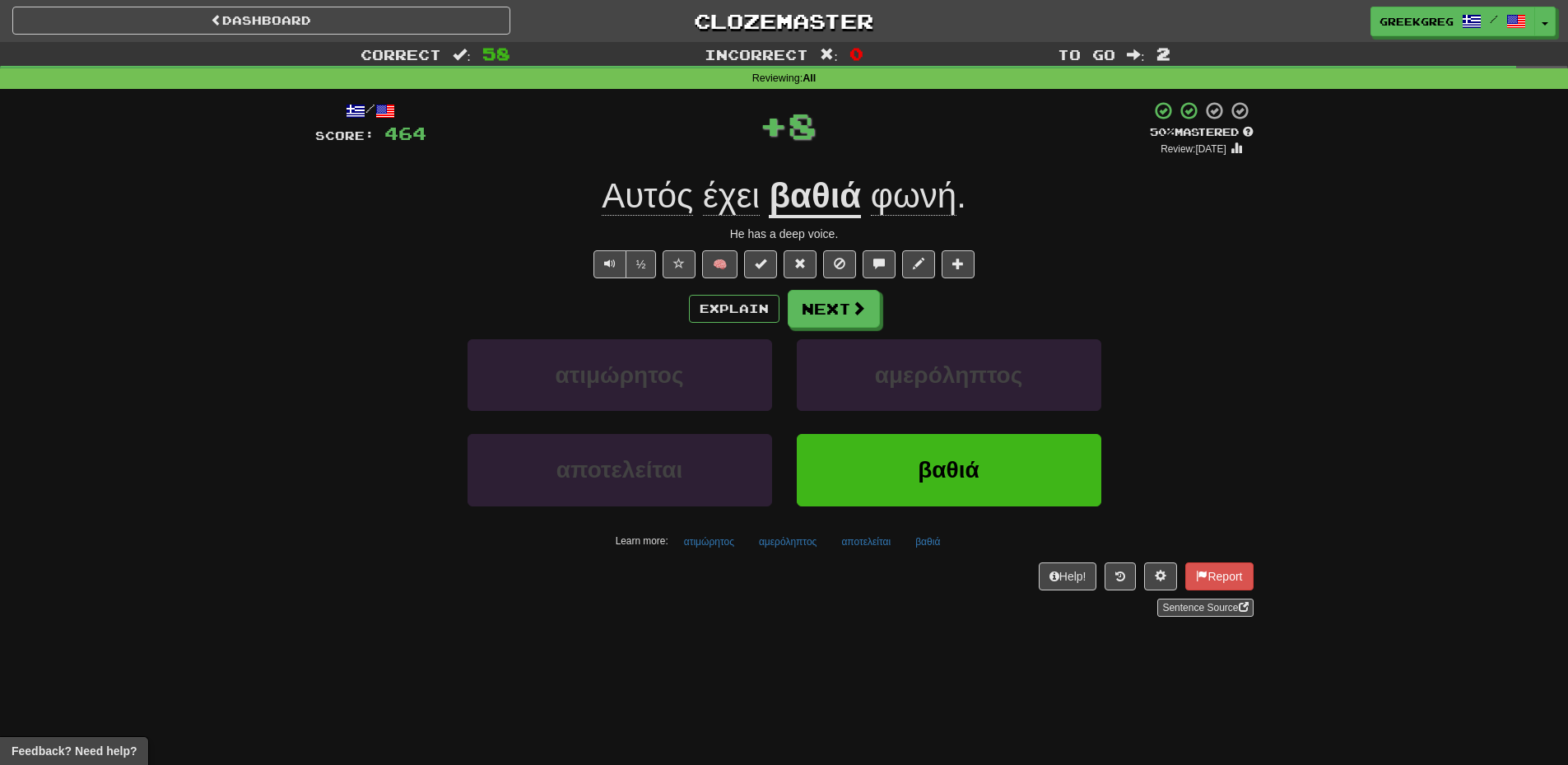
click at [797, 205] on u "βαθιά" at bounding box center [815, 197] width 92 height 42
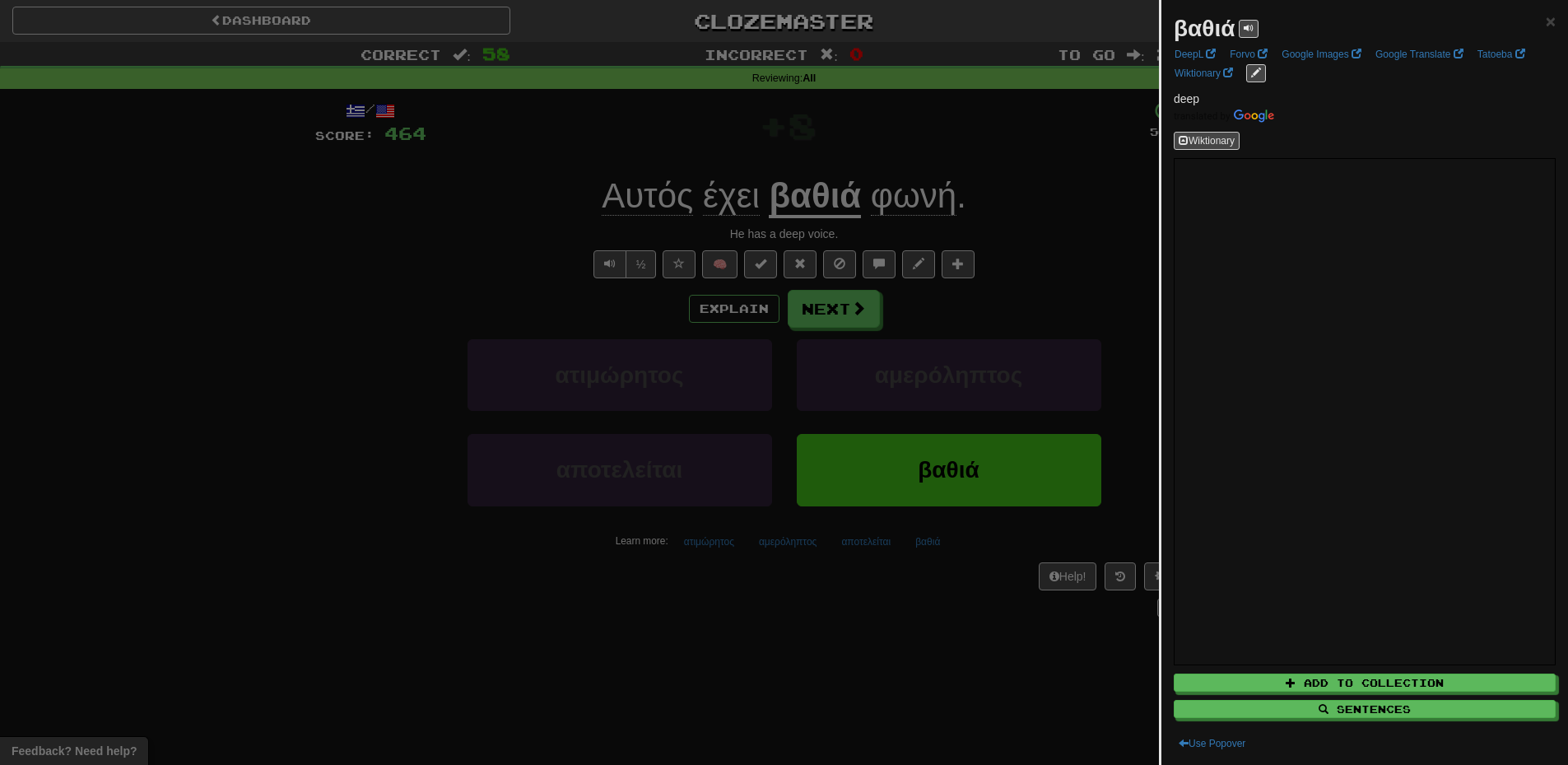
click at [1092, 347] on div at bounding box center [784, 382] width 1568 height 765
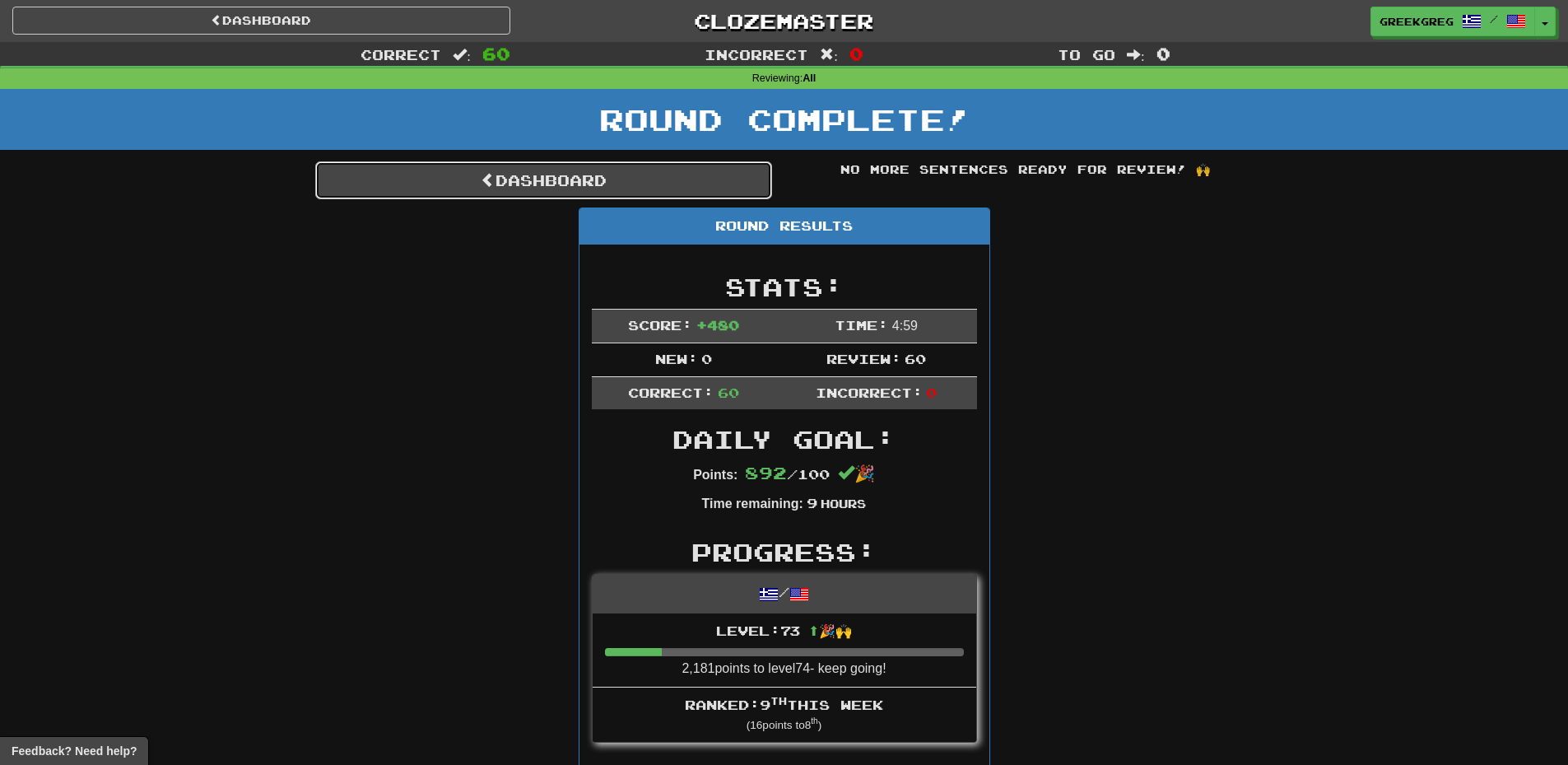
click at [575, 180] on link "Dashboard" at bounding box center [544, 180] width 457 height 38
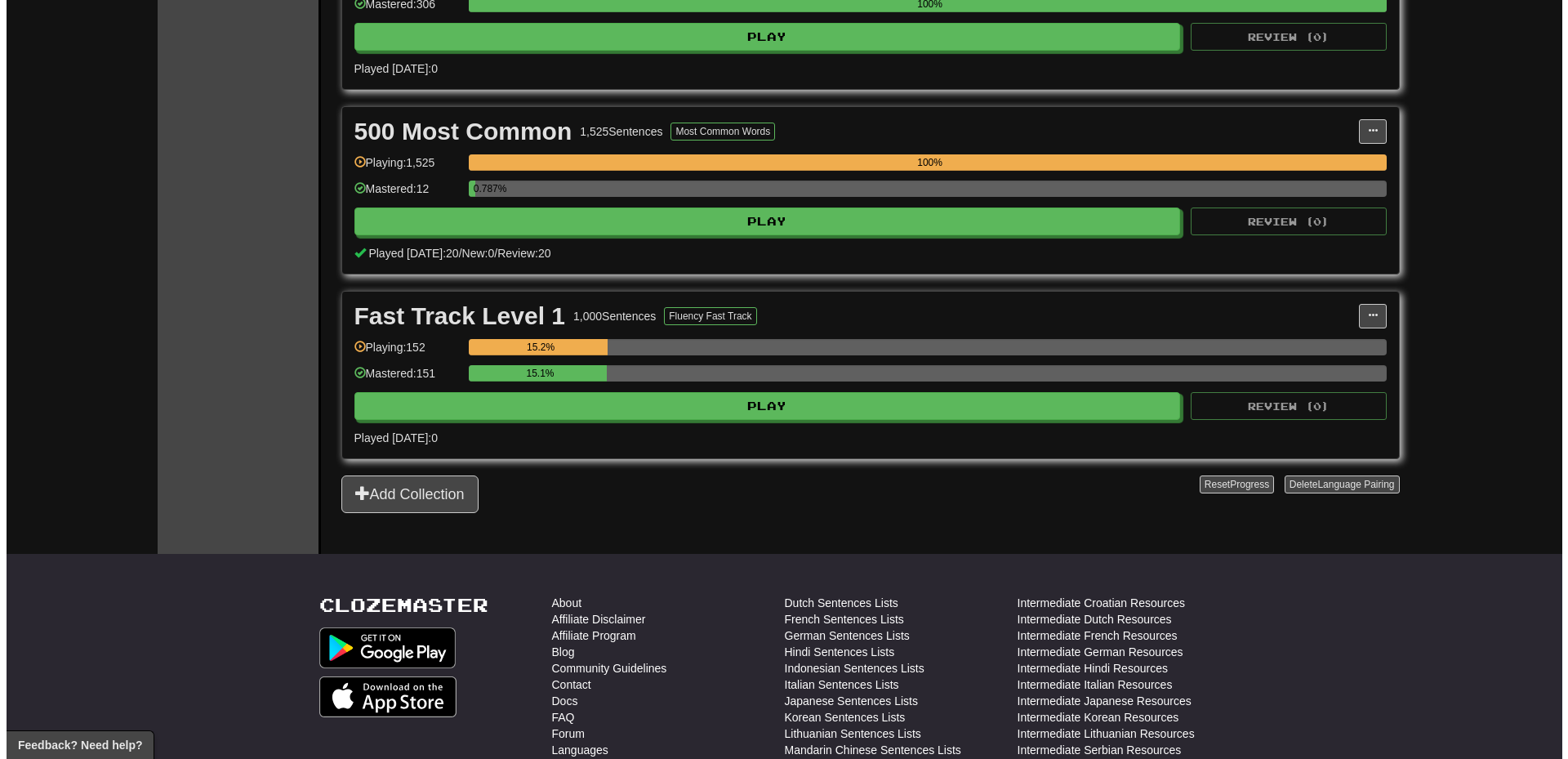
scroll to position [1435, 0]
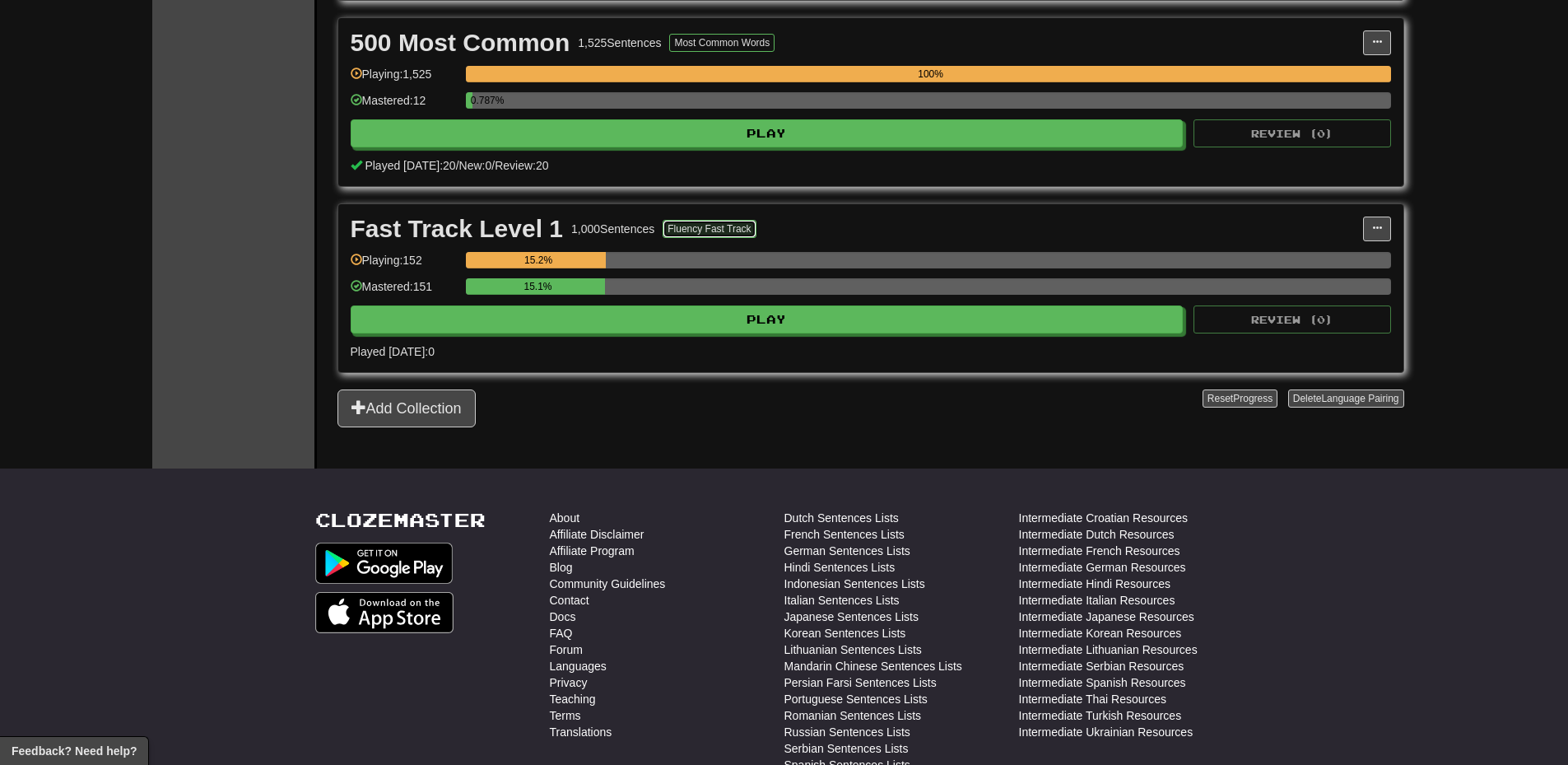
click at [734, 234] on button "Fluency Fast Track" at bounding box center [709, 229] width 93 height 18
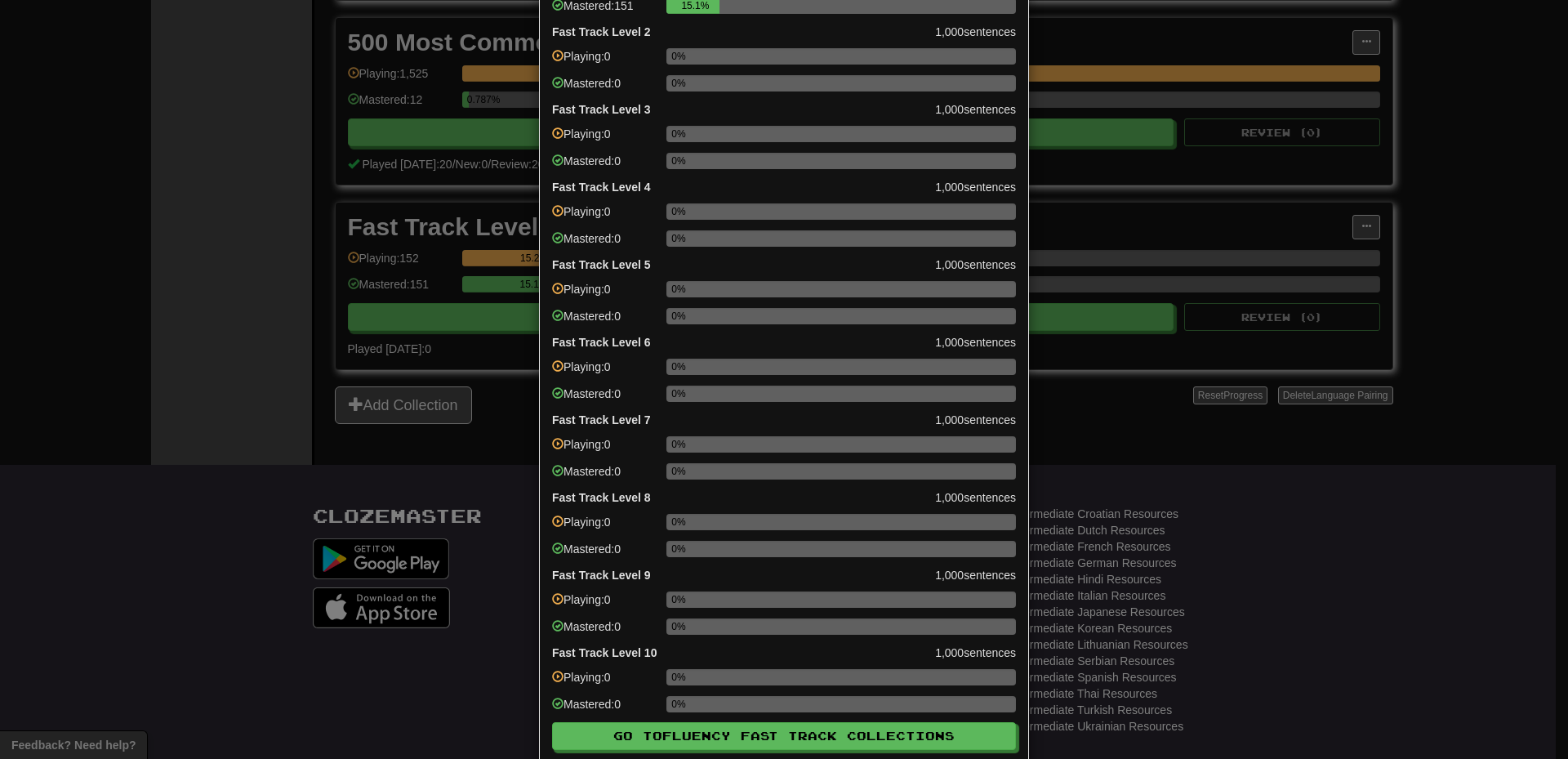
scroll to position [215, 0]
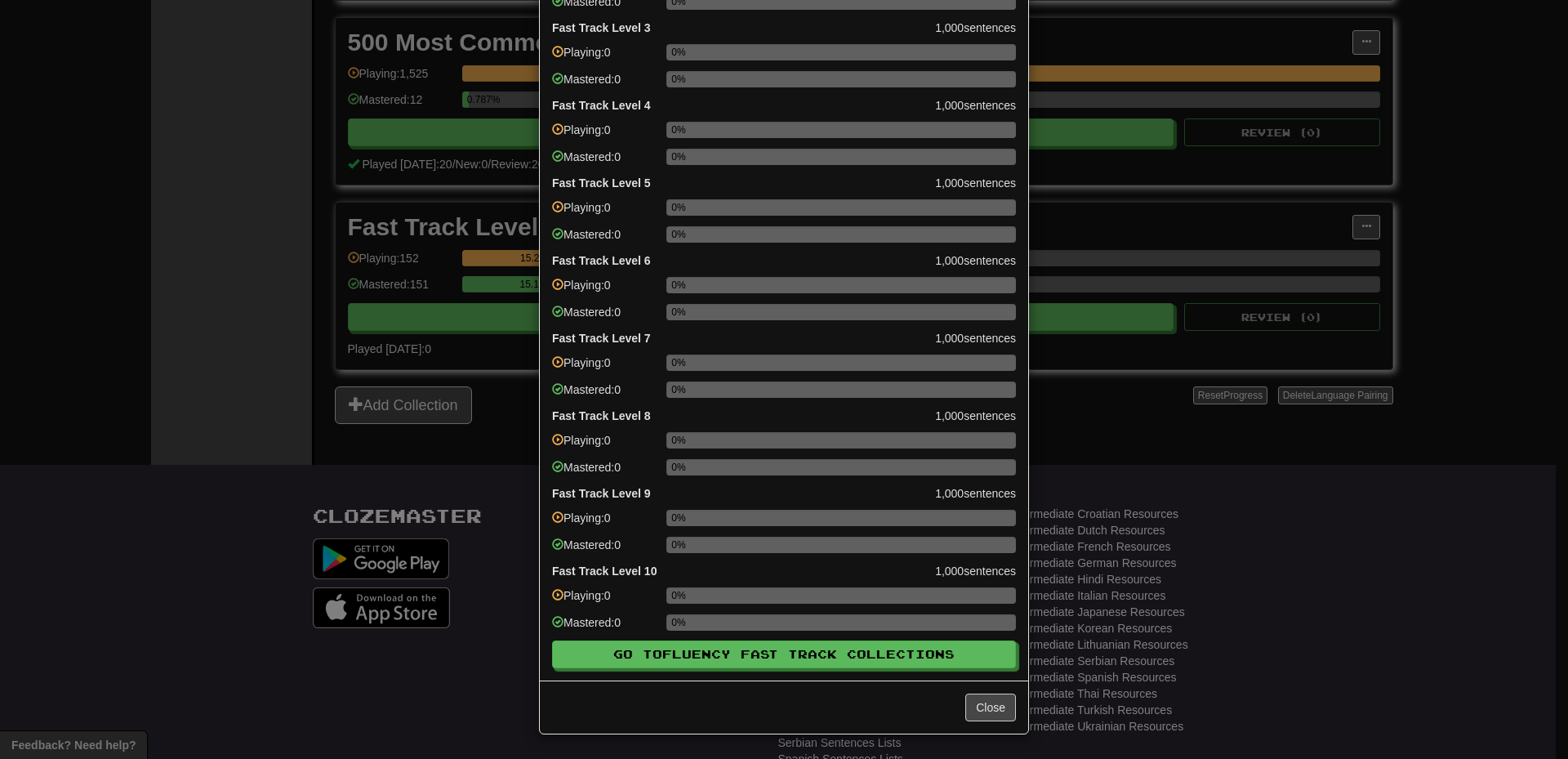
click at [270, 553] on div "× Fluency Fast Track Progress Fast Track Level 1 1,000 sentences Playing: 152 1…" at bounding box center [784, 379] width 1568 height 759
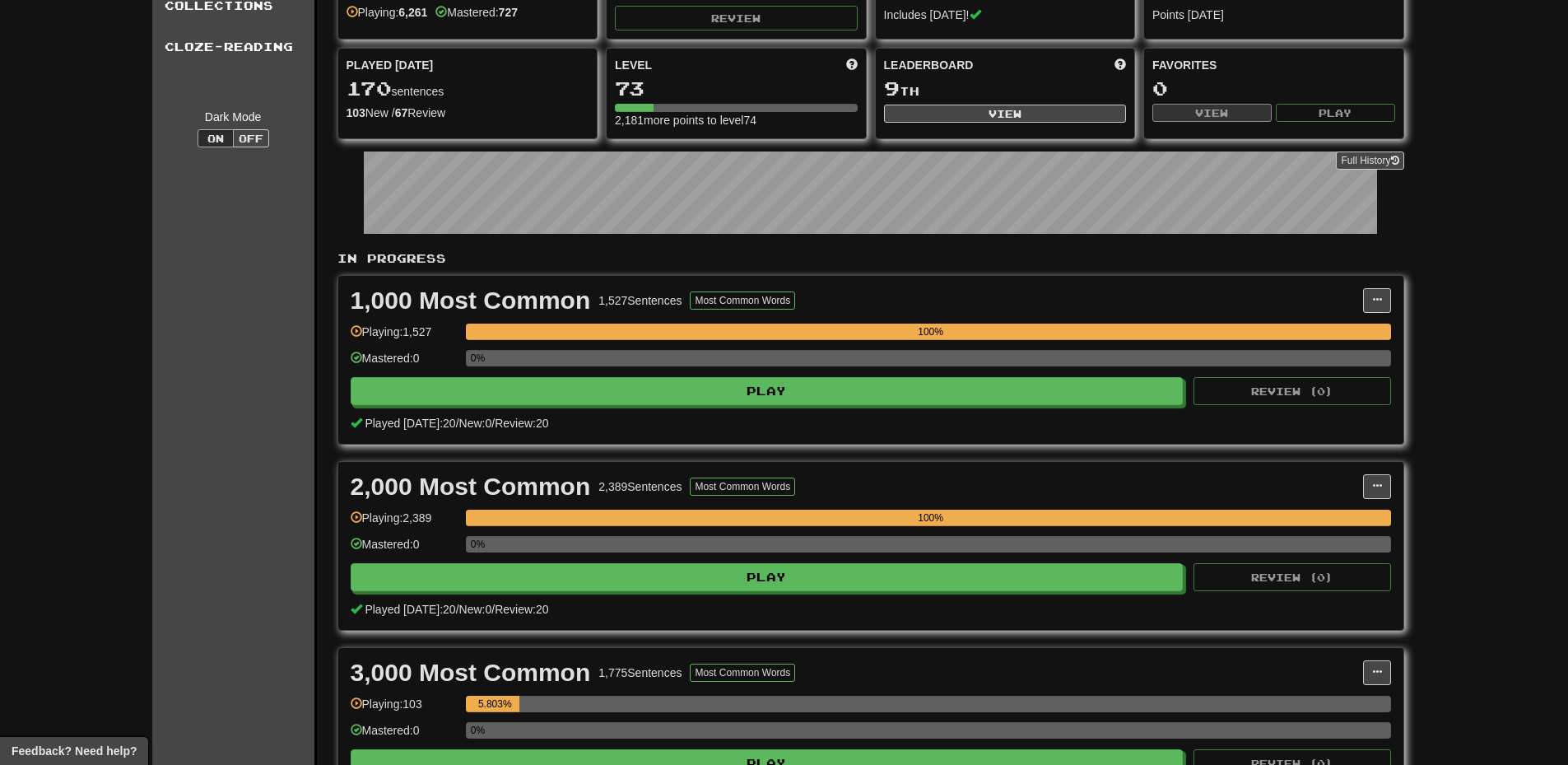
scroll to position [0, 0]
